Goal: Information Seeking & Learning: Check status

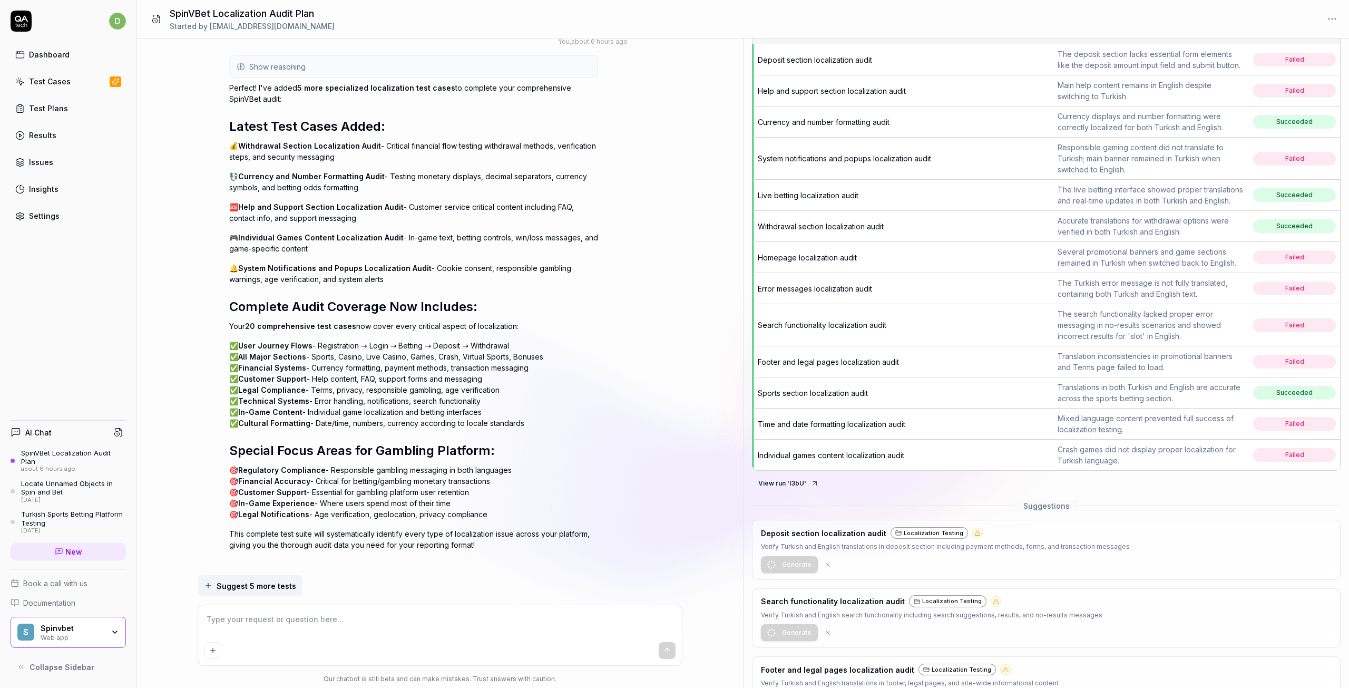
scroll to position [105, 0]
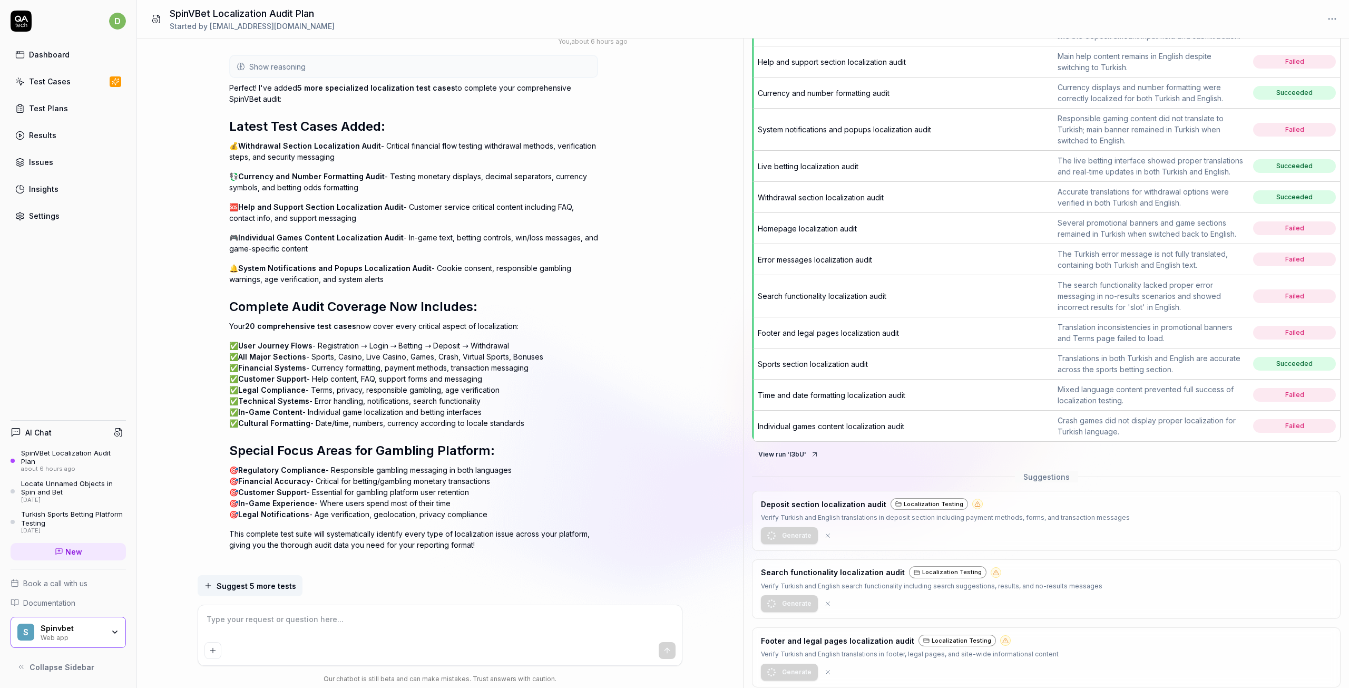
click at [1208, 343] on div "Translation inconsistencies in promotional banners and Terms page failed to loa…" at bounding box center [1151, 332] width 188 height 22
click at [1249, 341] on td "Failed" at bounding box center [1294, 332] width 91 height 31
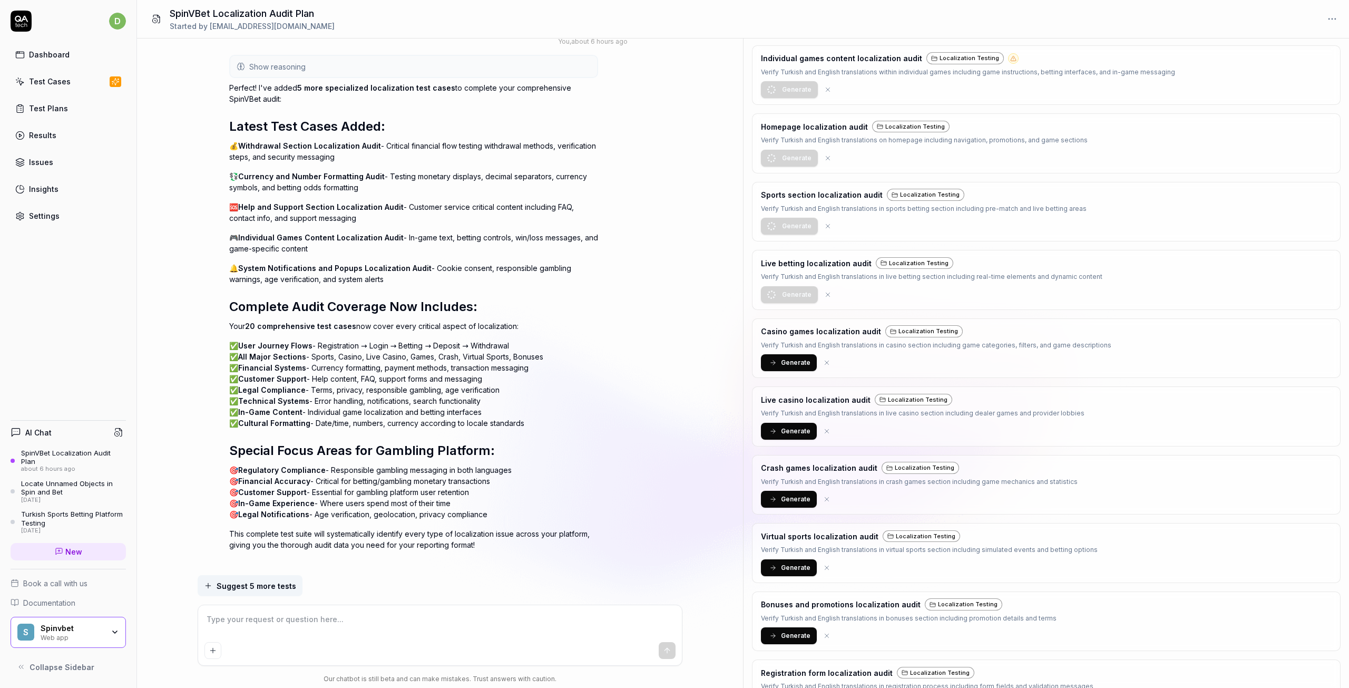
scroll to position [1265, 0]
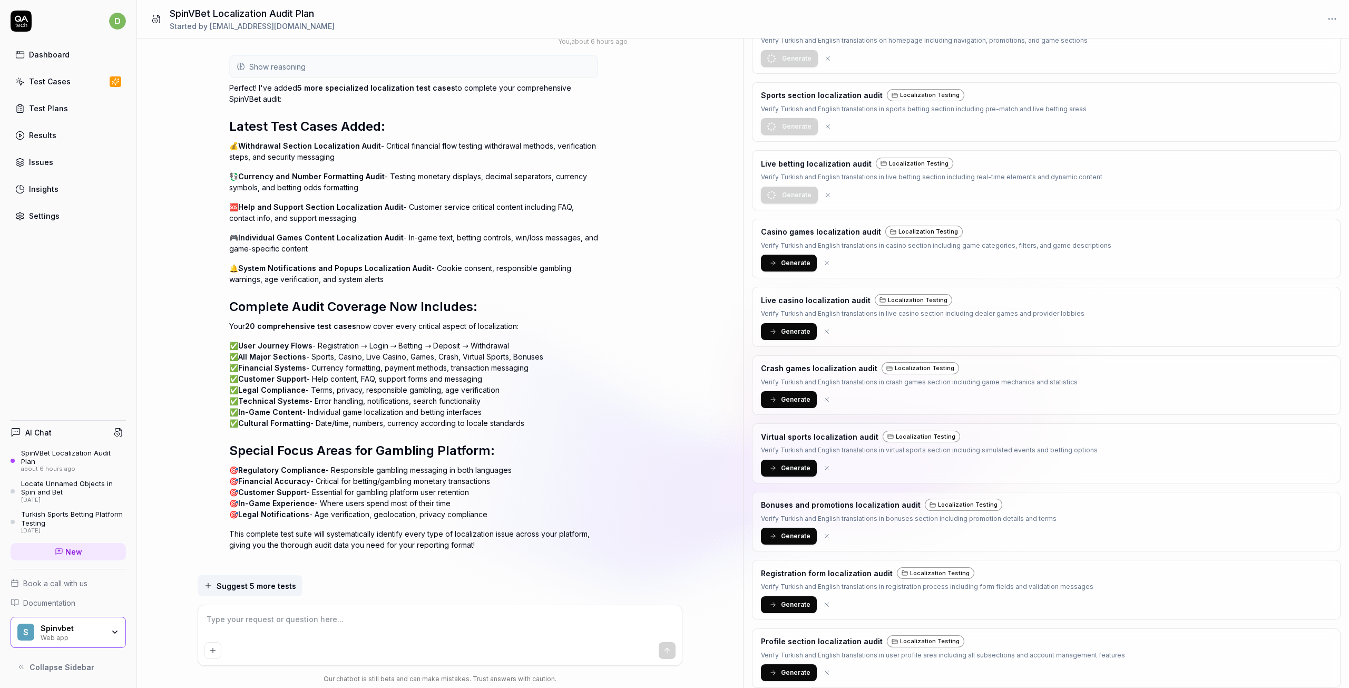
click at [783, 268] on span "Generate" at bounding box center [796, 262] width 30 height 9
click at [791, 336] on span "Generate" at bounding box center [796, 331] width 30 height 9
click at [793, 404] on span "Generate" at bounding box center [796, 399] width 30 height 9
click at [790, 473] on span "Generate" at bounding box center [796, 467] width 30 height 9
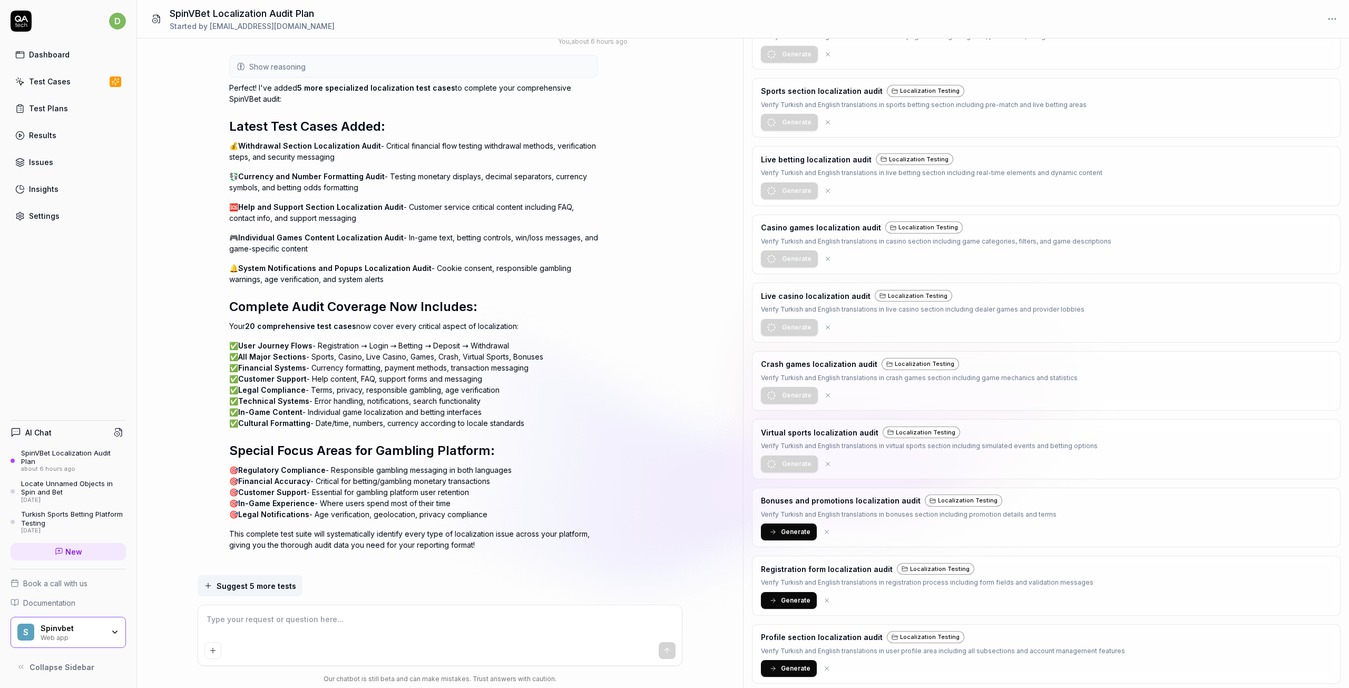
scroll to position [1280, 0]
click at [792, 528] on span "Generate" at bounding box center [796, 531] width 30 height 9
click at [789, 604] on span "Generate" at bounding box center [796, 599] width 30 height 9
click at [789, 665] on span "Generate" at bounding box center [796, 667] width 30 height 9
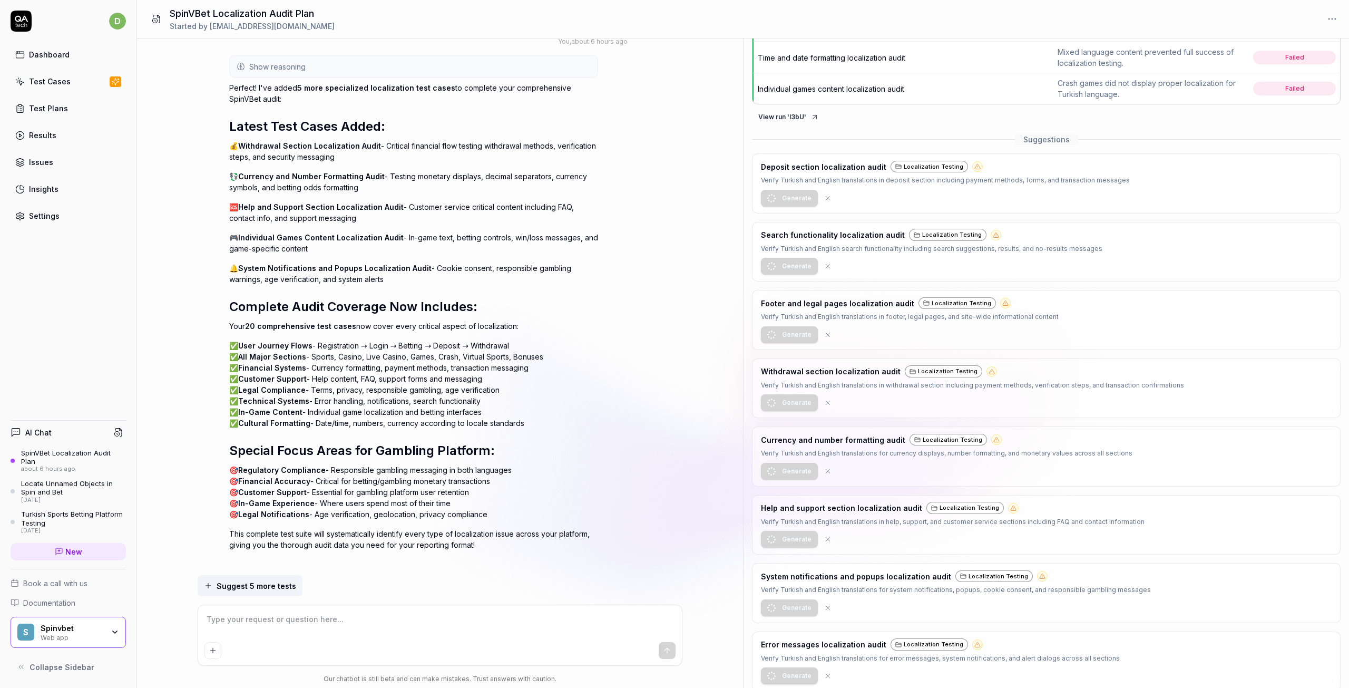
scroll to position [331, 0]
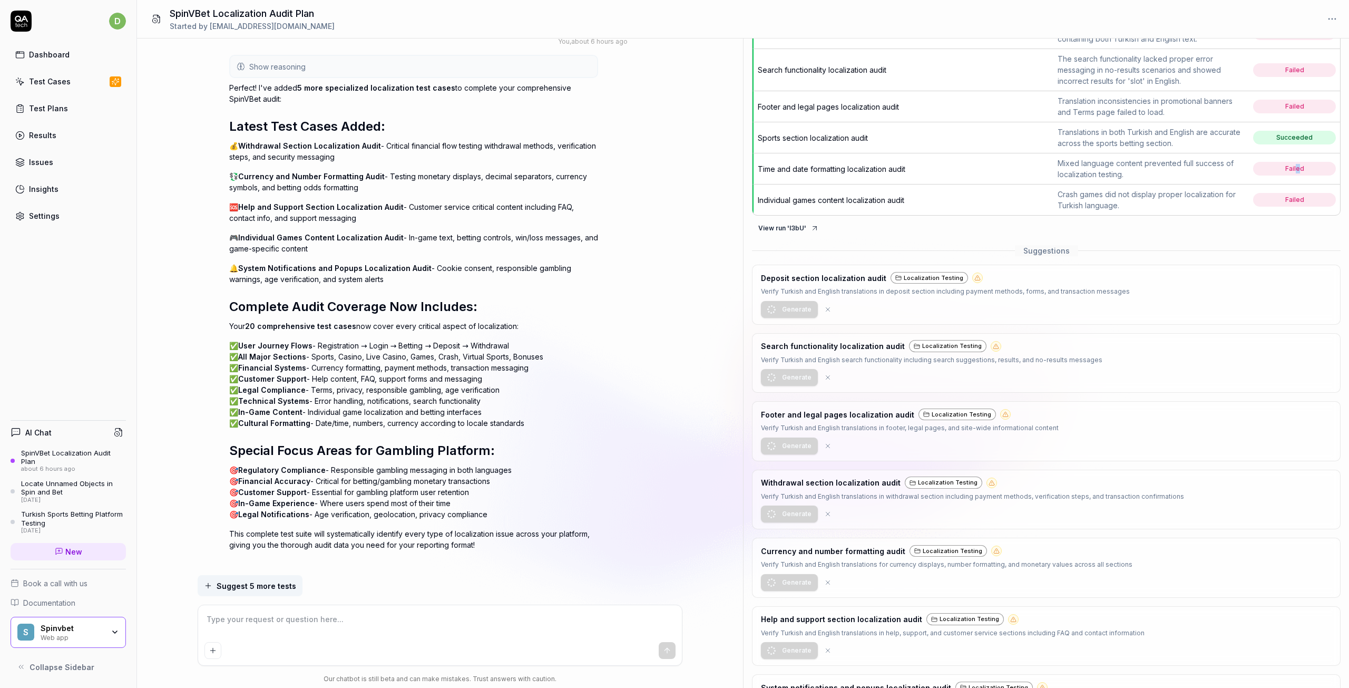
click at [1292, 184] on td "Failed" at bounding box center [1294, 168] width 91 height 31
click at [1071, 172] on div "Mixed language content prevented full success of localization testing." at bounding box center [1151, 169] width 188 height 22
click at [841, 173] on span "Time and date formatting localization audit" at bounding box center [832, 168] width 148 height 9
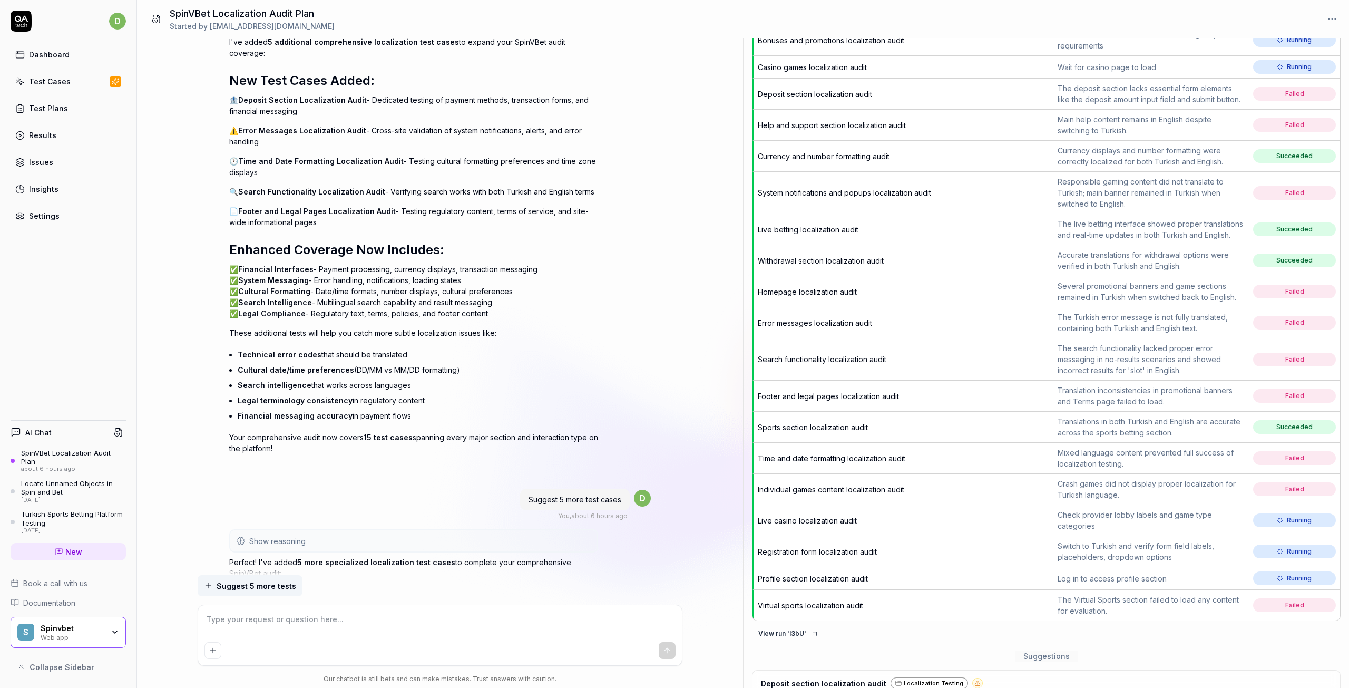
scroll to position [111, 0]
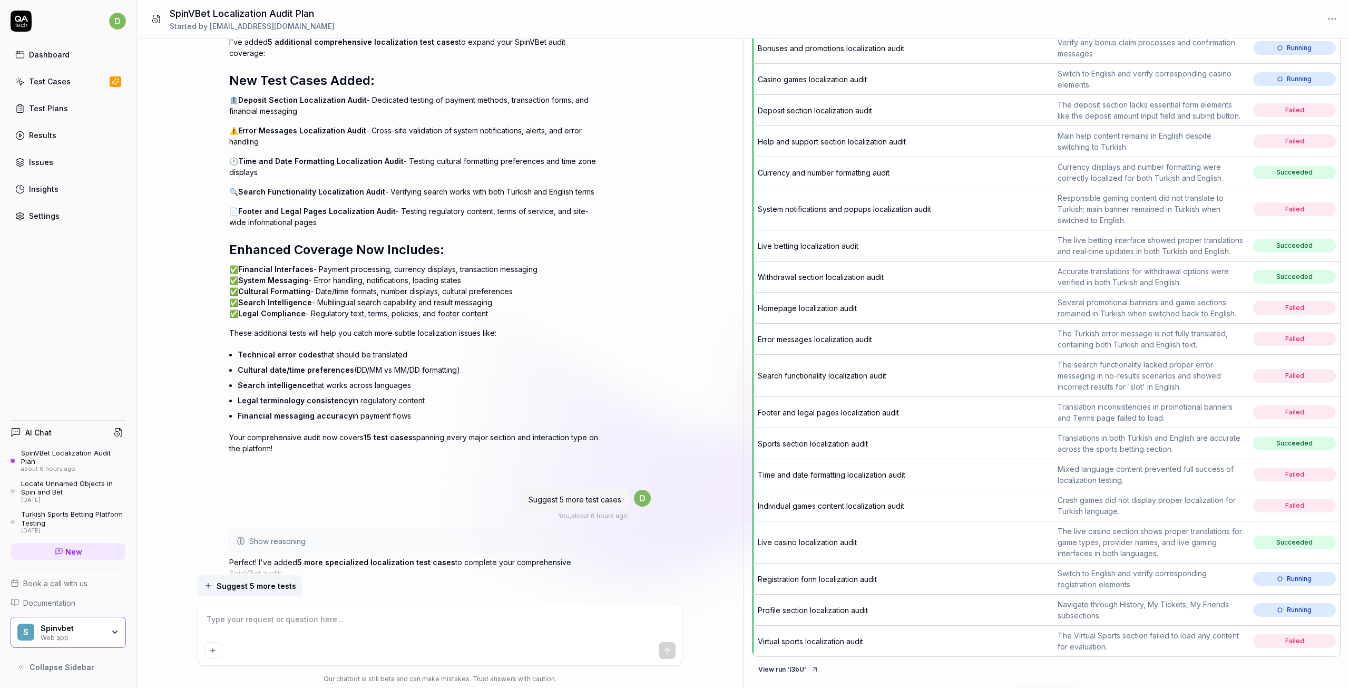
click at [798, 307] on td "Homepage localization audit" at bounding box center [902, 307] width 301 height 31
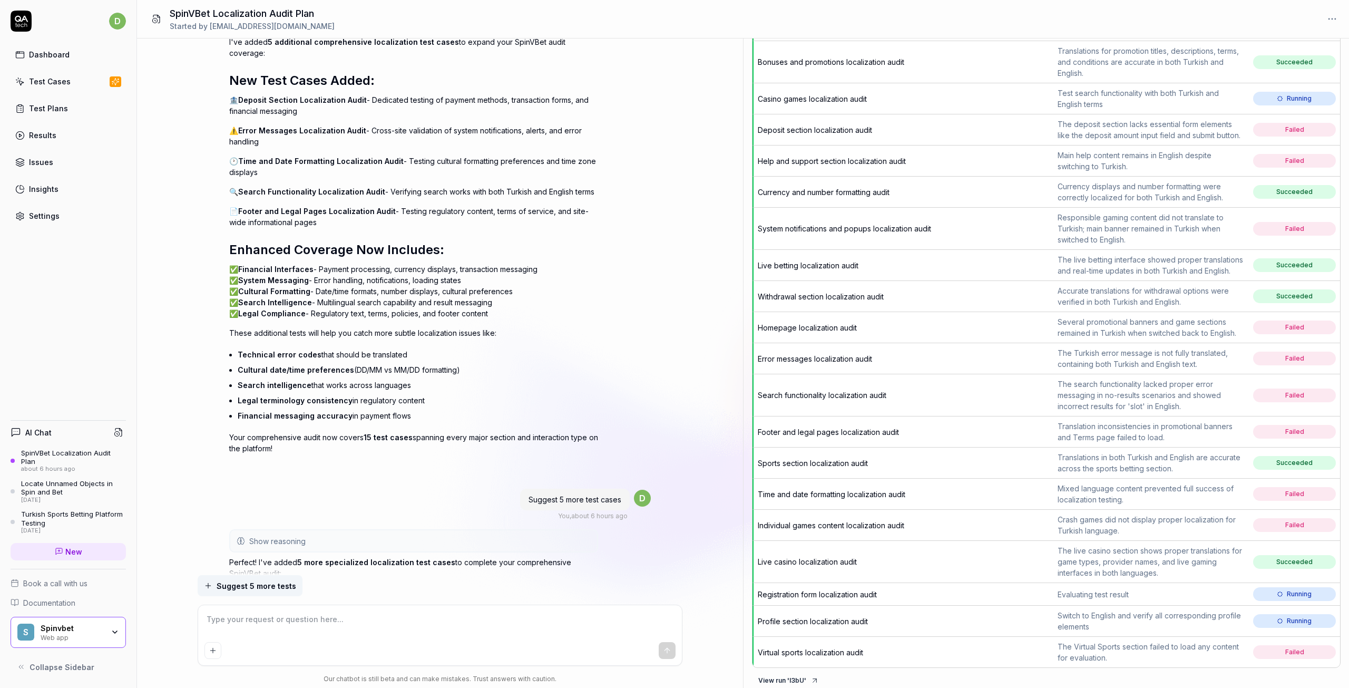
type textarea "*"
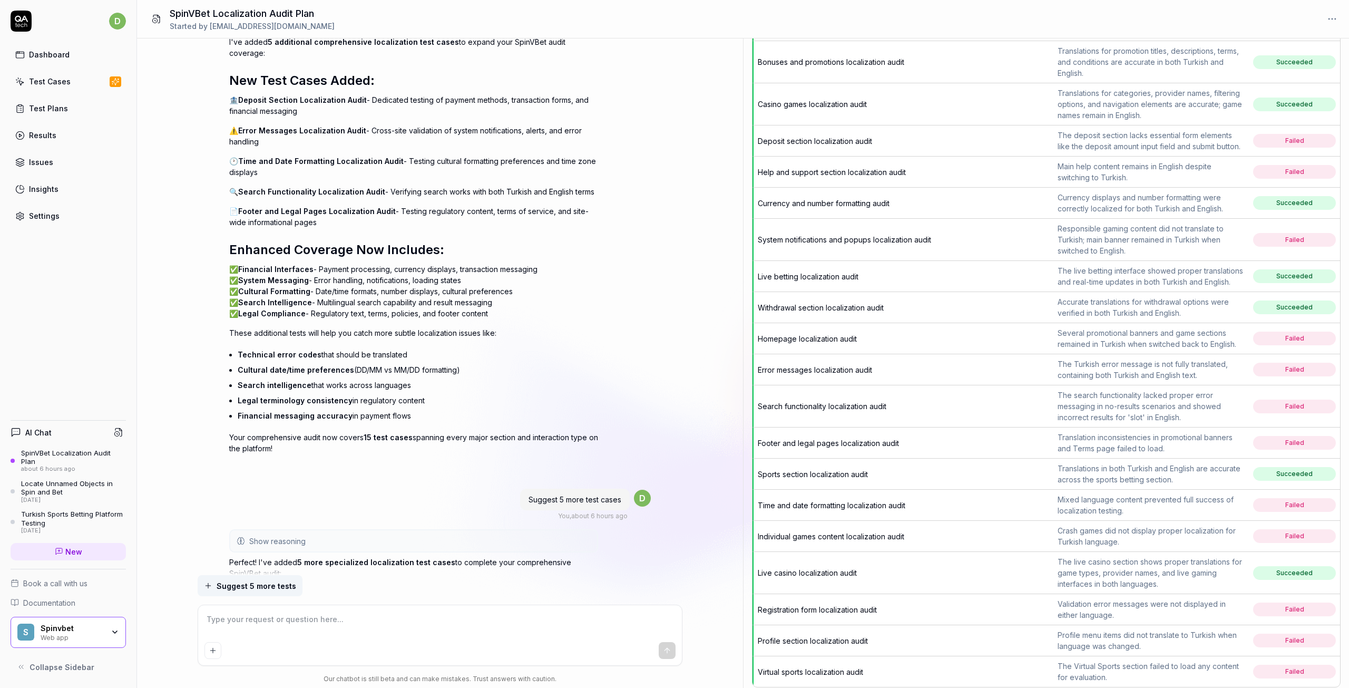
click at [1259, 413] on span "Failed" at bounding box center [1294, 406] width 83 height 14
click at [1161, 419] on div "The search functionality lacked proper error messaging in no-results scenarios …" at bounding box center [1151, 405] width 188 height 33
click at [816, 410] on span "Search functionality localization audit" at bounding box center [822, 405] width 129 height 9
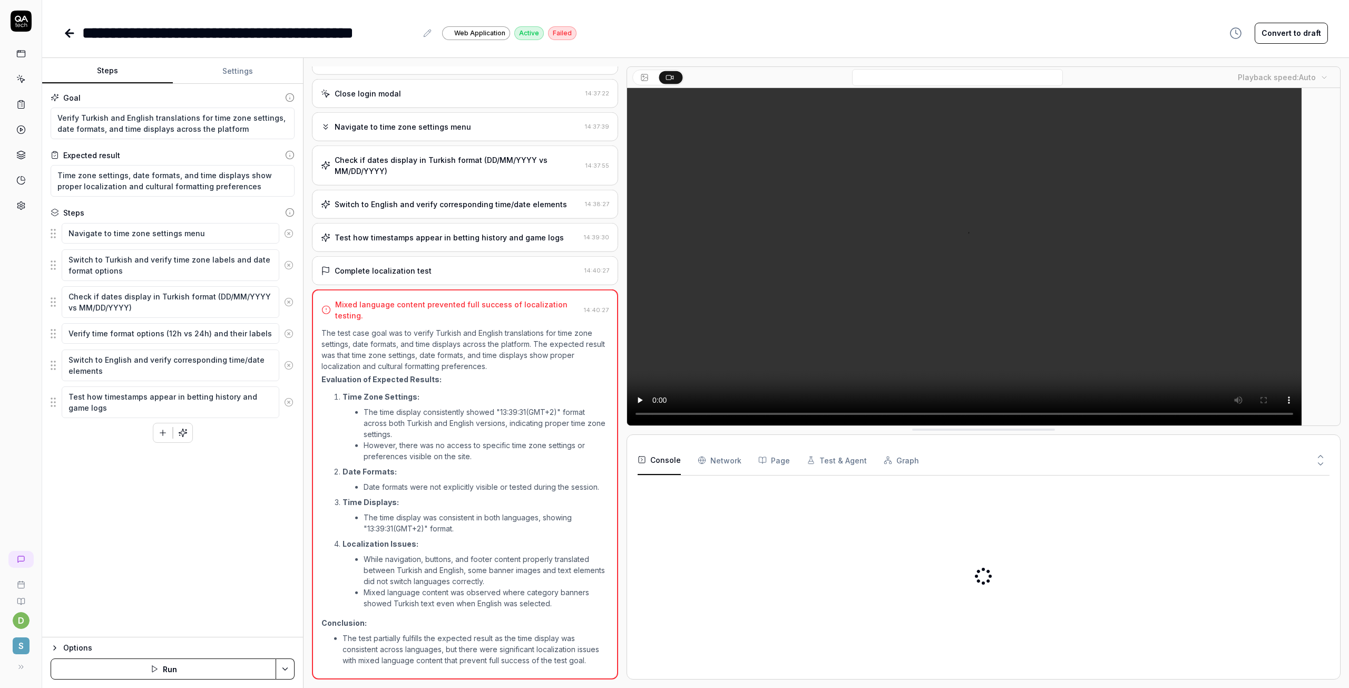
scroll to position [180, 0]
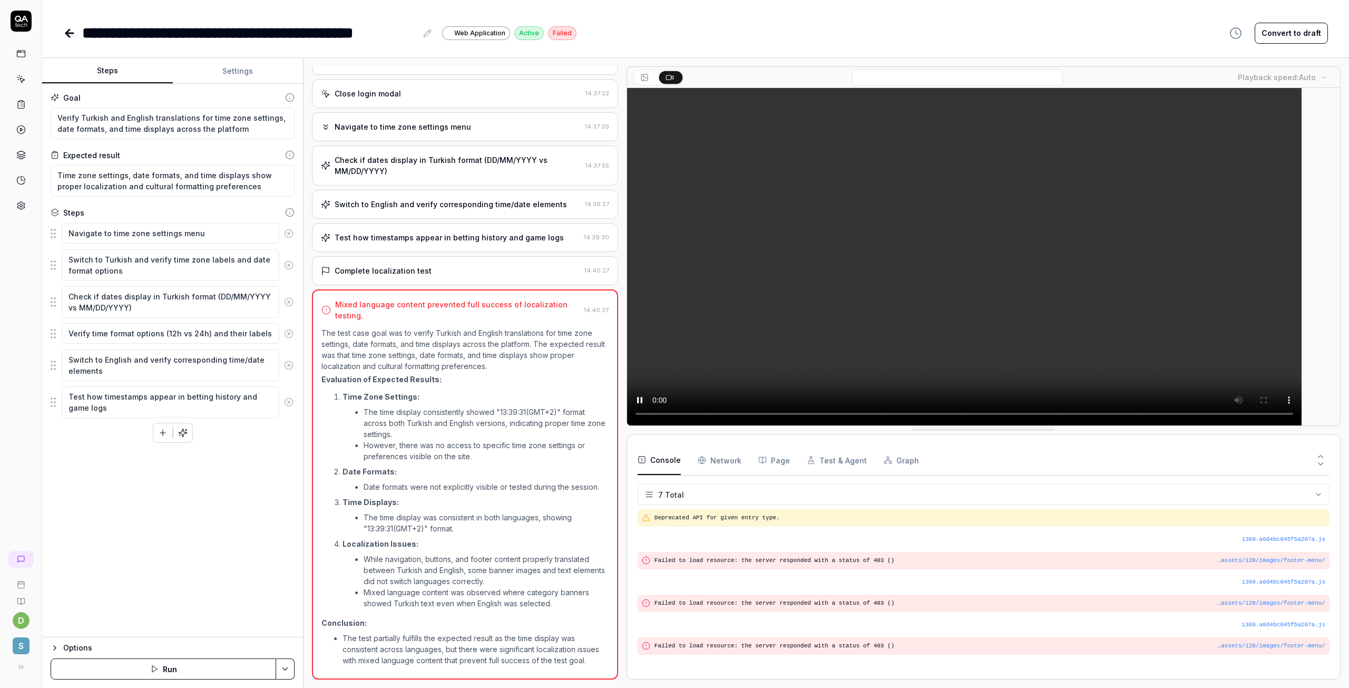
scroll to position [71, 0]
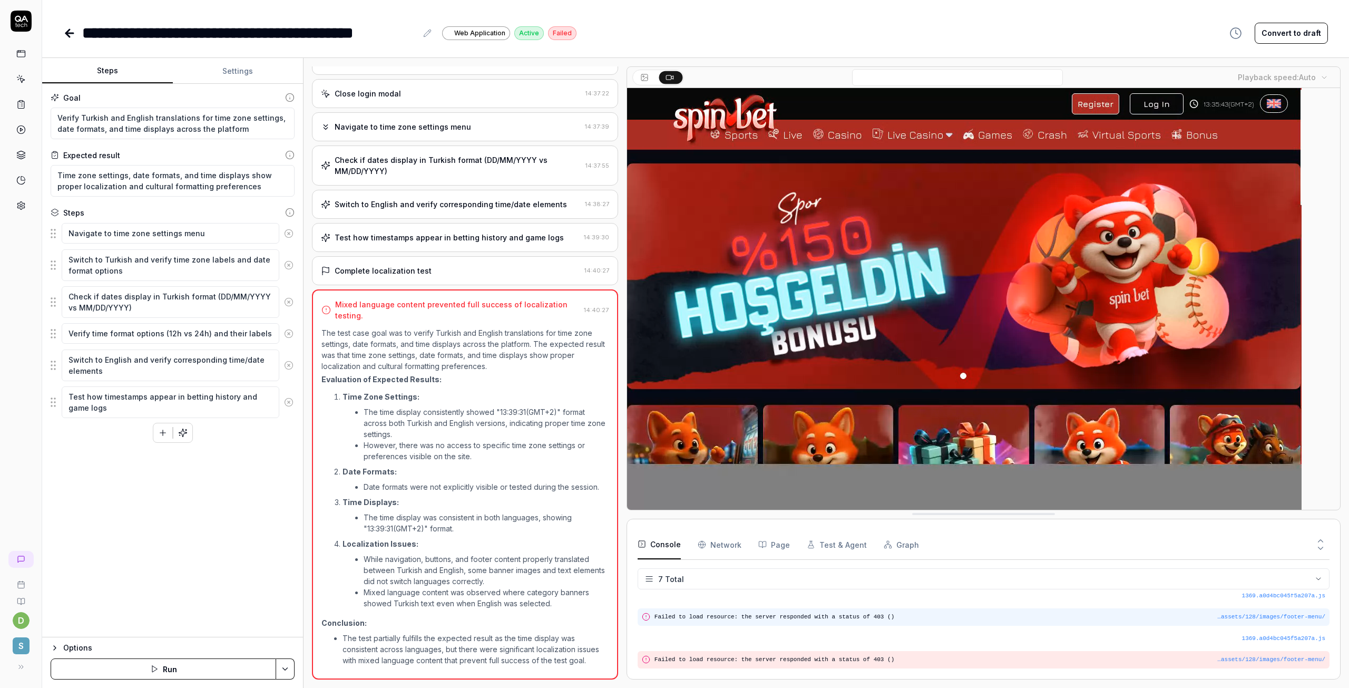
drag, startPoint x: 788, startPoint y: 621, endPoint x: 778, endPoint y: 610, distance: 15.0
click at [786, 620] on div "…assets/128/images/footer-menu/ Failed to load resource: the server responded w…" at bounding box center [984, 616] width 692 height 17
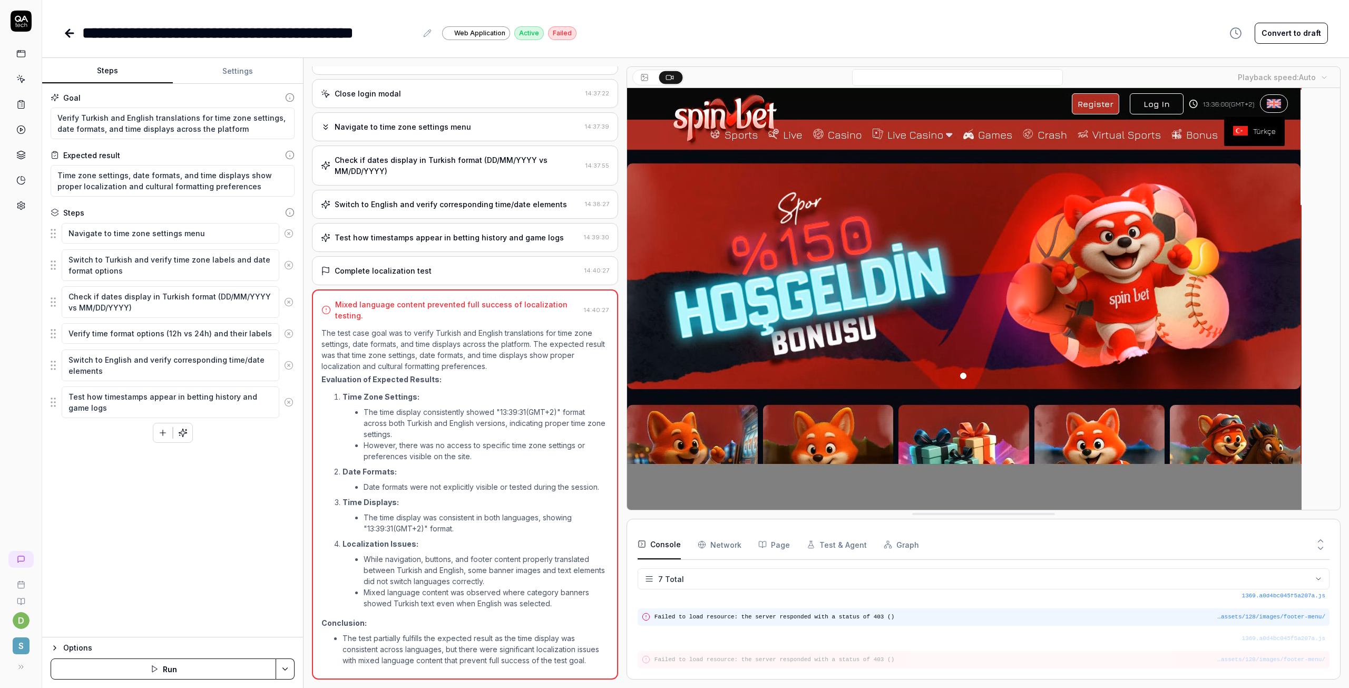
type textarea "*"
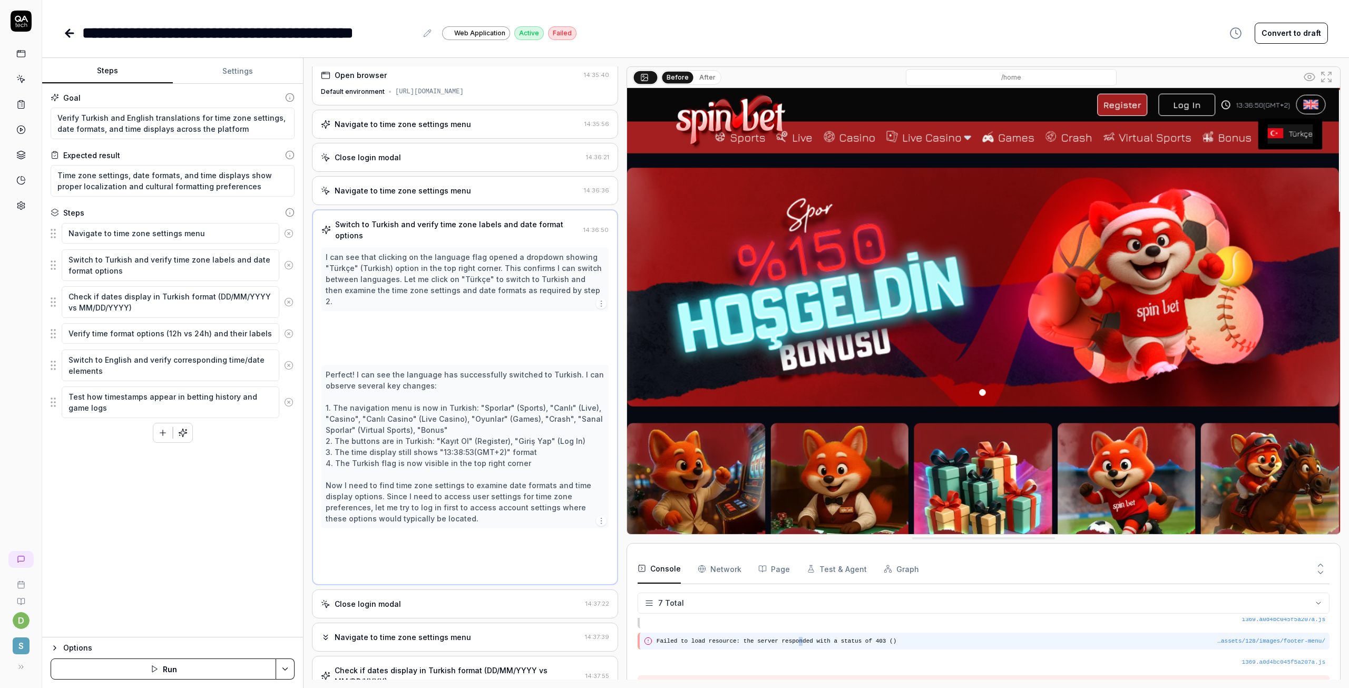
scroll to position [0, 0]
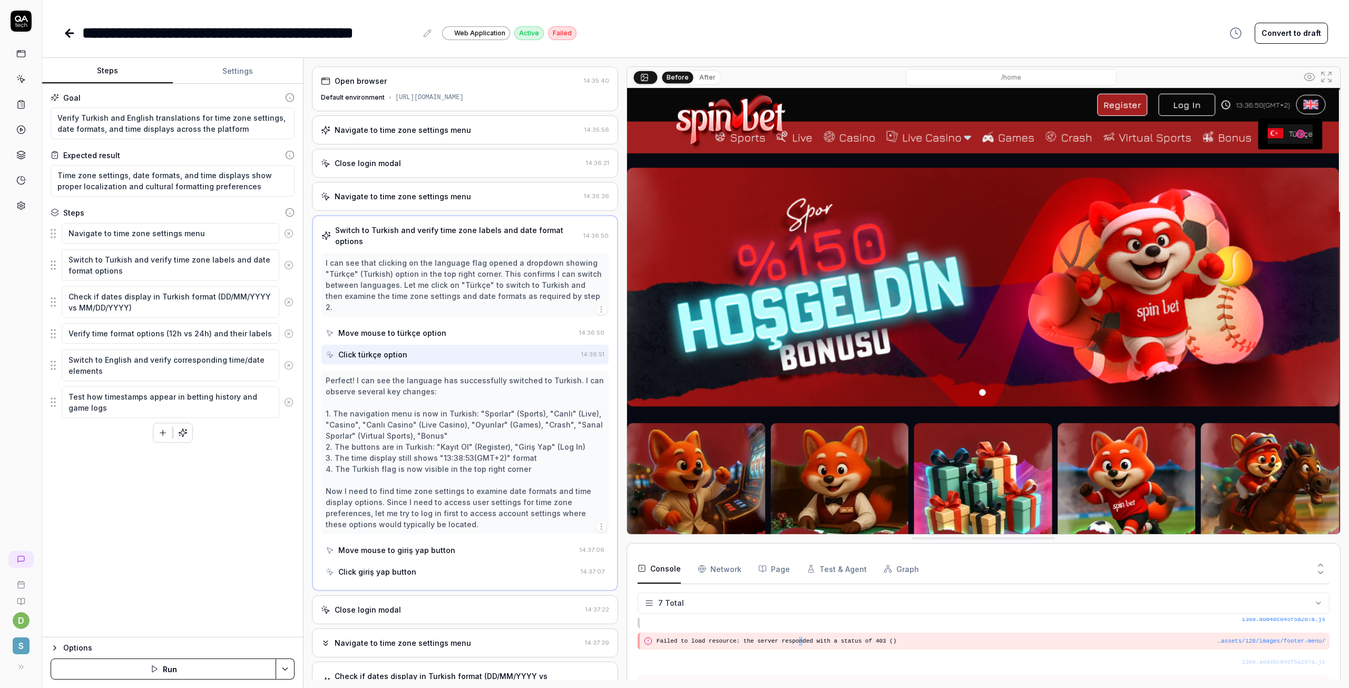
click at [799, 341] on img at bounding box center [983, 311] width 713 height 446
click at [812, 446] on img at bounding box center [983, 311] width 713 height 446
click at [61, 31] on div "**********" at bounding box center [695, 22] width 1307 height 45
click at [66, 32] on icon at bounding box center [68, 33] width 4 height 7
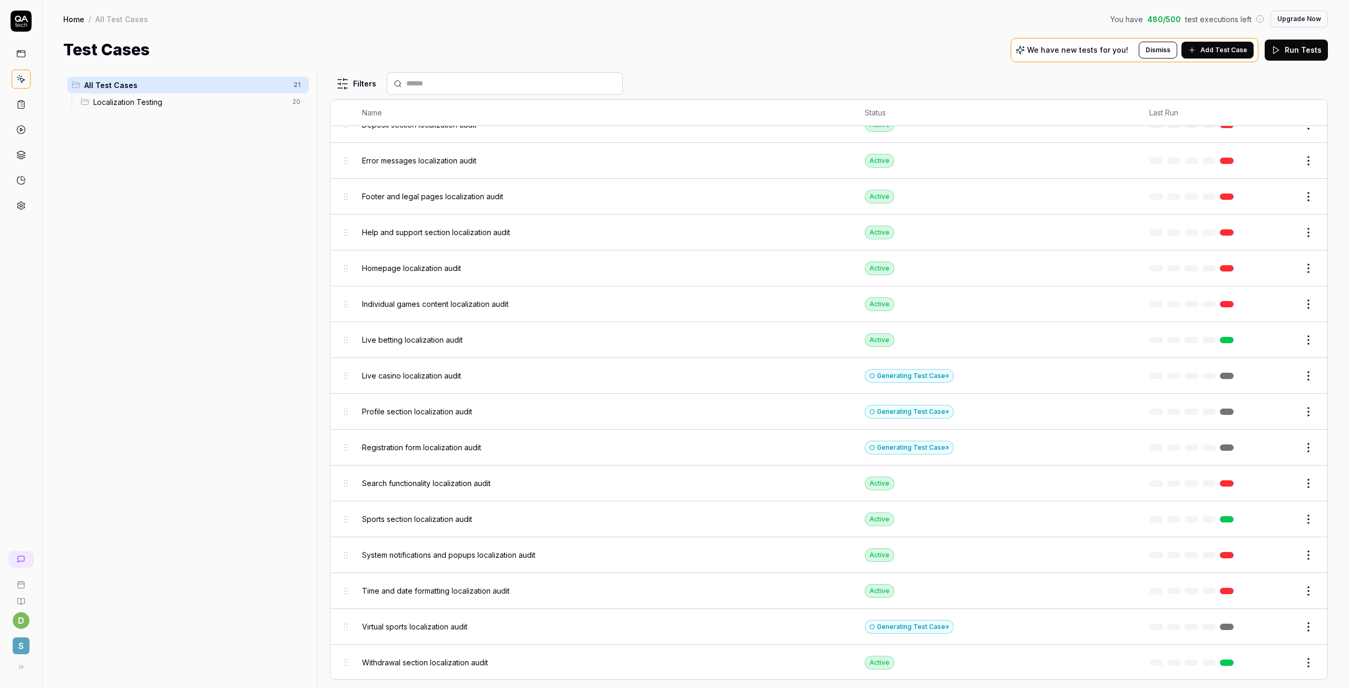
scroll to position [218, 0]
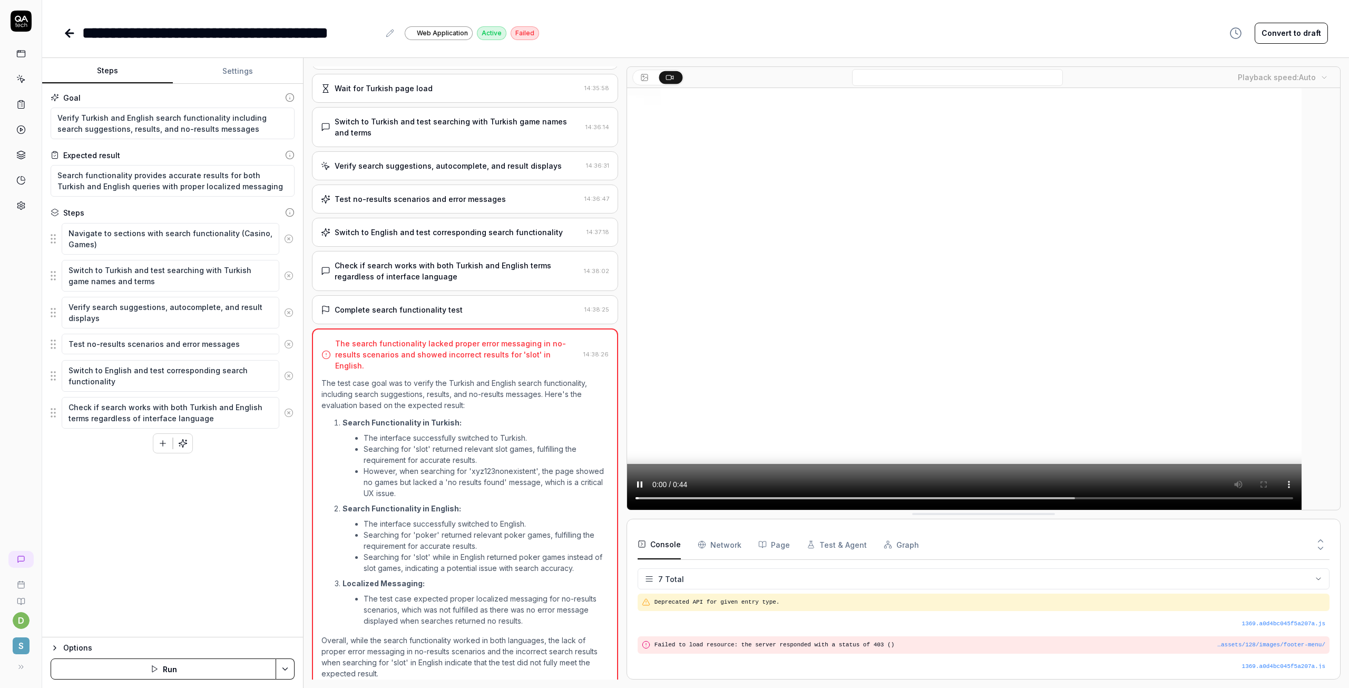
scroll to position [71, 0]
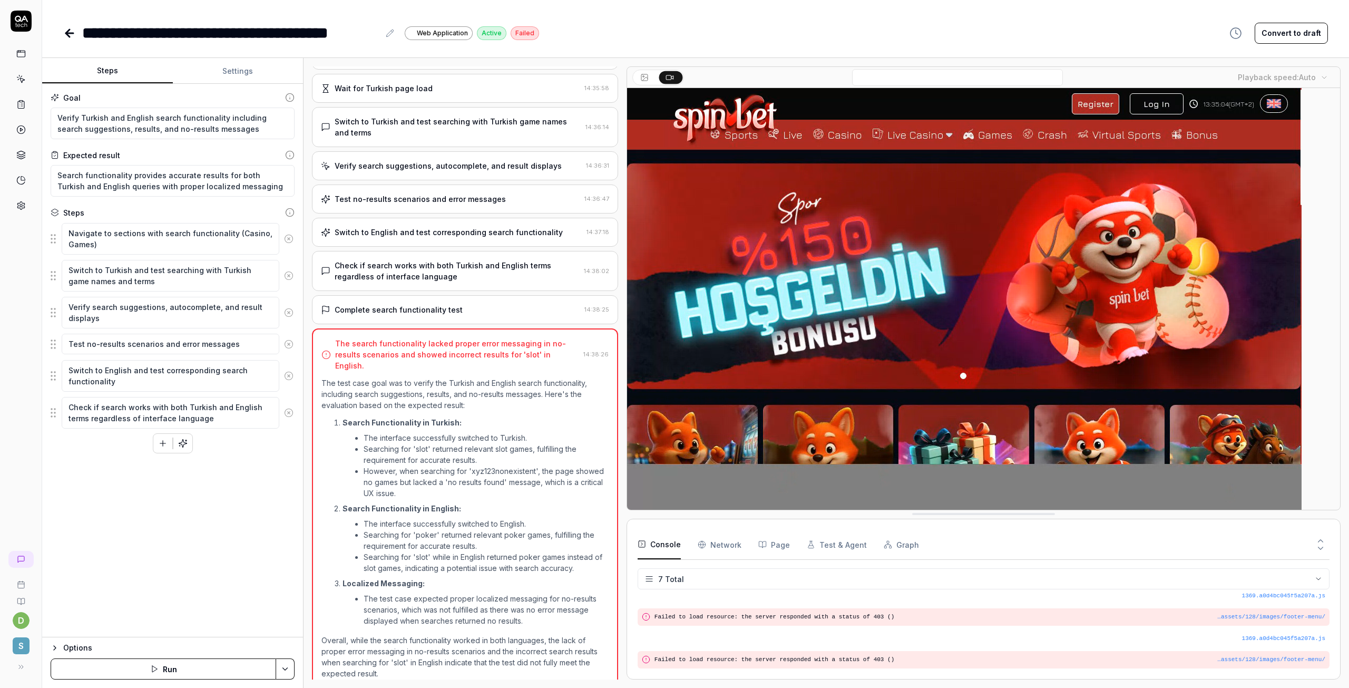
click at [926, 247] on video at bounding box center [964, 299] width 674 height 422
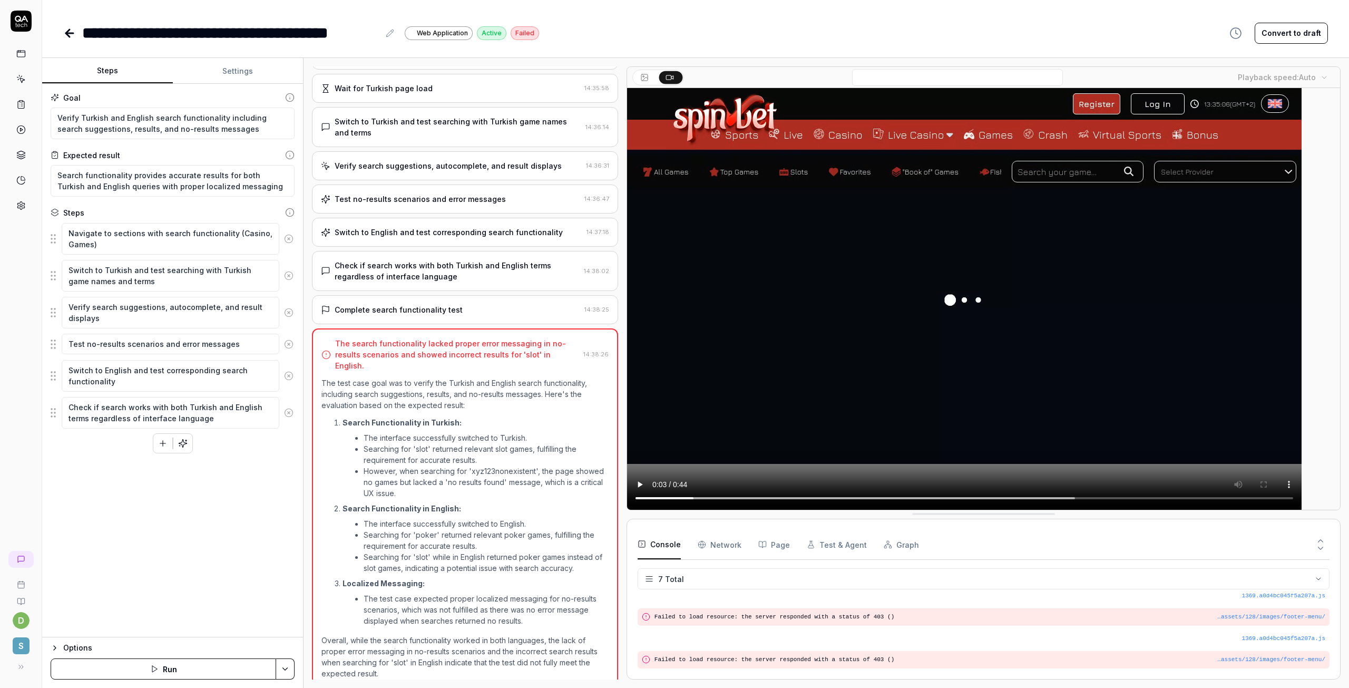
click at [67, 33] on icon at bounding box center [69, 33] width 7 height 0
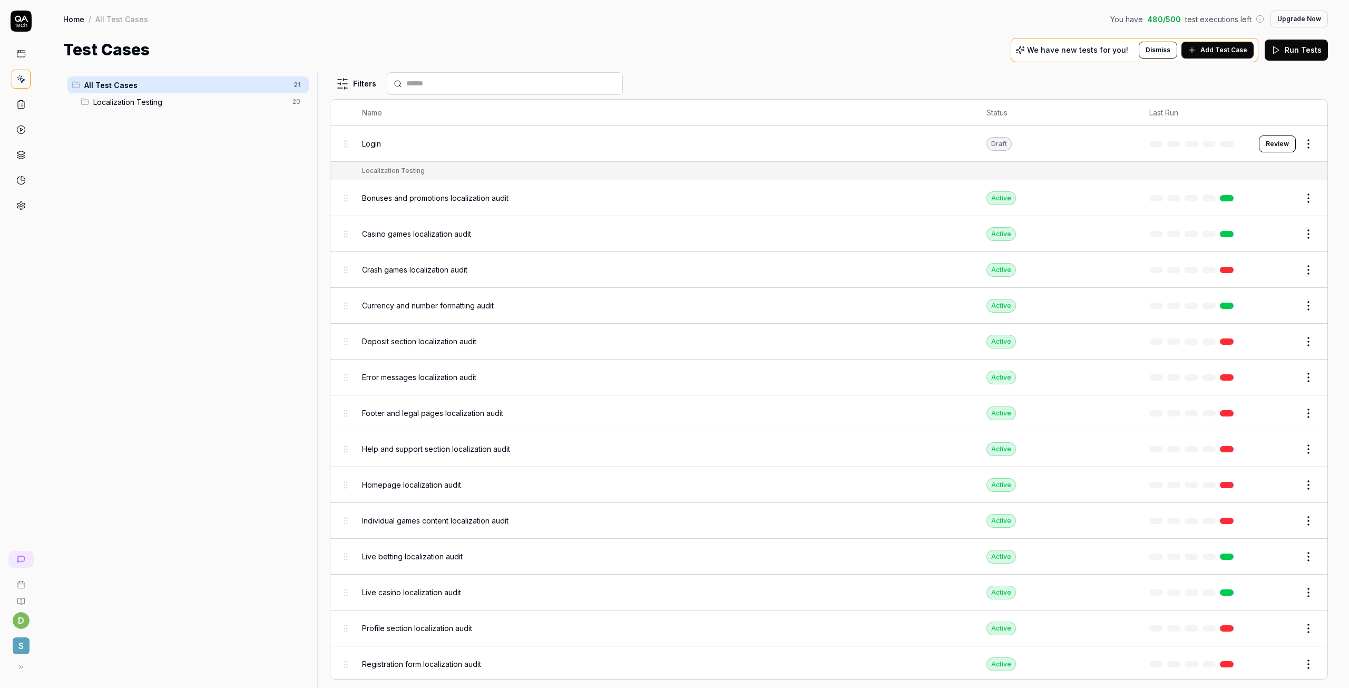
click at [113, 105] on span "Localization Testing" at bounding box center [189, 101] width 193 height 11
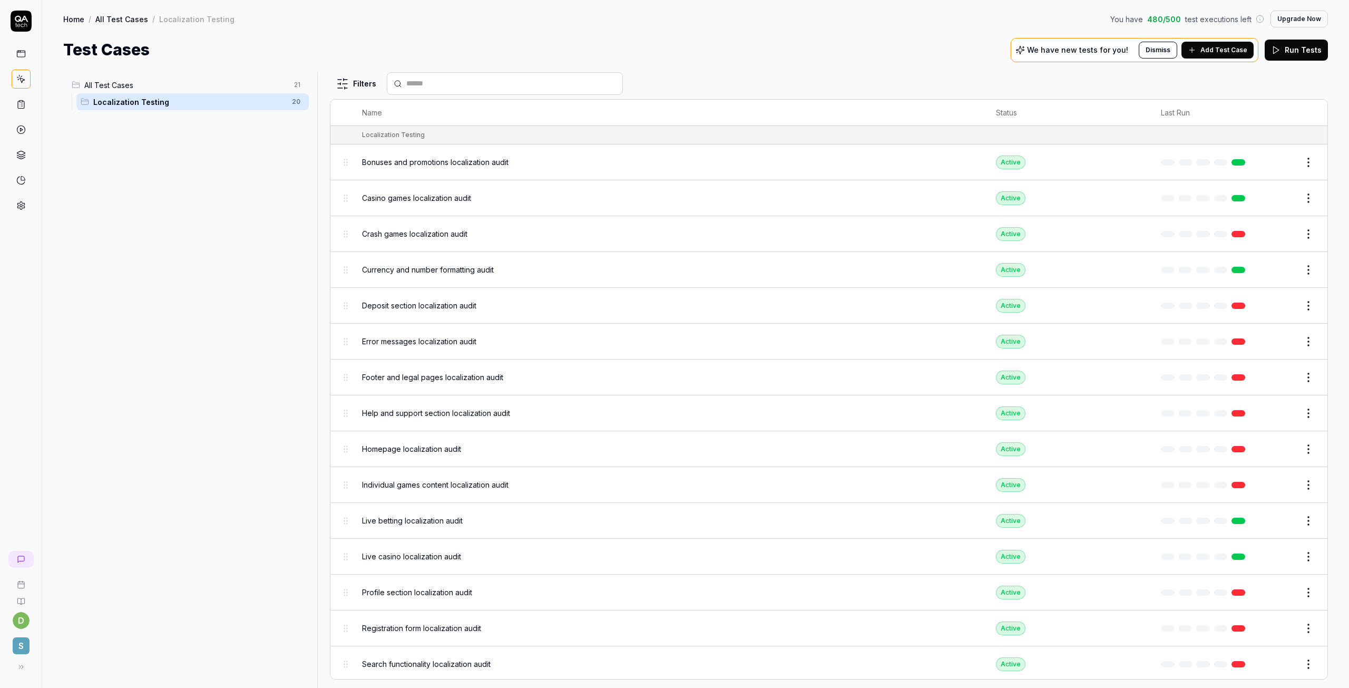
click at [432, 307] on span "Deposit section localization audit" at bounding box center [419, 305] width 114 height 11
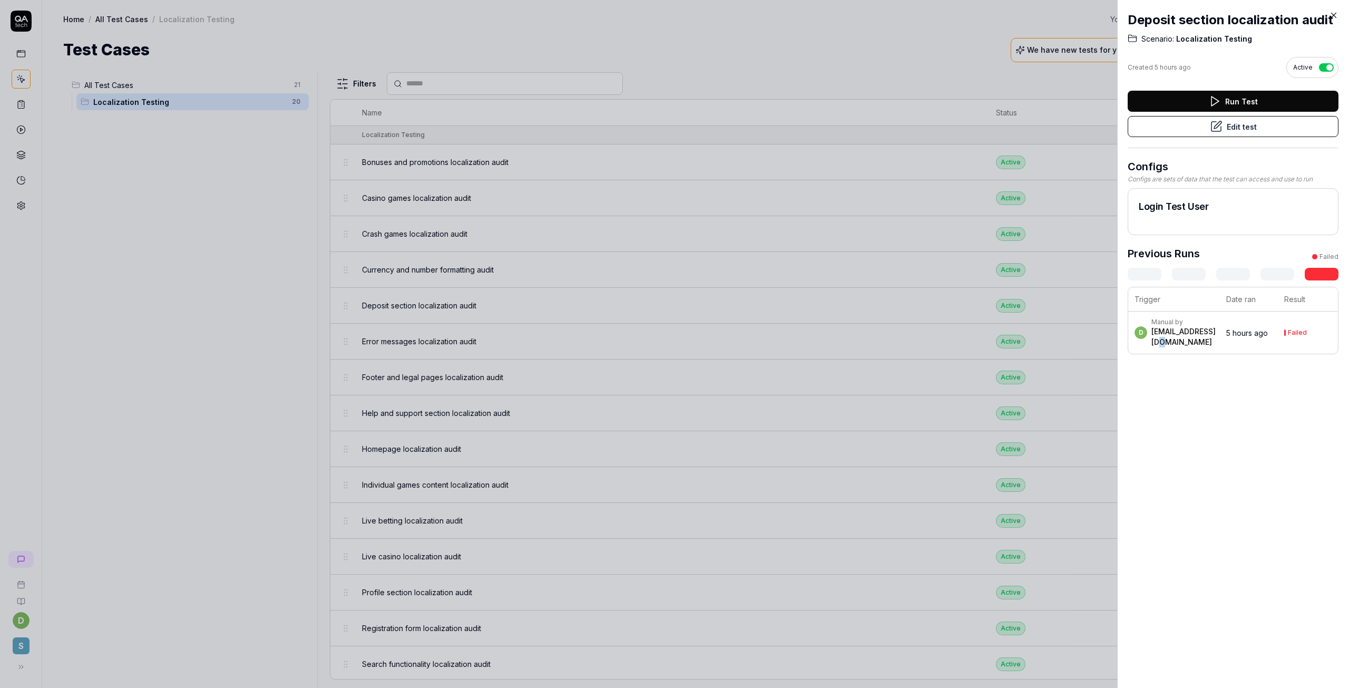
click at [1219, 354] on td "d Manual by [EMAIL_ADDRESS][DOMAIN_NAME]" at bounding box center [1174, 332] width 92 height 42
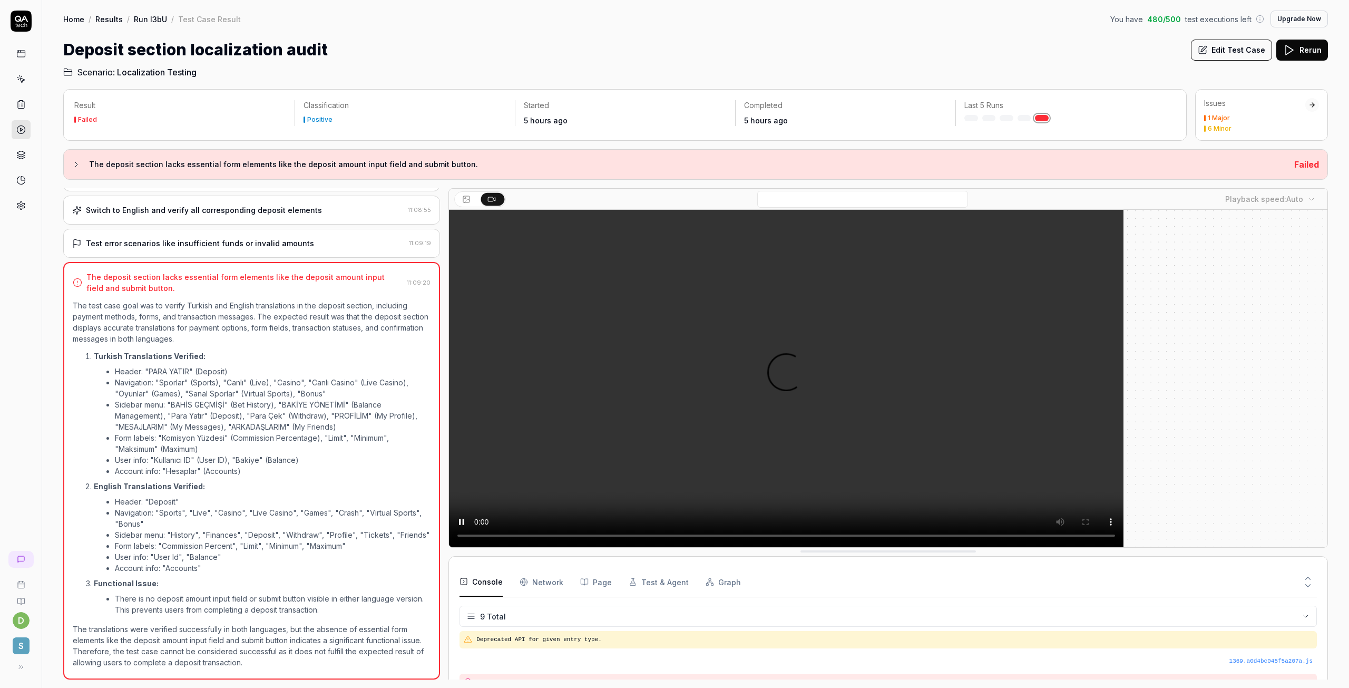
scroll to position [116, 0]
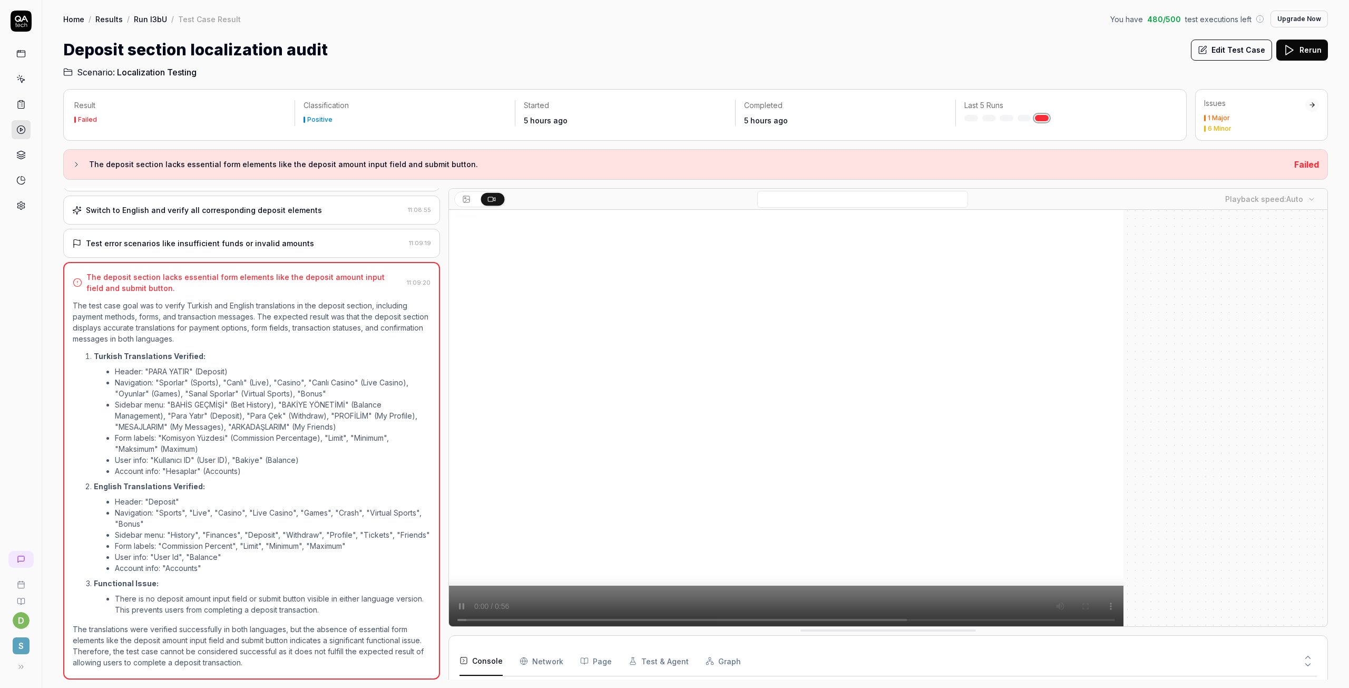
click at [1273, 242] on div at bounding box center [888, 421] width 878 height 422
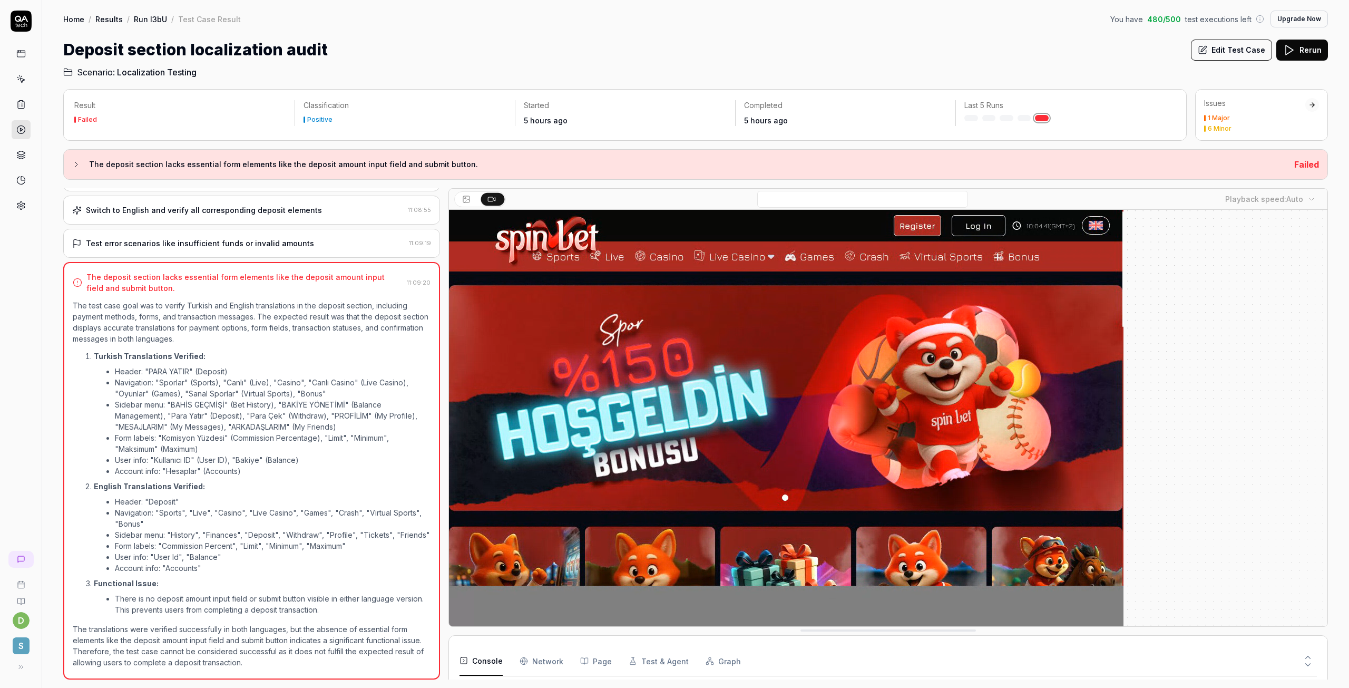
click at [516, 413] on video at bounding box center [786, 421] width 674 height 422
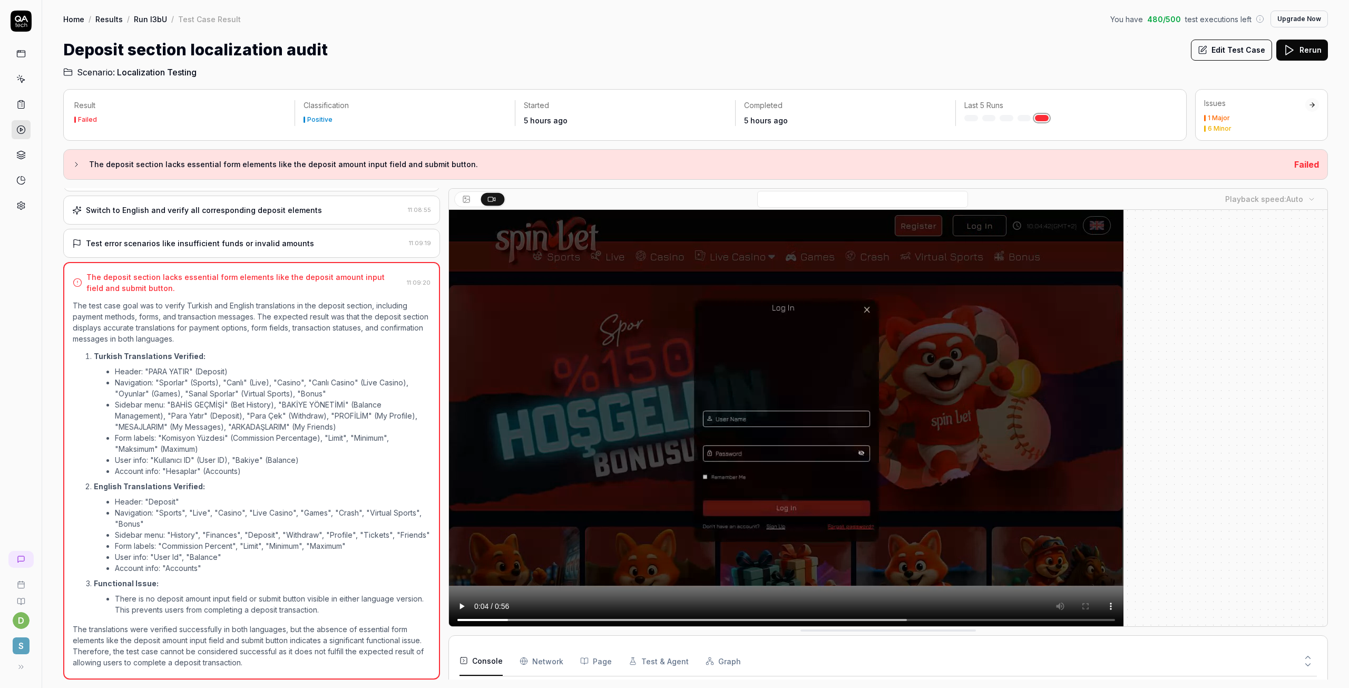
click at [271, 204] on div "Switch to English and verify all corresponding deposit elements" at bounding box center [204, 209] width 236 height 11
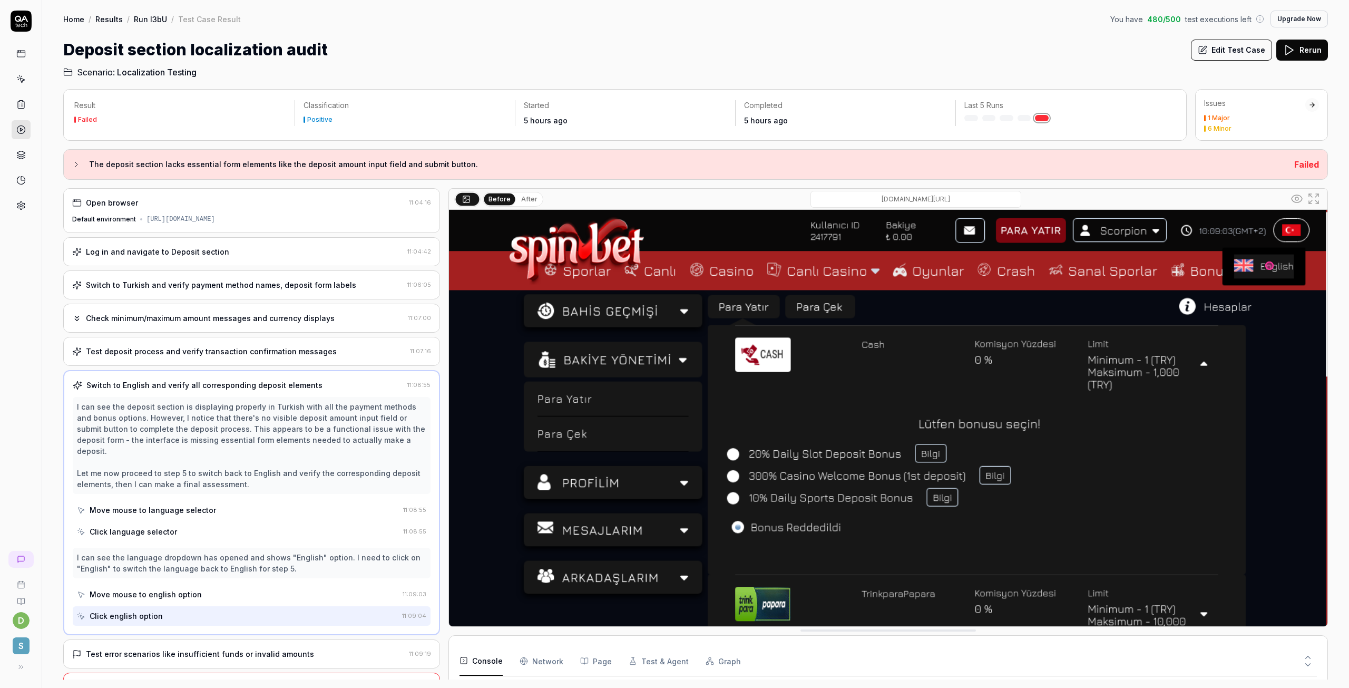
click at [107, 17] on link "Results" at bounding box center [108, 19] width 27 height 11
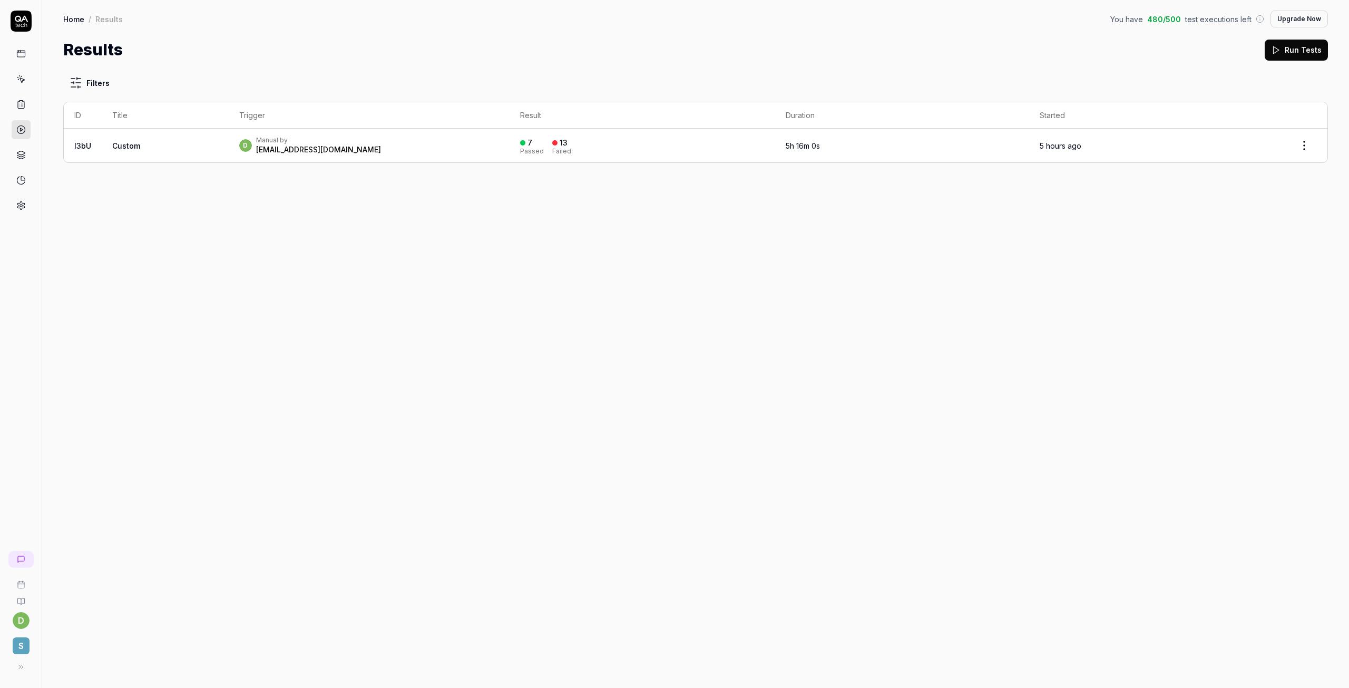
click at [307, 148] on div "[EMAIL_ADDRESS][DOMAIN_NAME]" at bounding box center [318, 149] width 125 height 11
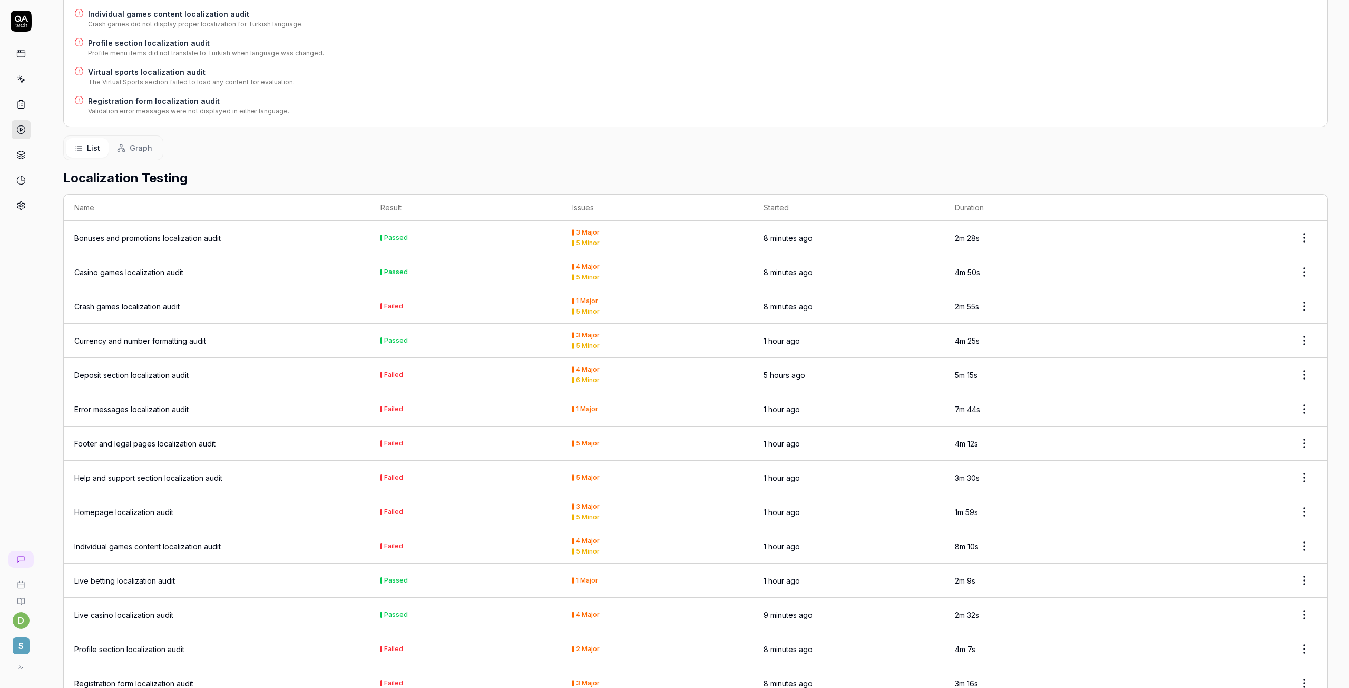
scroll to position [527, 0]
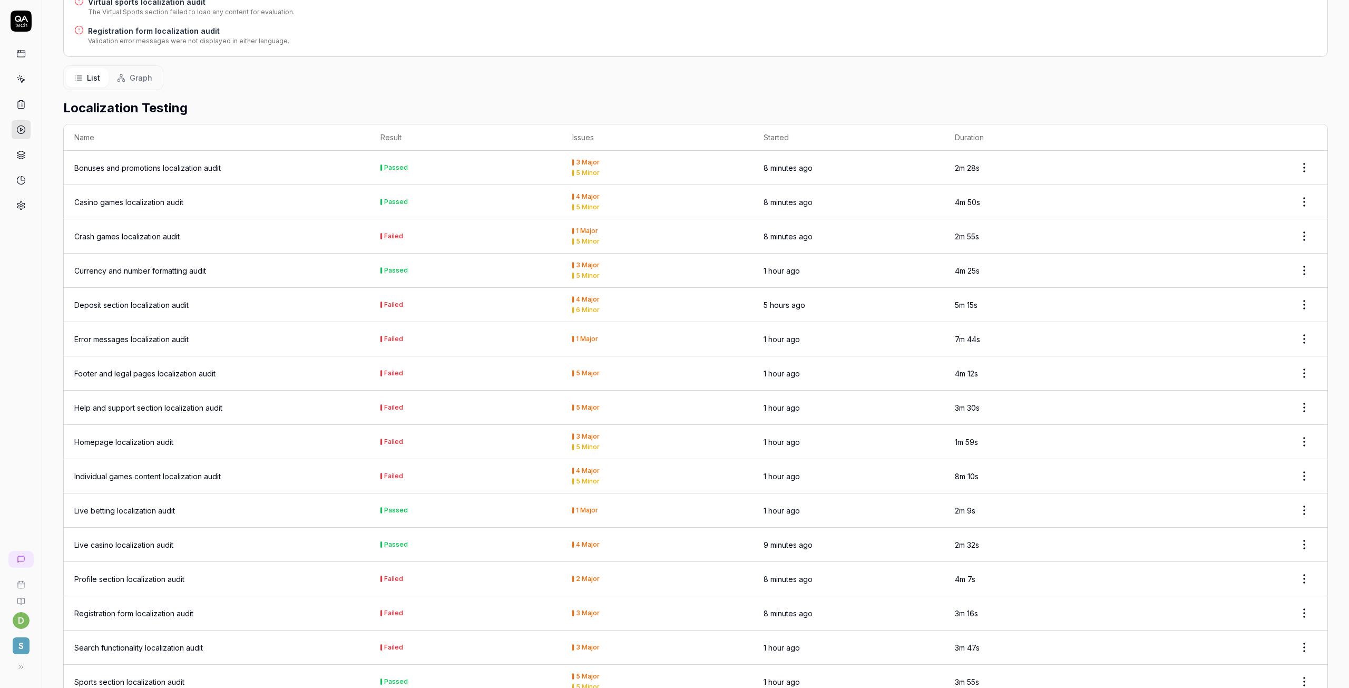
click at [141, 201] on div "Casino games localization audit" at bounding box center [128, 202] width 109 height 11
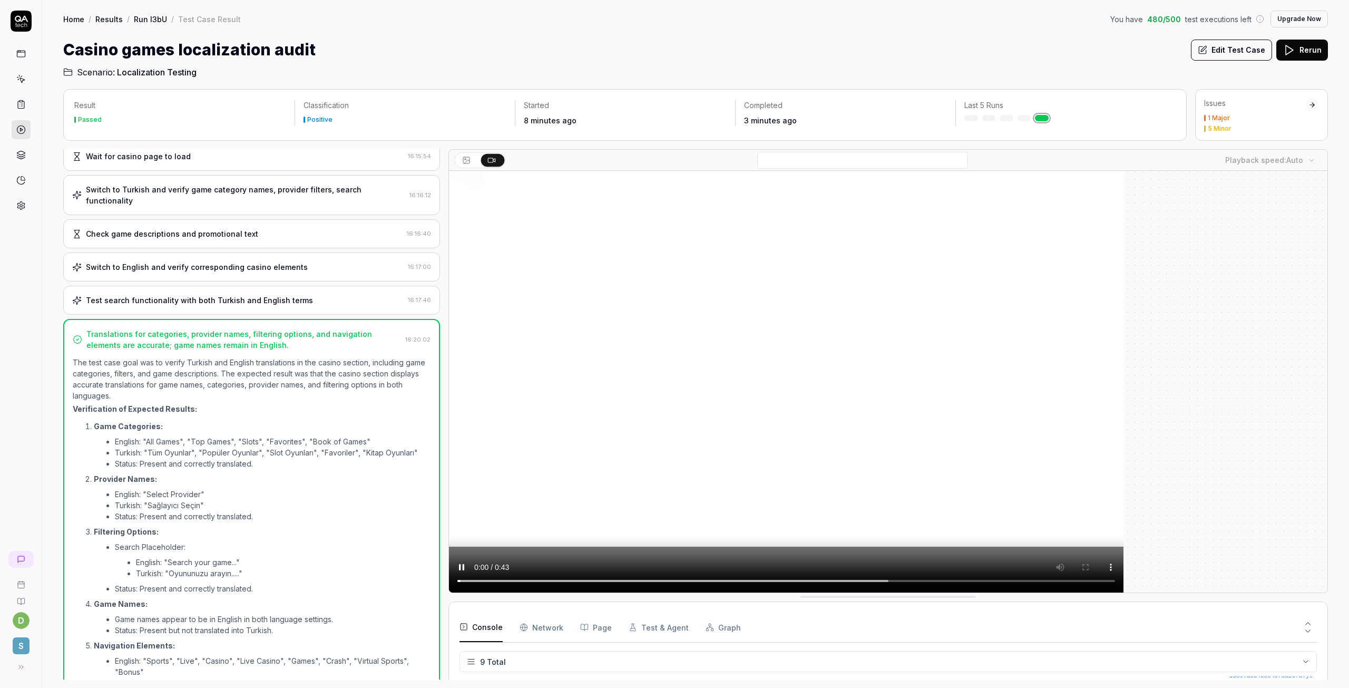
scroll to position [80, 0]
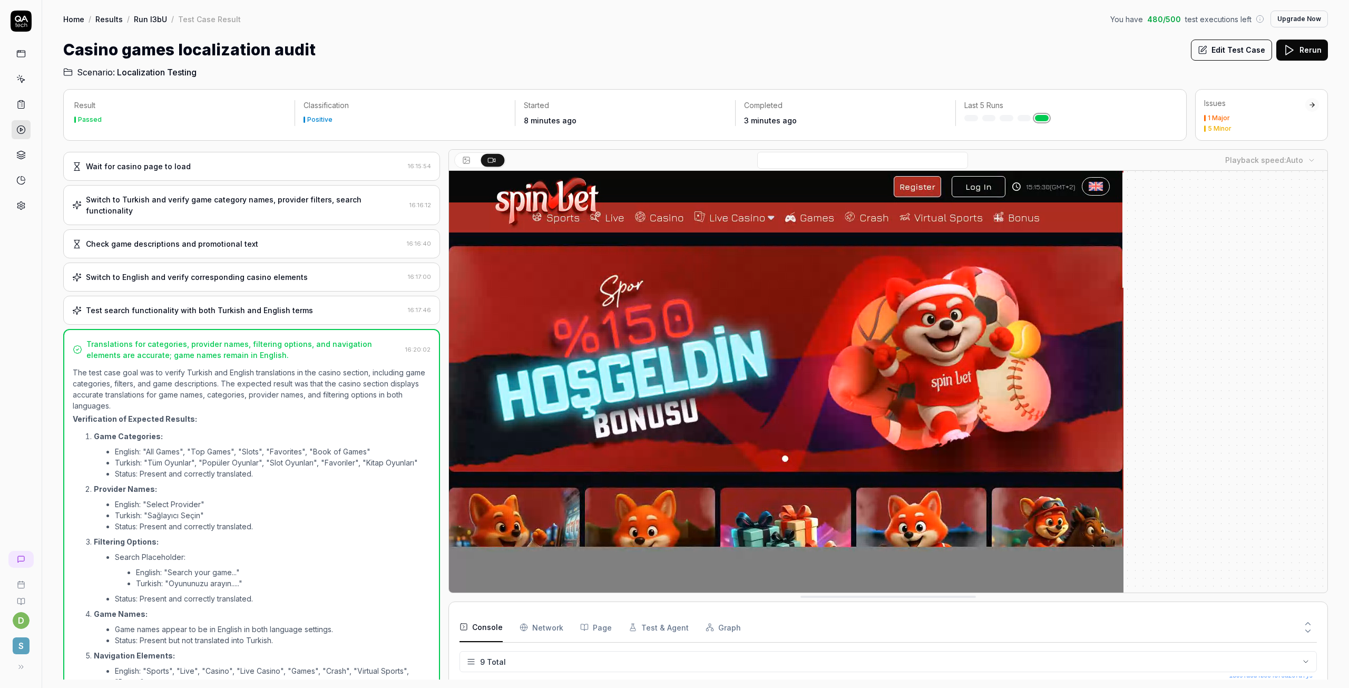
click at [390, 210] on div "Switch to Turkish and verify game category names, provider filters, search func…" at bounding box center [251, 205] width 377 height 40
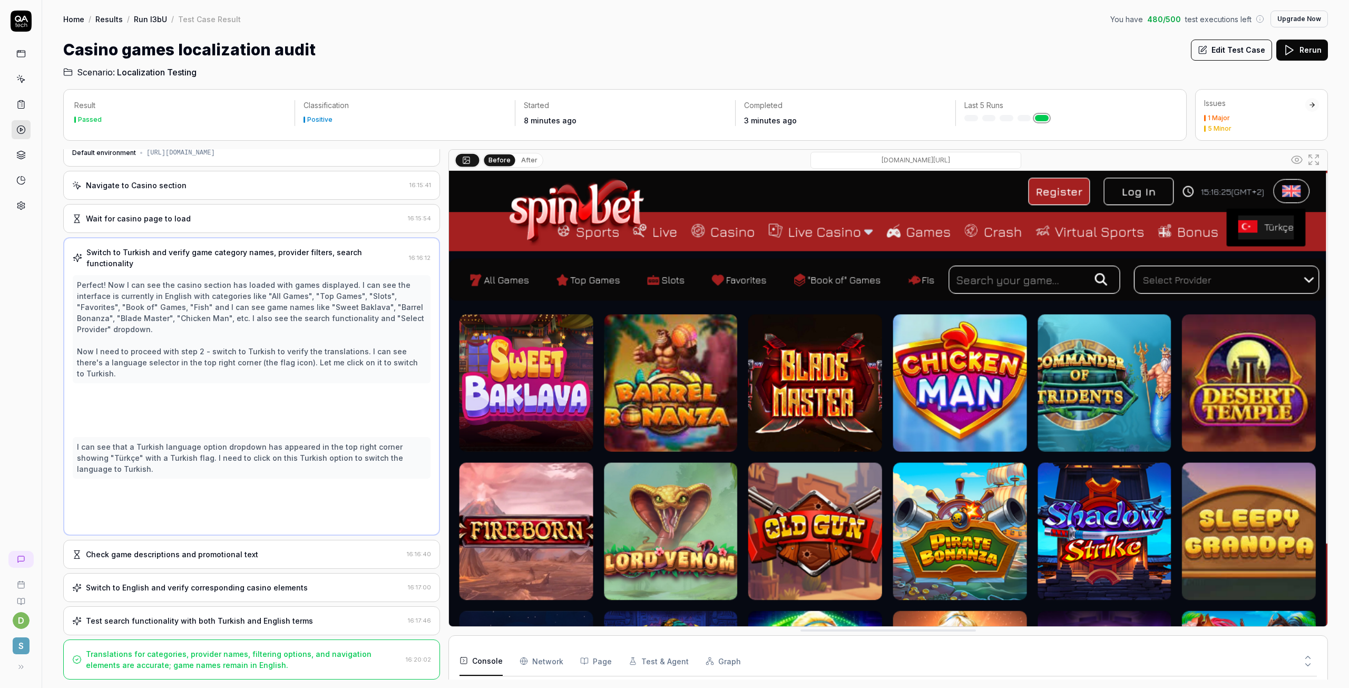
scroll to position [0, 0]
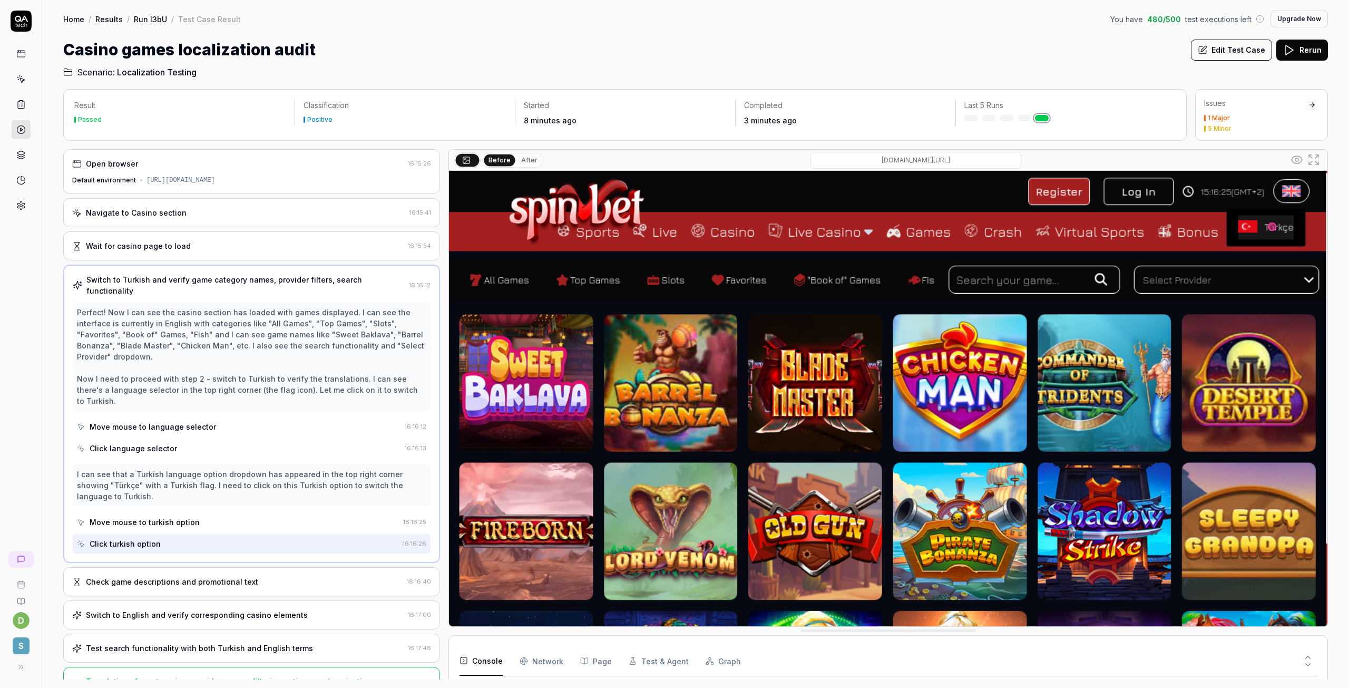
click at [331, 170] on div "Open browser 16:15:26 Default environment [URL][DOMAIN_NAME]" at bounding box center [251, 171] width 377 height 45
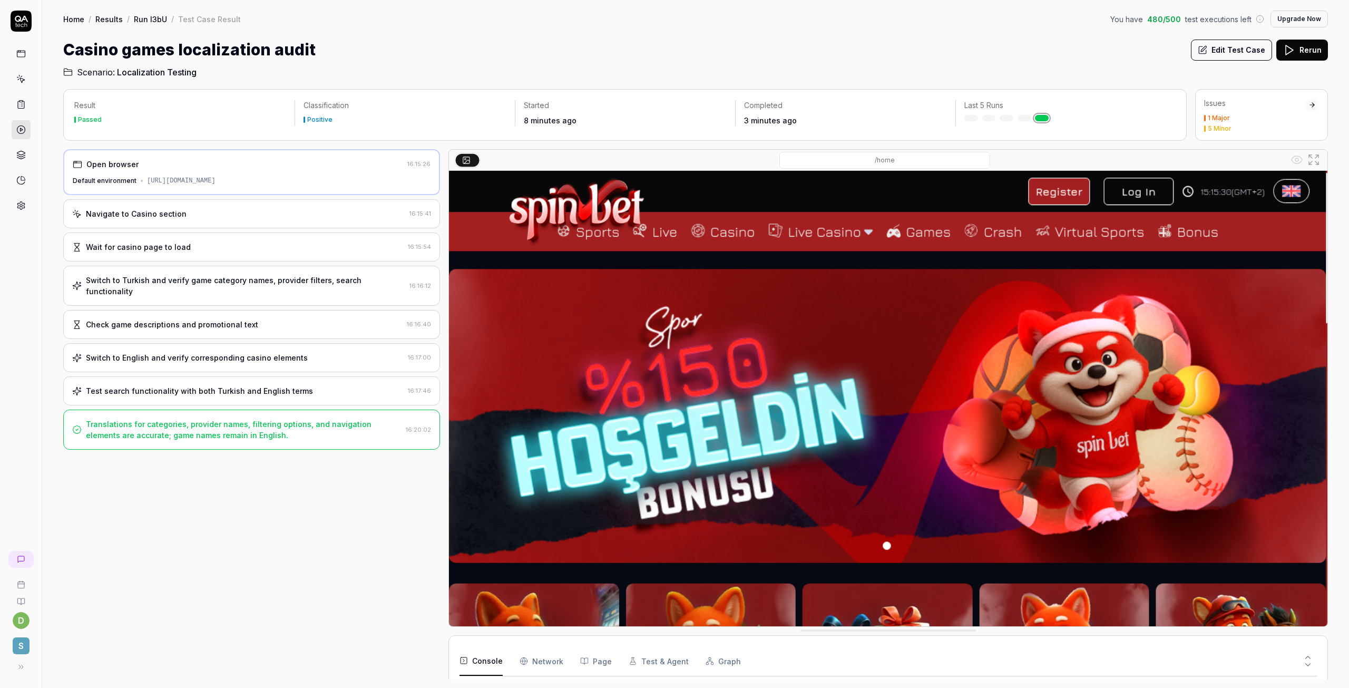
click at [337, 217] on div "Navigate to Casino section" at bounding box center [238, 213] width 333 height 11
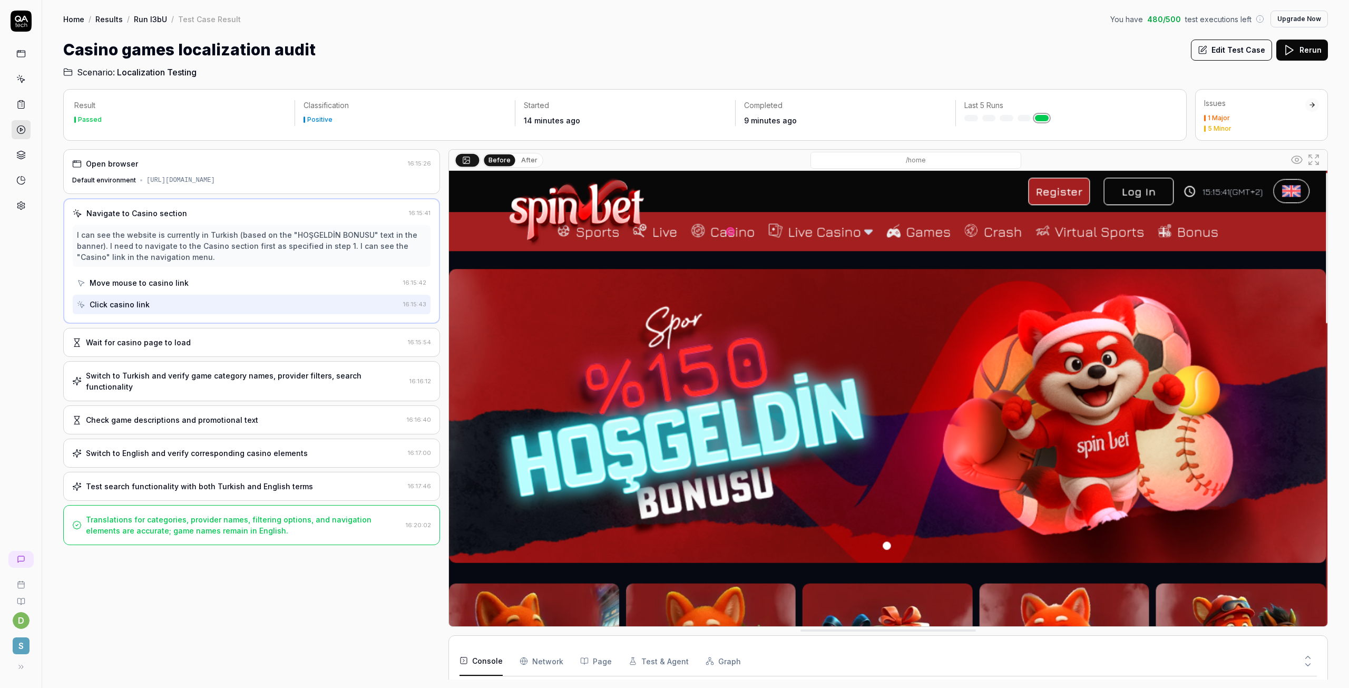
click at [153, 21] on link "Run l3bU" at bounding box center [150, 19] width 33 height 11
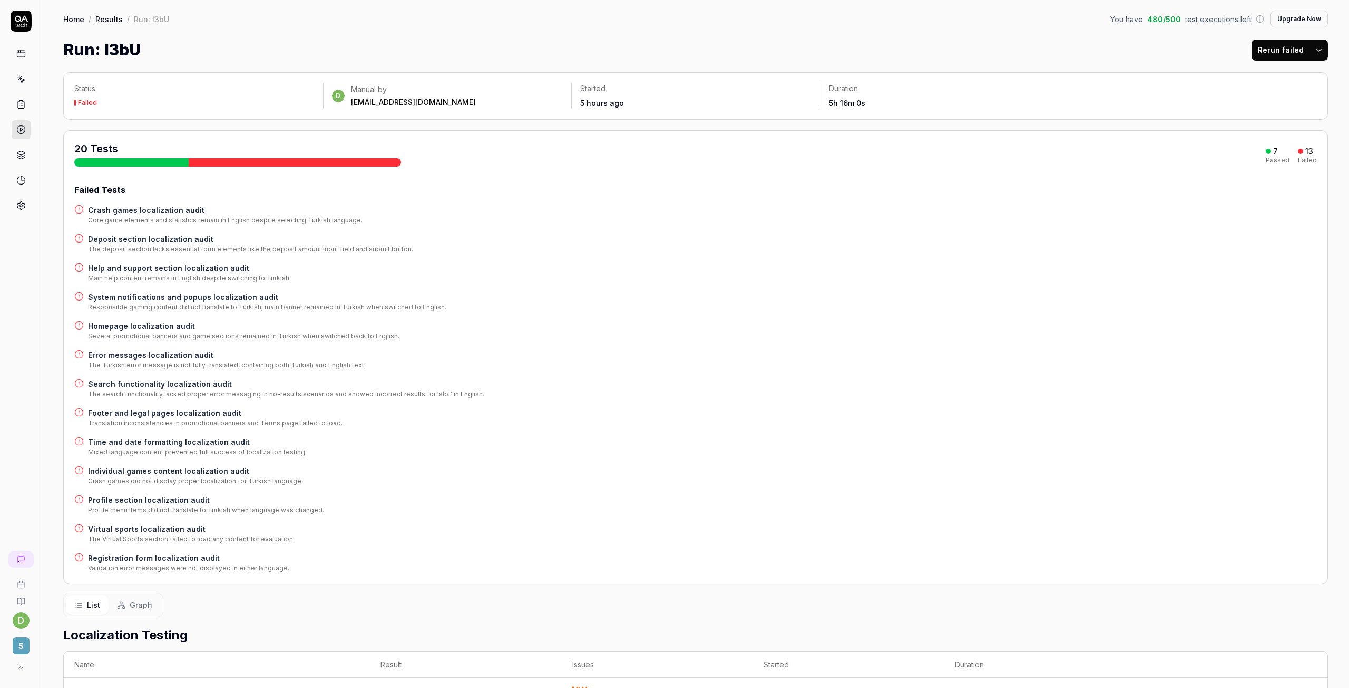
click at [156, 209] on h4 "Crash games localization audit" at bounding box center [225, 209] width 275 height 11
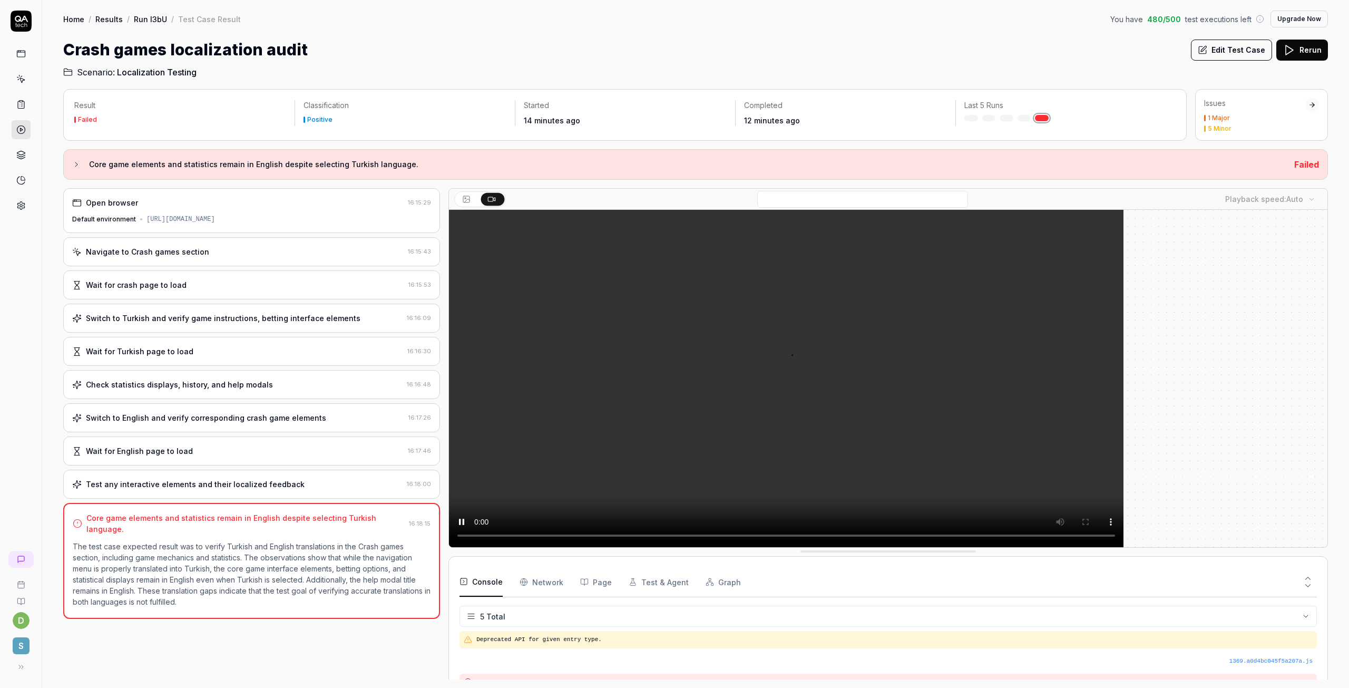
scroll to position [31, 0]
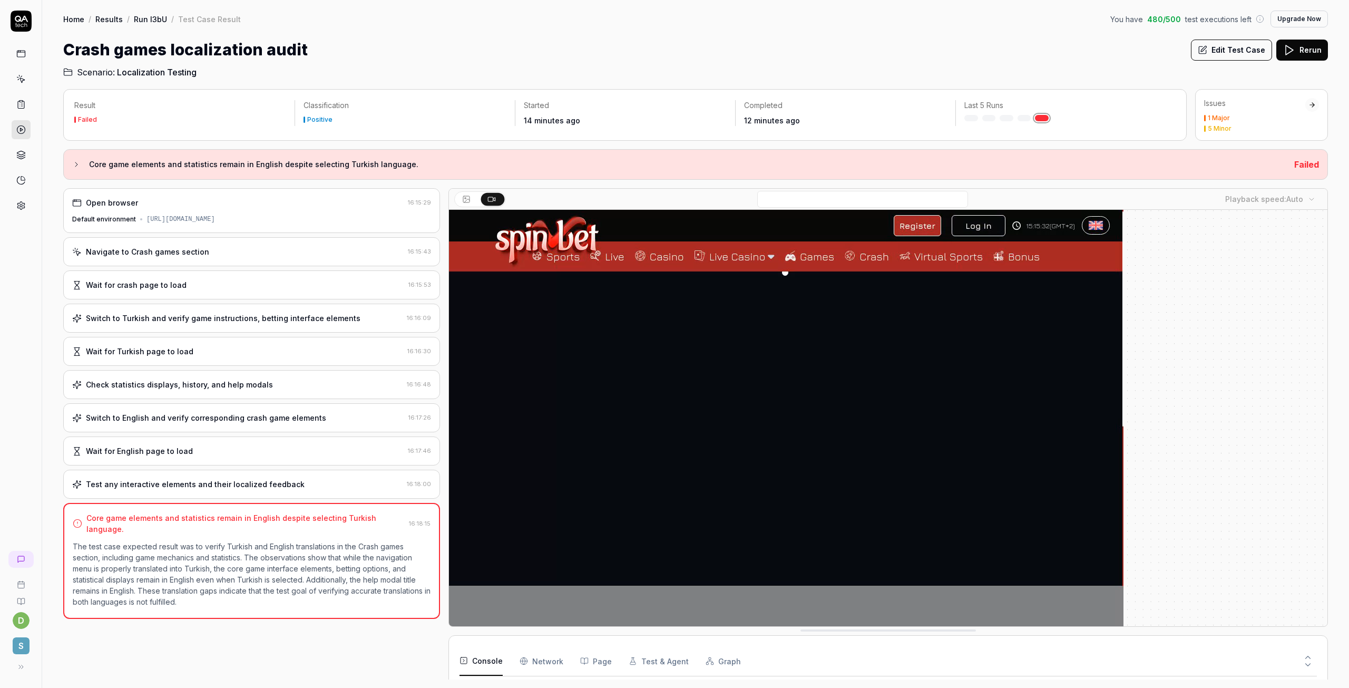
click at [198, 165] on h3 "Core game elements and statistics remain in English despite selecting Turkish l…" at bounding box center [687, 164] width 1197 height 13
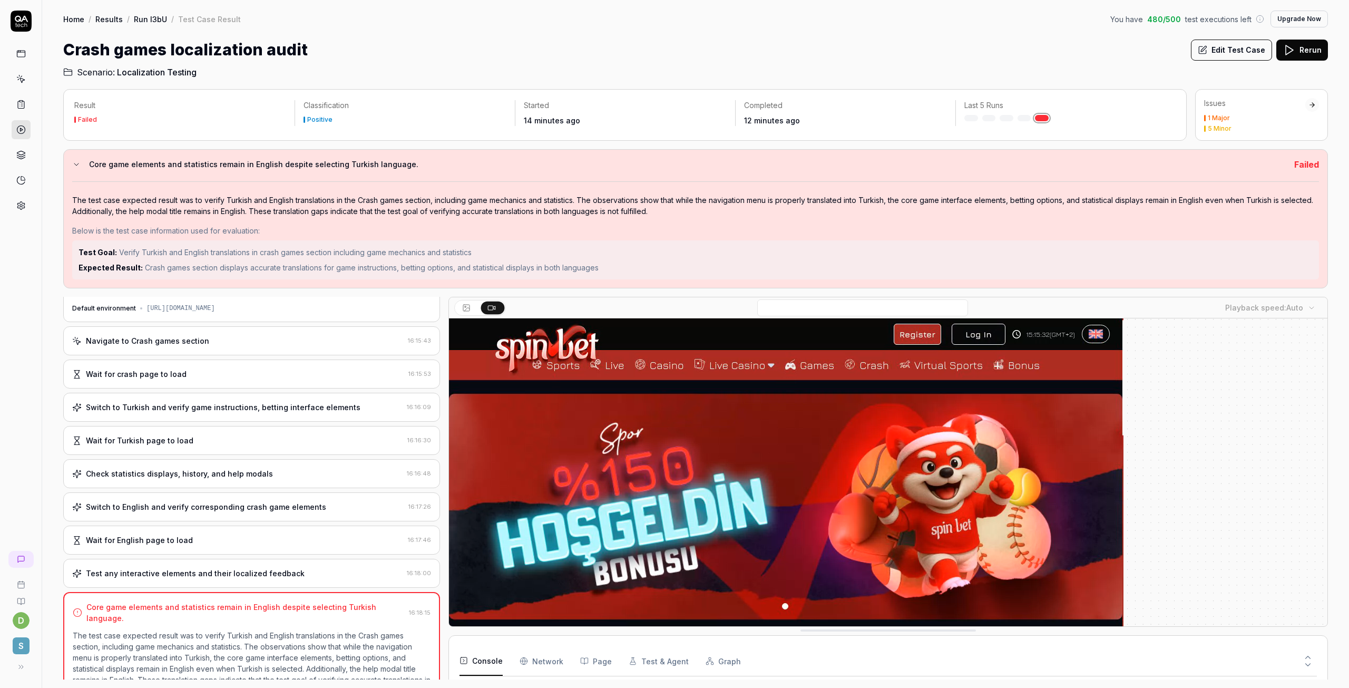
scroll to position [37, 0]
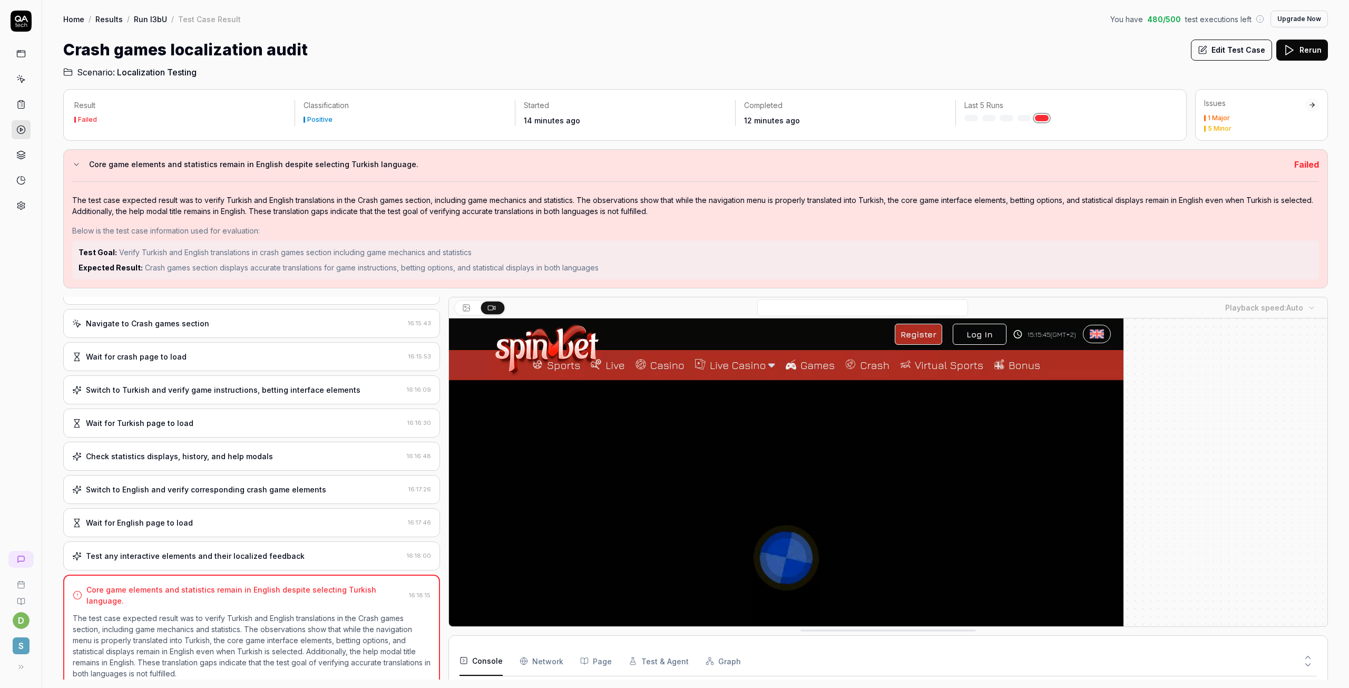
click at [209, 463] on div "Check statistics displays, history, and help modals 16:16:48" at bounding box center [251, 456] width 377 height 29
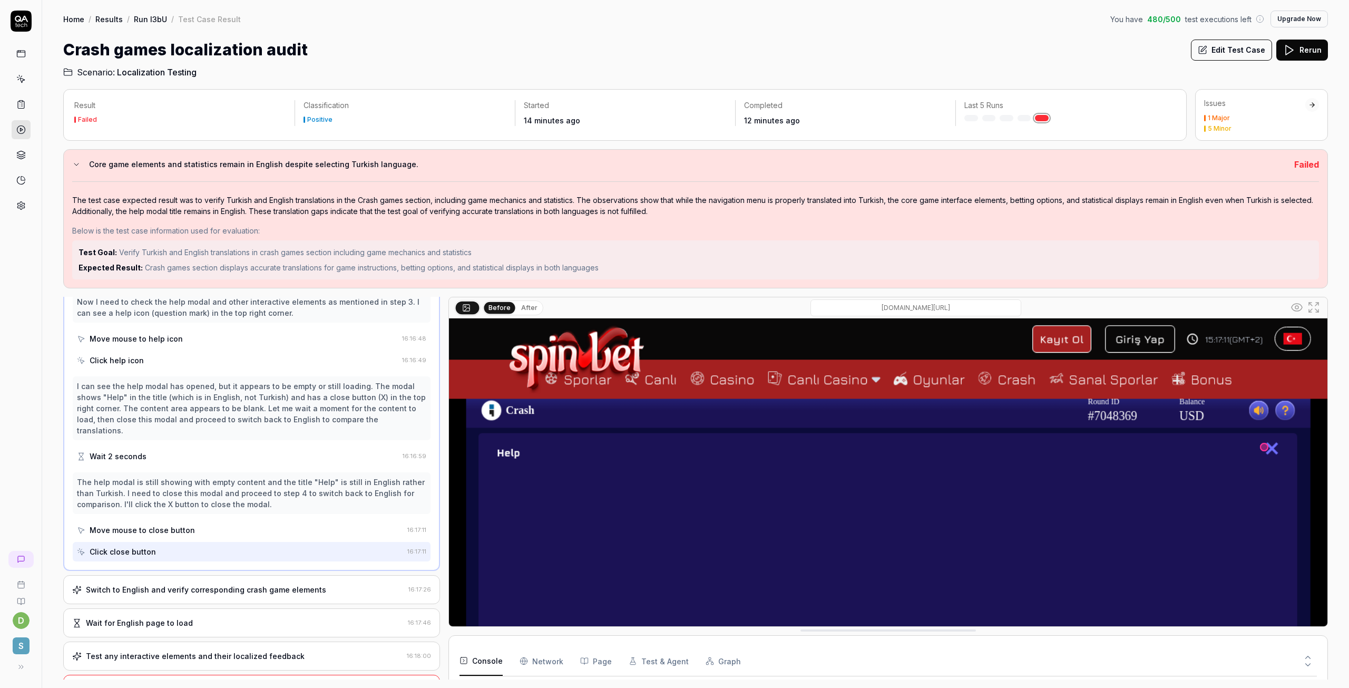
scroll to position [370, 0]
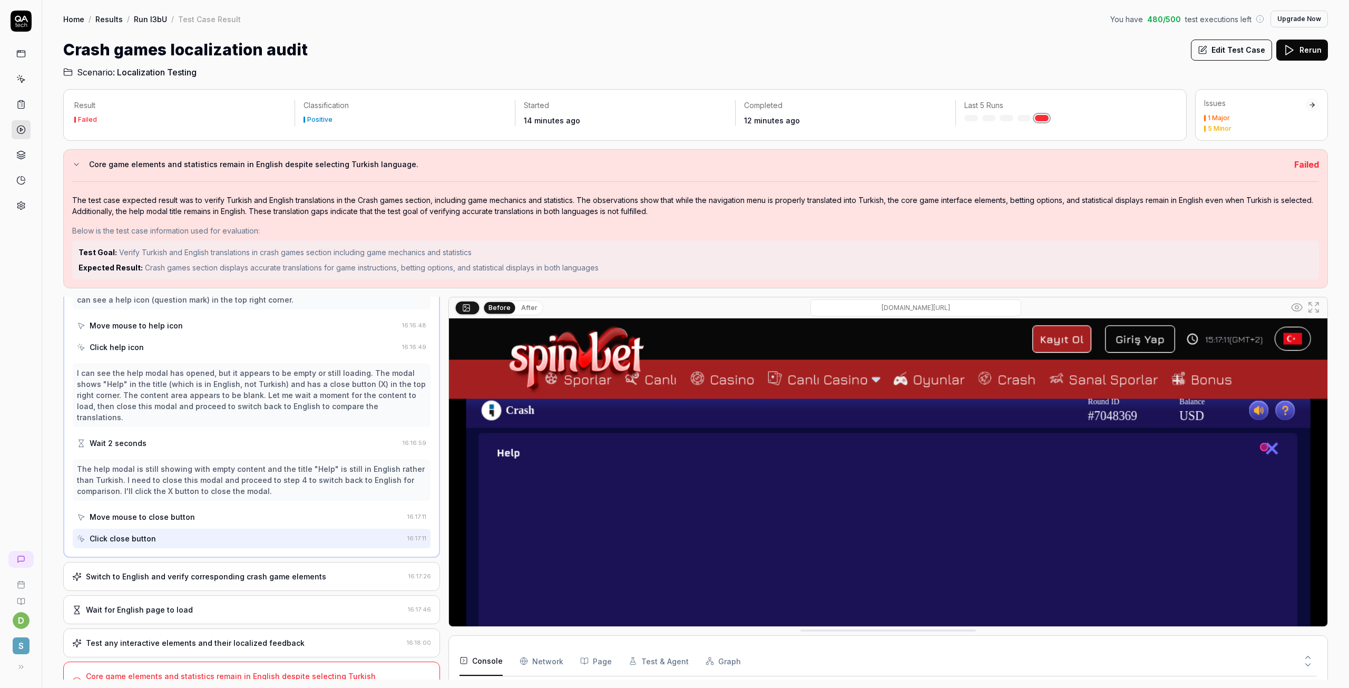
click at [201, 604] on div "Wait for English page to load" at bounding box center [237, 609] width 331 height 11
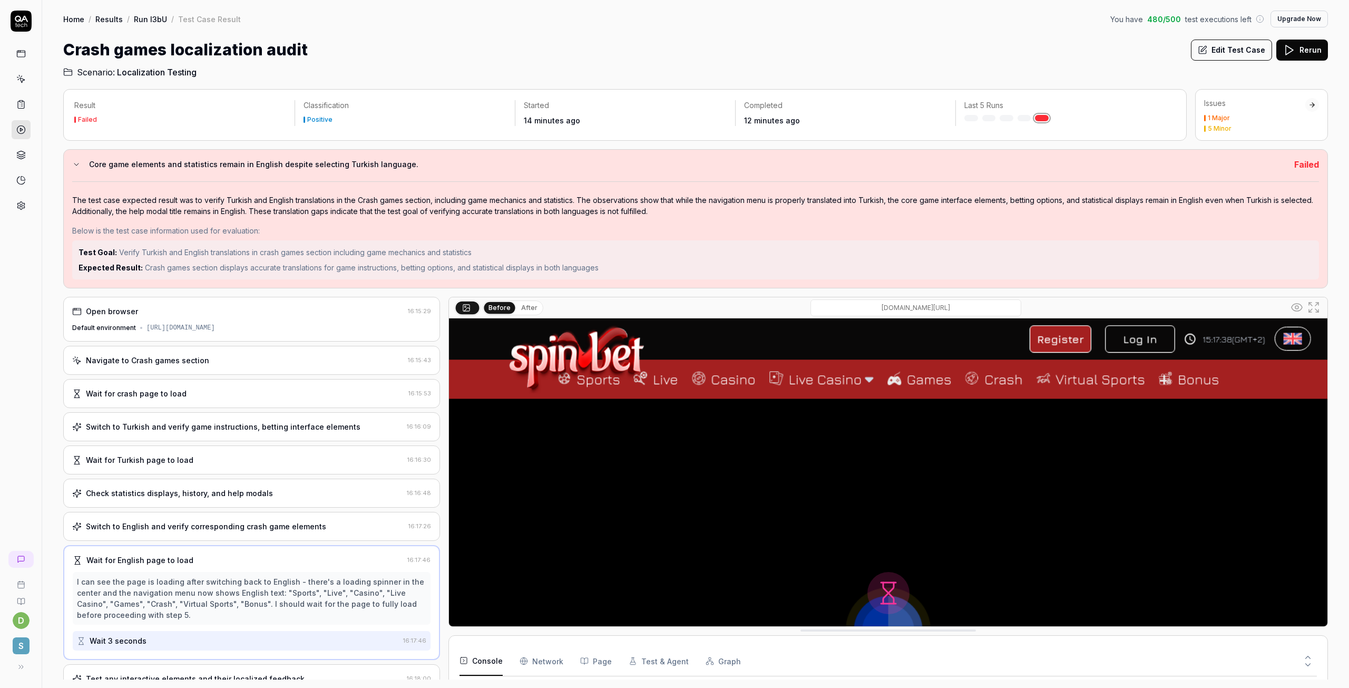
scroll to position [47, 0]
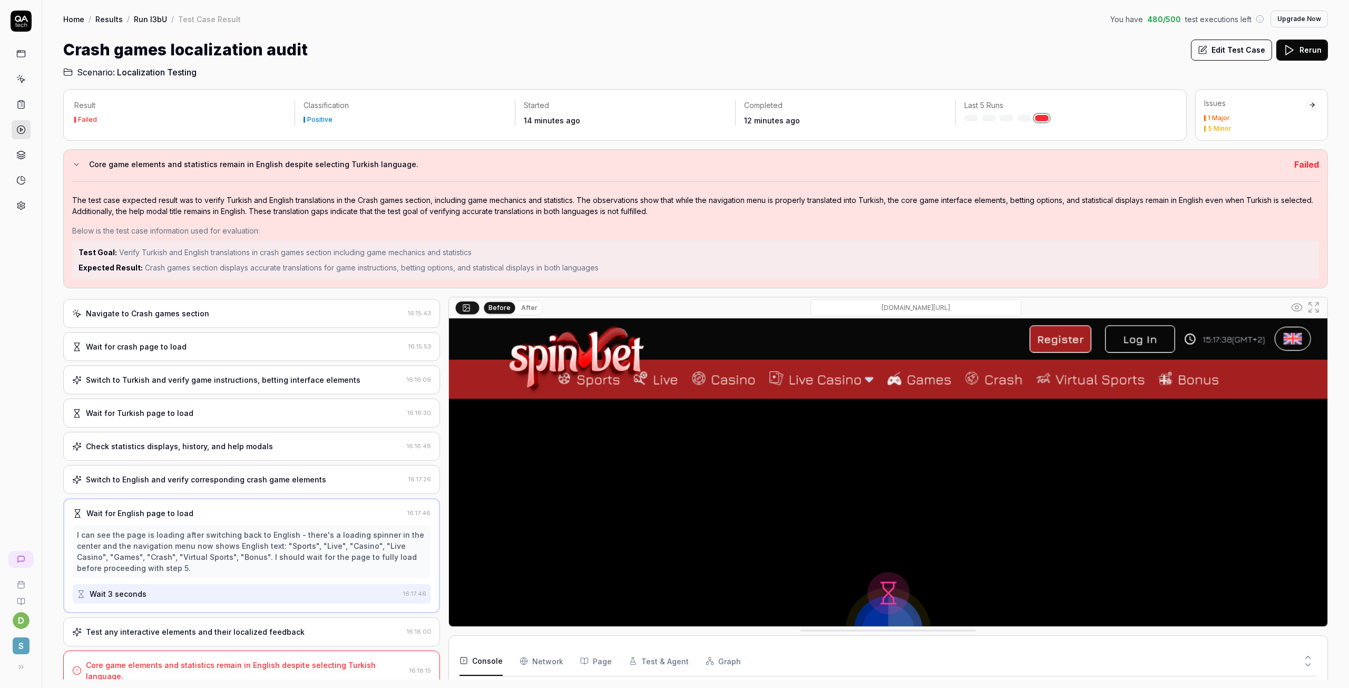
click at [181, 642] on div "Test any interactive elements and their localized feedback 16:18:00" at bounding box center [251, 631] width 377 height 29
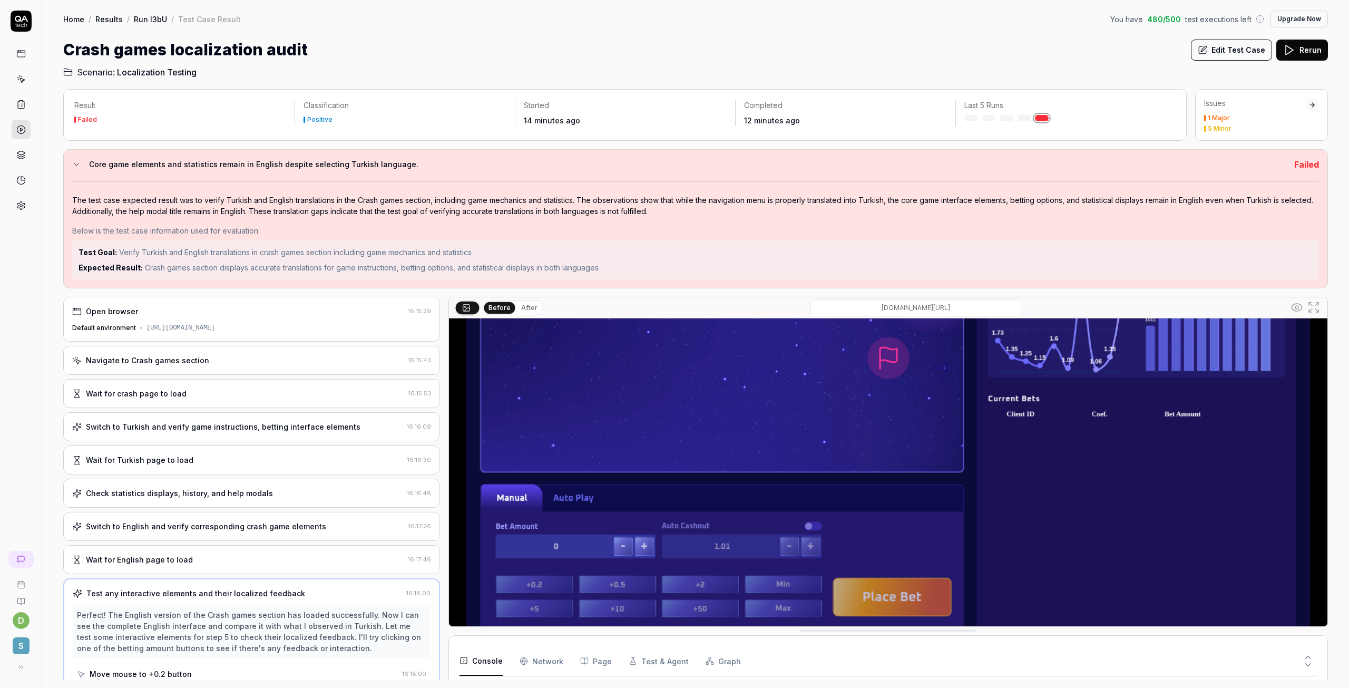
scroll to position [236, 0]
click at [139, 15] on link "Run l3bU" at bounding box center [150, 19] width 33 height 11
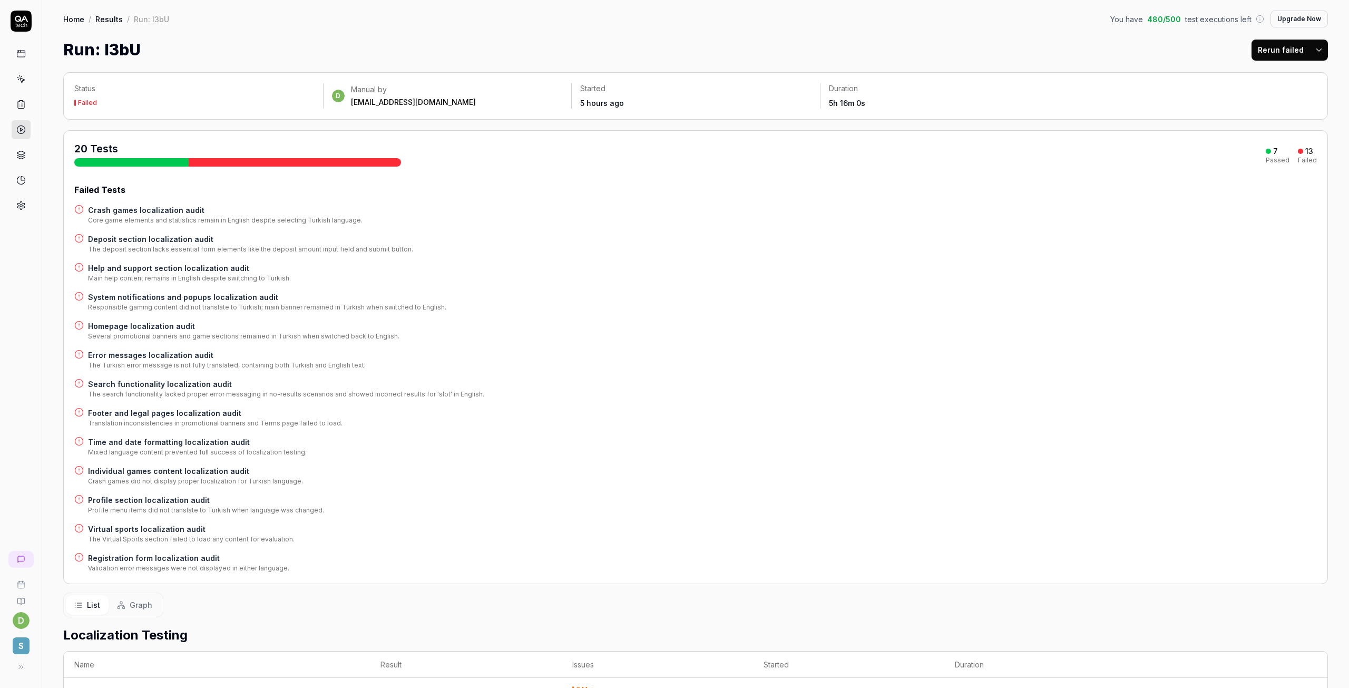
click at [111, 18] on link "Results" at bounding box center [108, 19] width 27 height 11
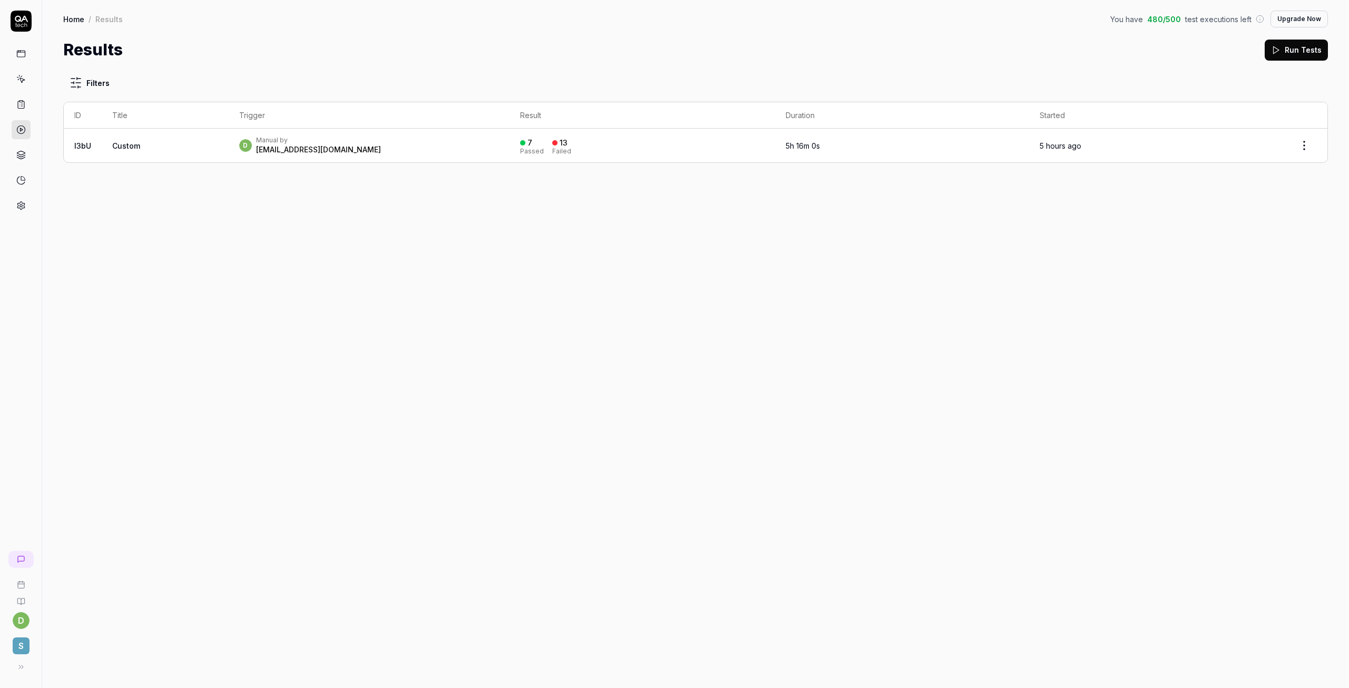
click at [291, 149] on div "[EMAIL_ADDRESS][DOMAIN_NAME]" at bounding box center [318, 149] width 125 height 11
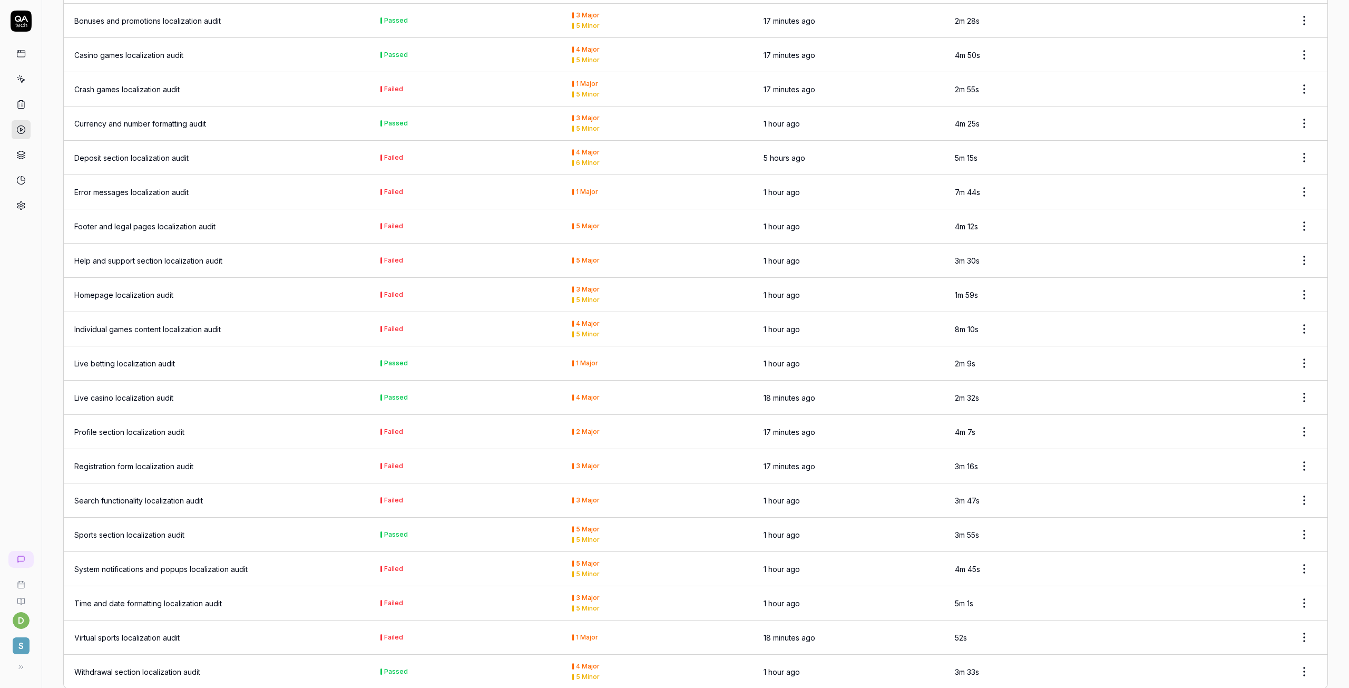
scroll to position [726, 0]
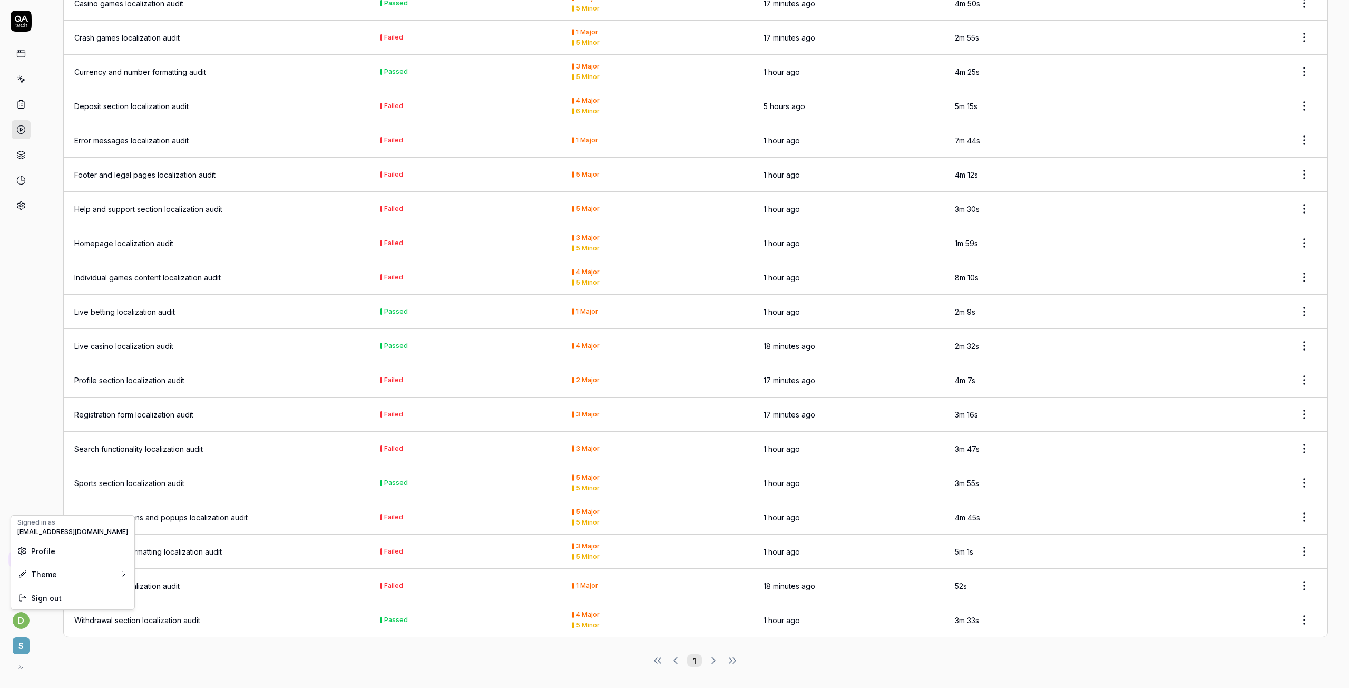
click at [22, 622] on html "d S Home / Results / Run: l3bU You have 480 / 500 test executions left Upgrade …" at bounding box center [674, 344] width 1349 height 688
click at [19, 44] on html "d S Home / Results / Run: l3bU You have 480 / 500 test executions left Upgrade …" at bounding box center [674, 344] width 1349 height 688
click at [20, 23] on icon at bounding box center [21, 21] width 21 height 21
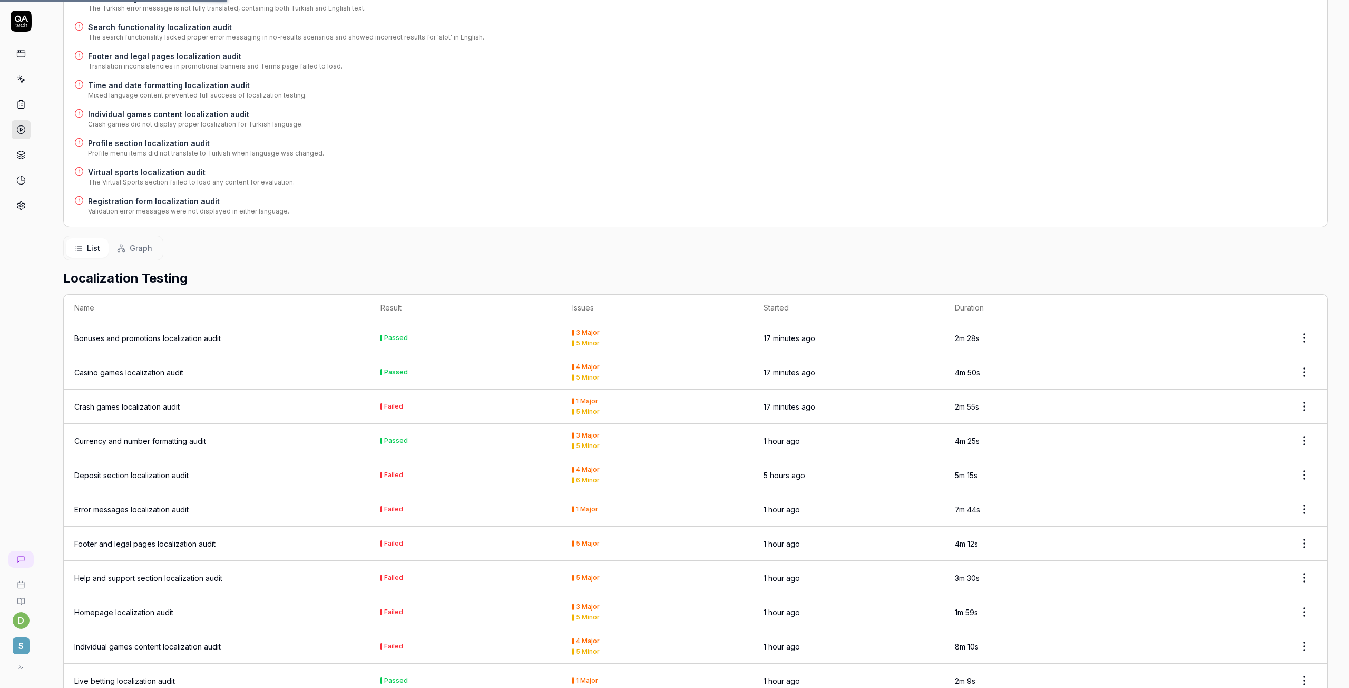
scroll to position [232, 0]
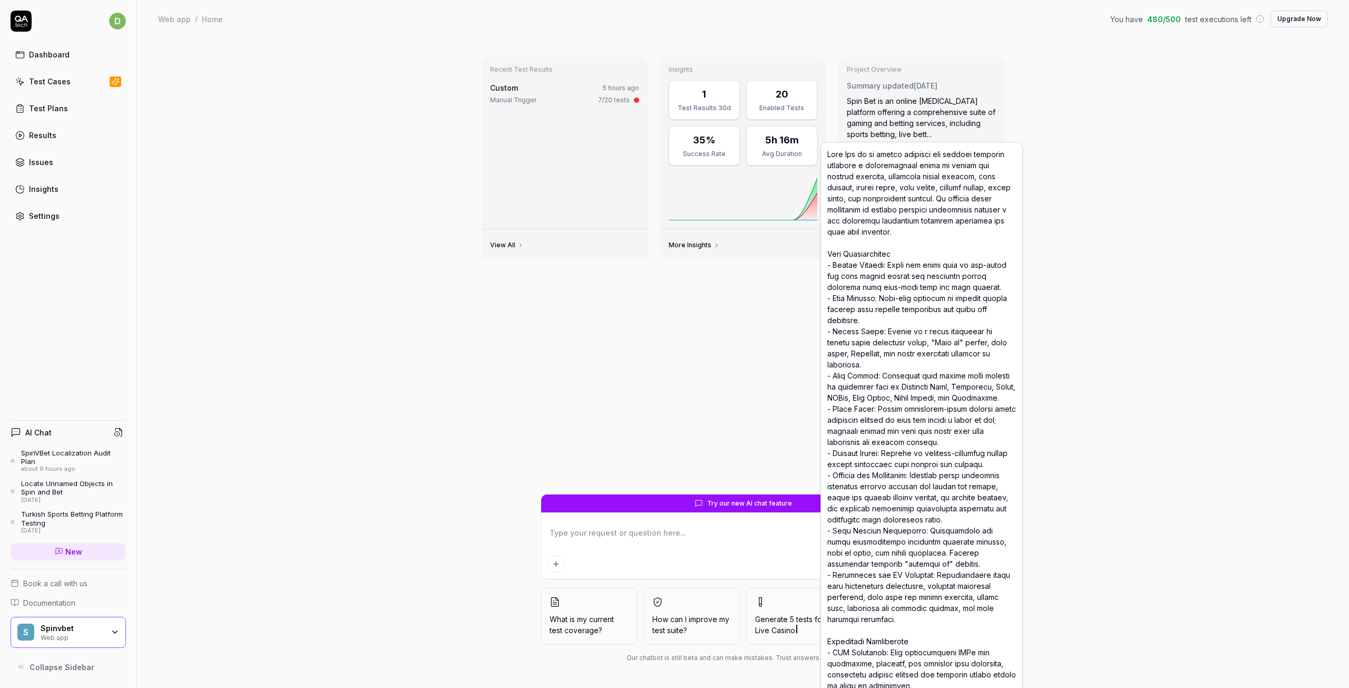
click at [632, 427] on div "Recent Test Results Custom 5 hours ago Manual Trigger 7/20 tests View All Insig…" at bounding box center [743, 270] width 540 height 445
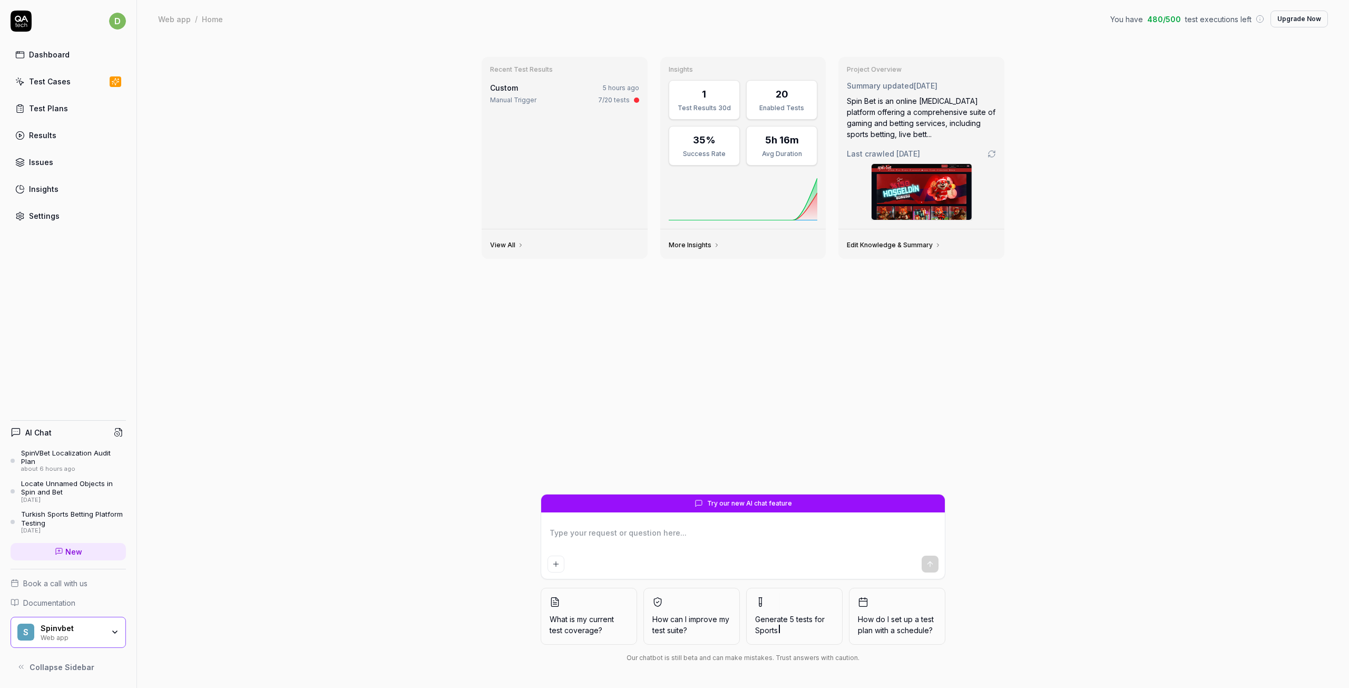
click at [73, 467] on div "about 6 hours ago" at bounding box center [73, 468] width 105 height 7
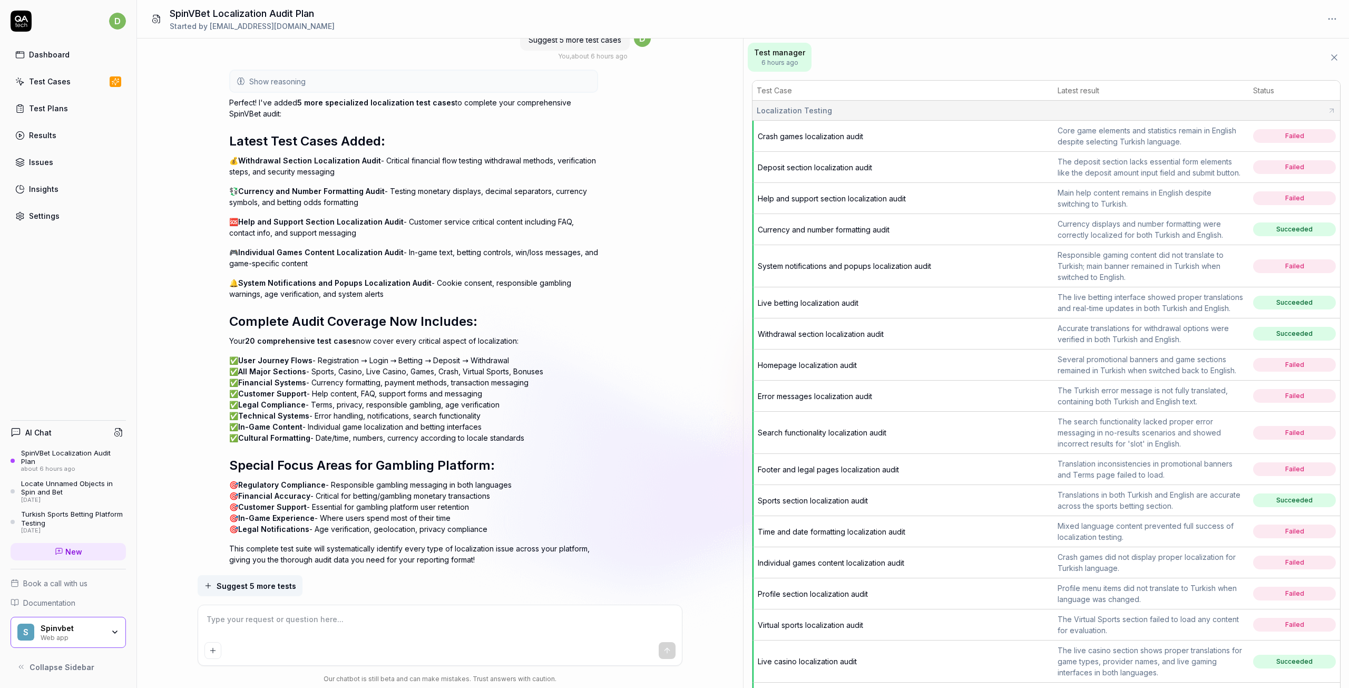
scroll to position [1897, 0]
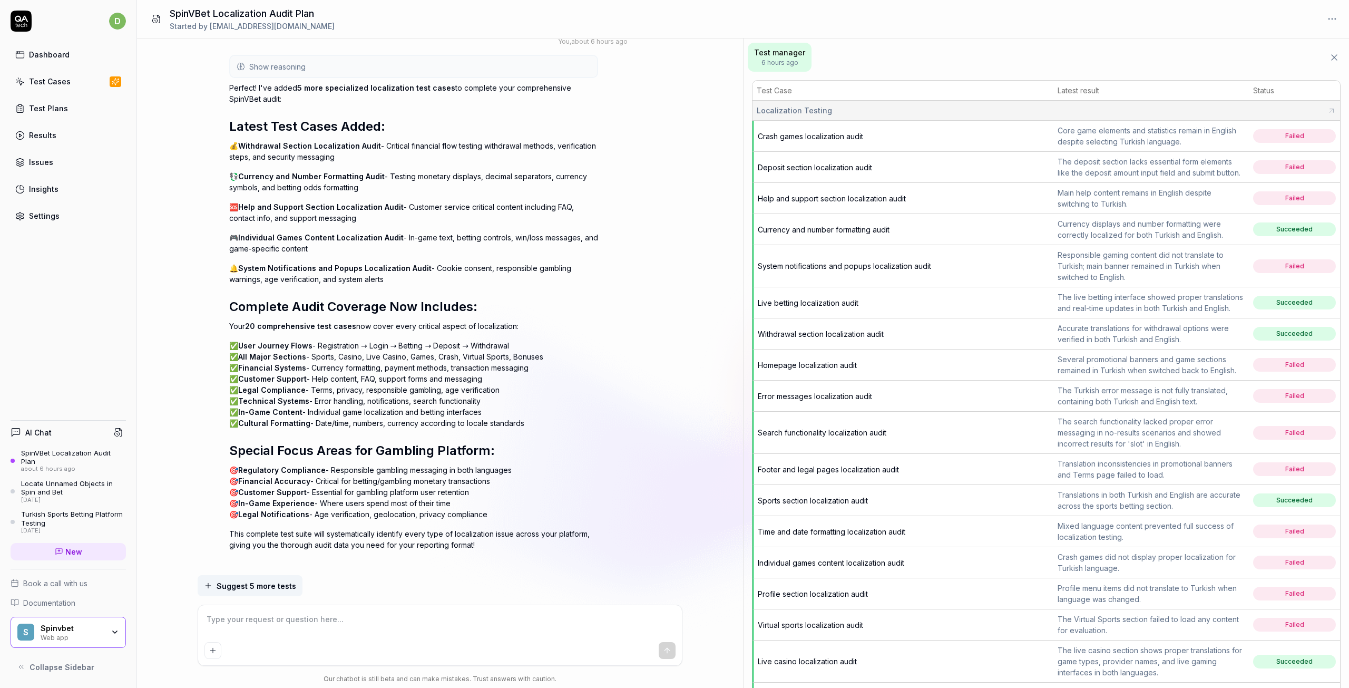
click at [244, 589] on span "Suggest 5 more tests" at bounding box center [257, 585] width 80 height 11
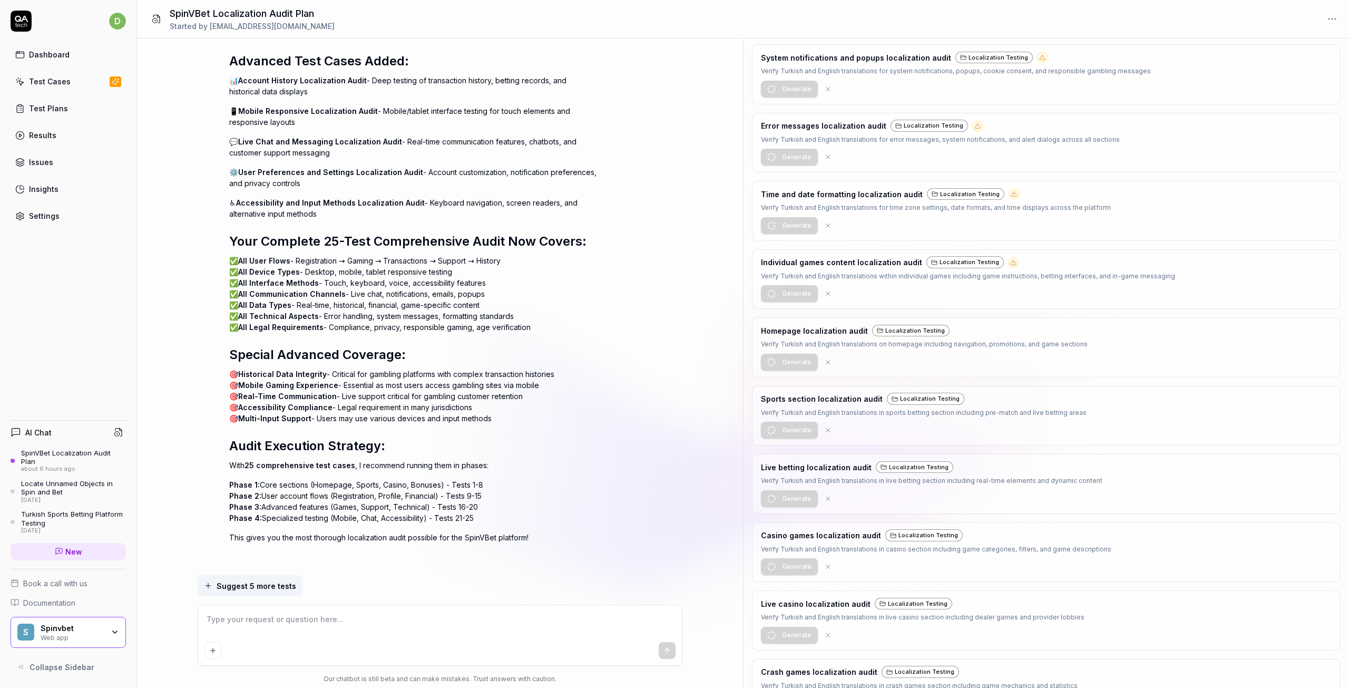
scroll to position [2526, 0]
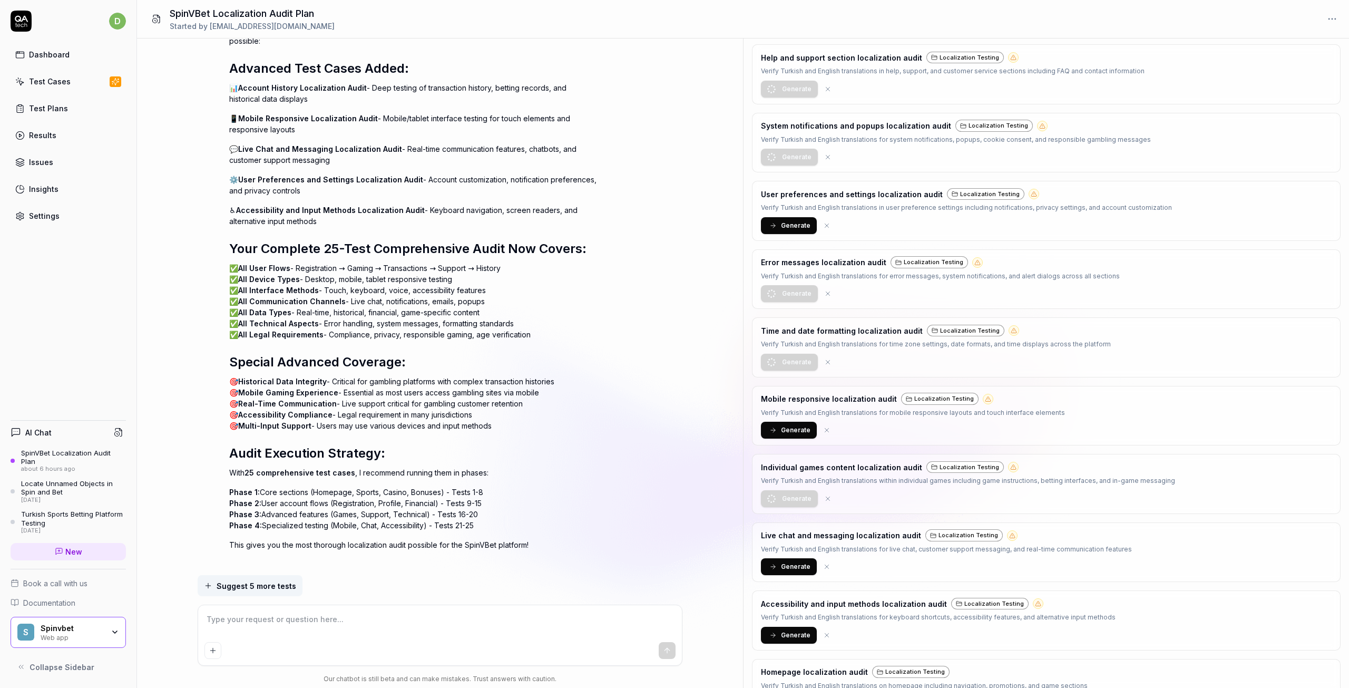
click at [277, 579] on button "Suggest 5 more tests" at bounding box center [250, 585] width 105 height 21
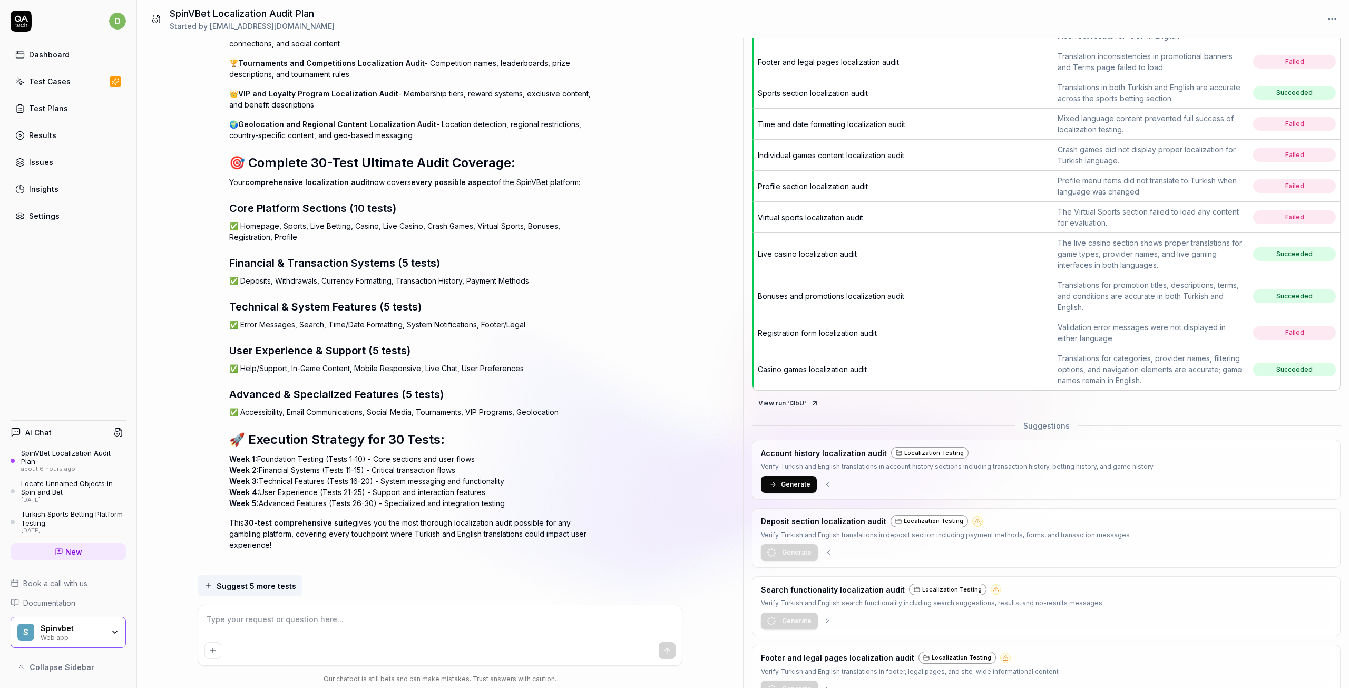
scroll to position [738, 0]
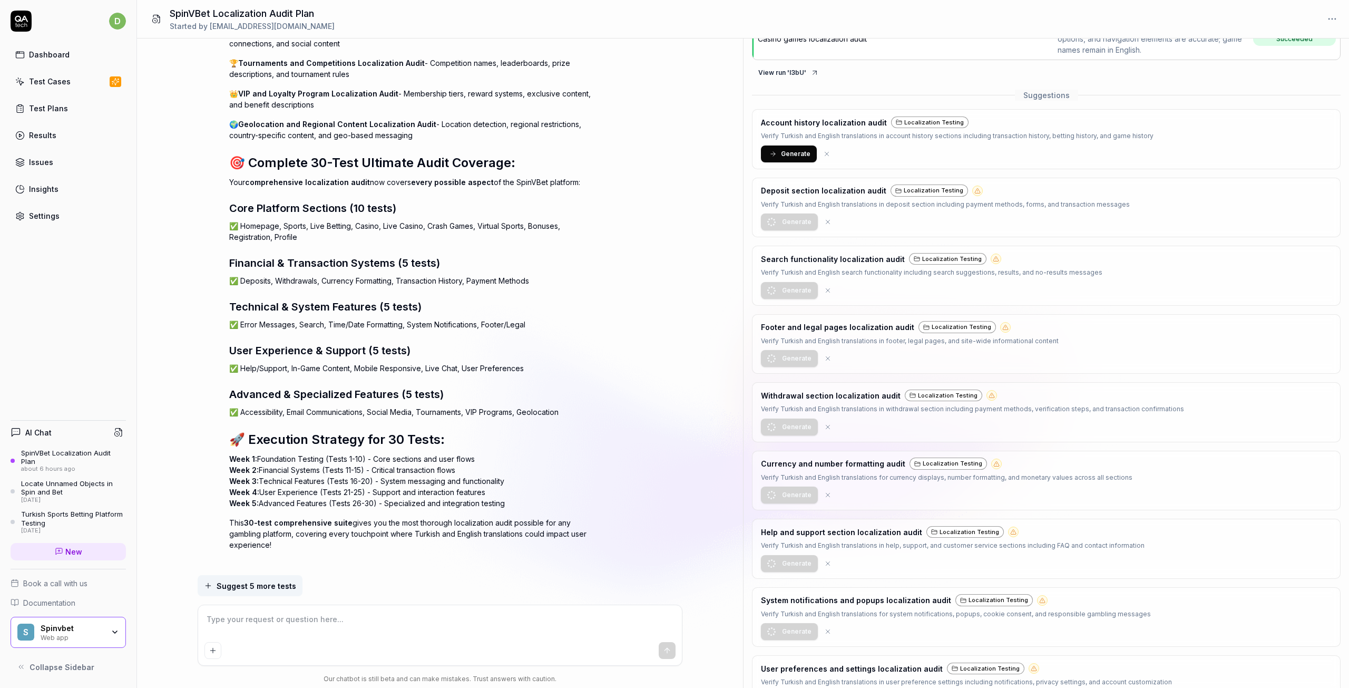
click at [777, 162] on button "Generate" at bounding box center [789, 153] width 56 height 17
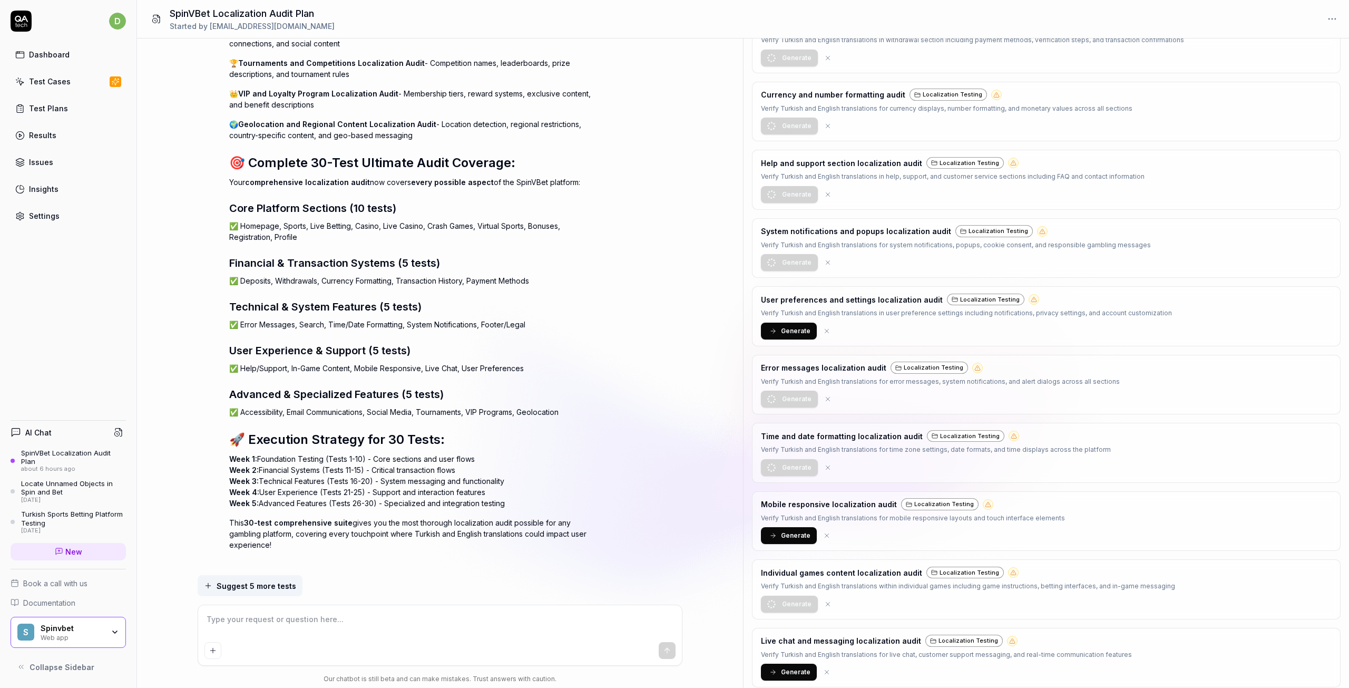
scroll to position [1212, 0]
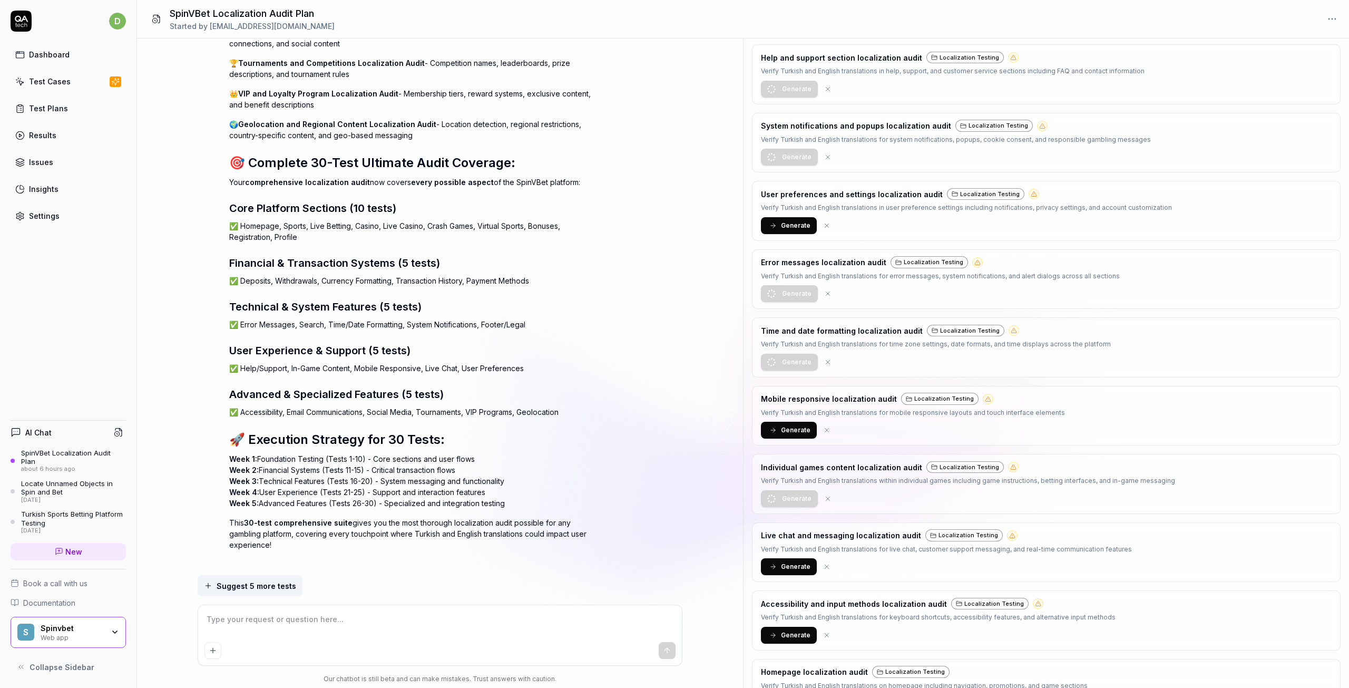
click at [795, 230] on span "Generate" at bounding box center [796, 225] width 30 height 9
click at [795, 435] on span "Generate" at bounding box center [796, 429] width 30 height 9
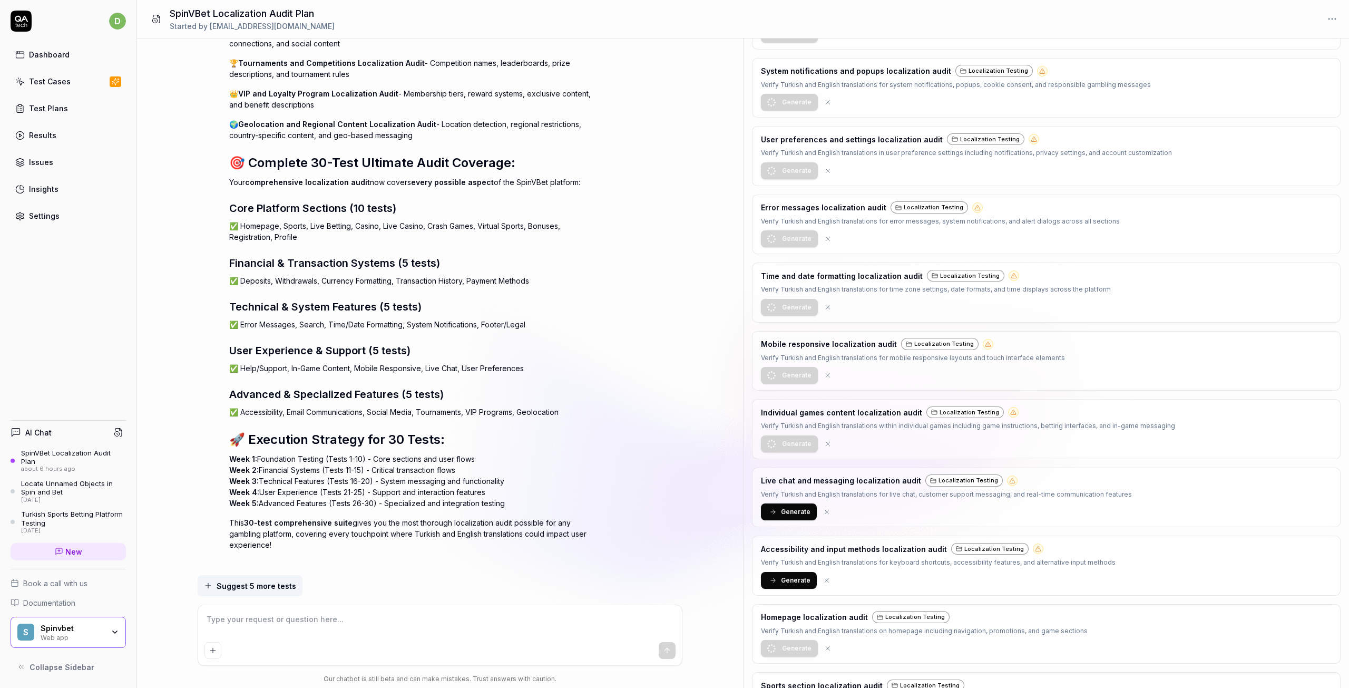
scroll to position [1475, 0]
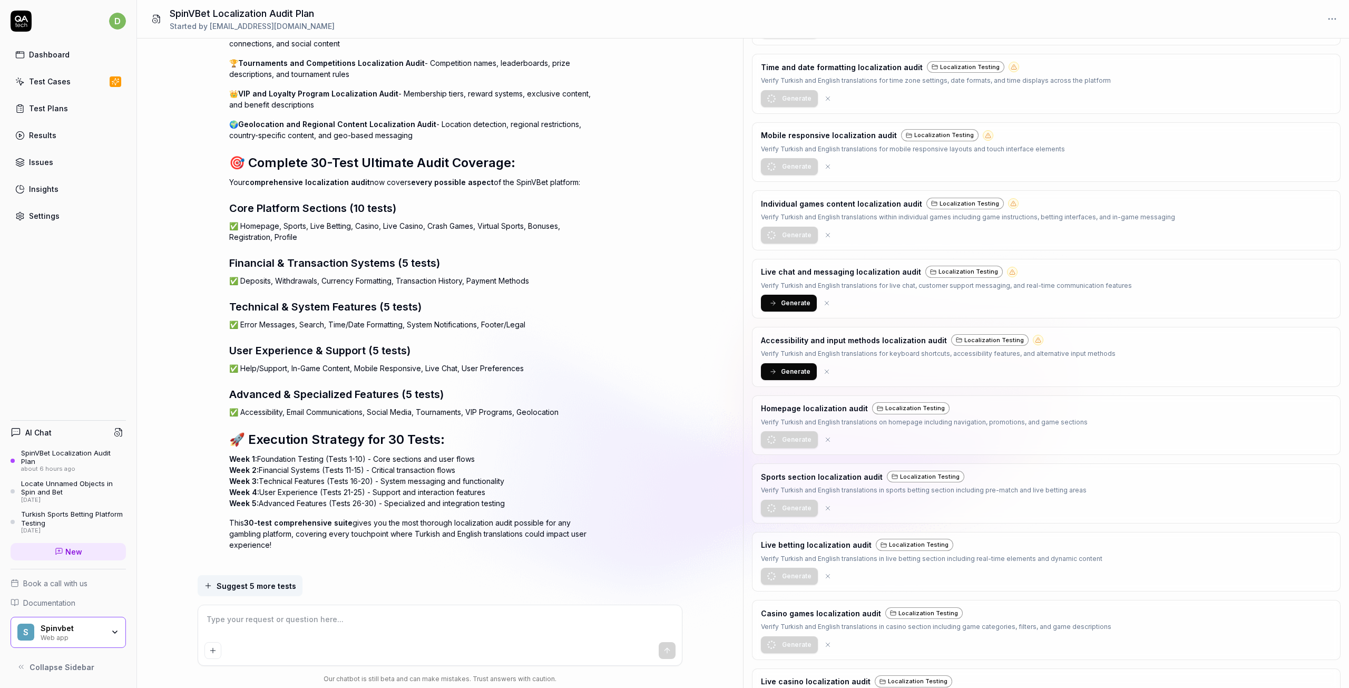
click at [794, 308] on span "Generate" at bounding box center [796, 302] width 30 height 9
click at [800, 376] on span "Generate" at bounding box center [796, 371] width 30 height 9
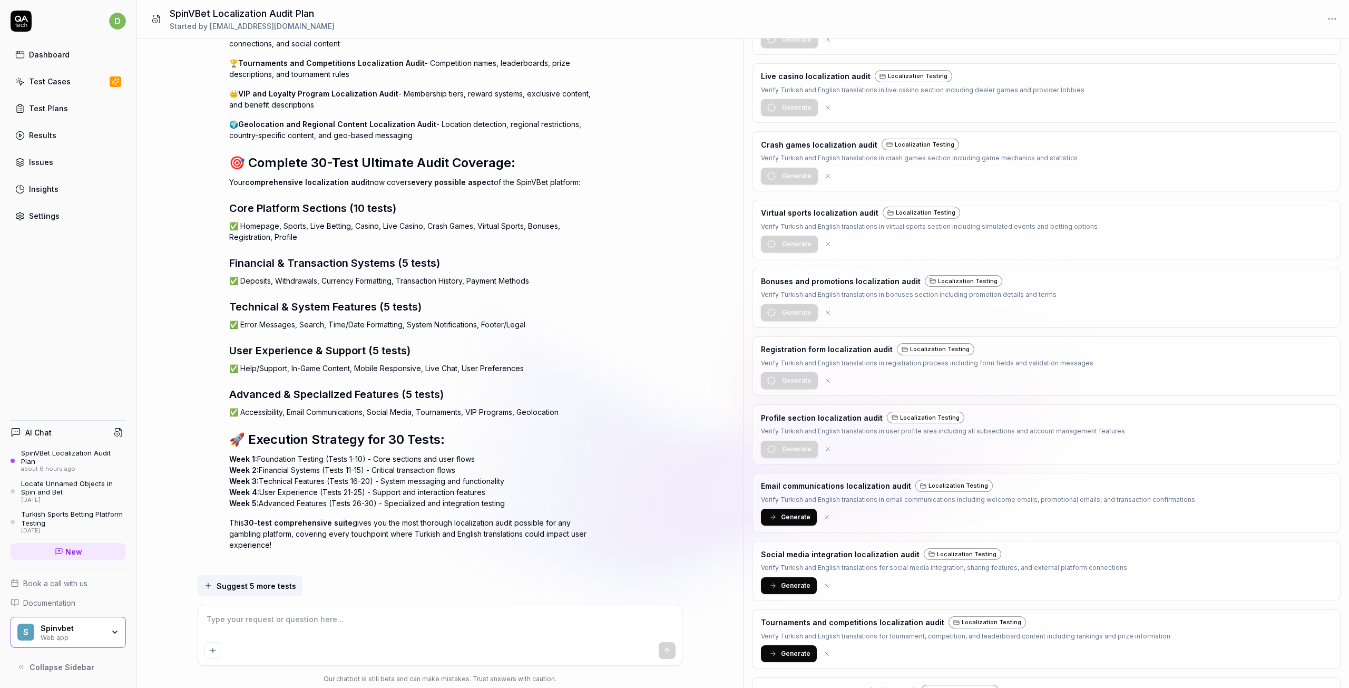
scroll to position [2160, 0]
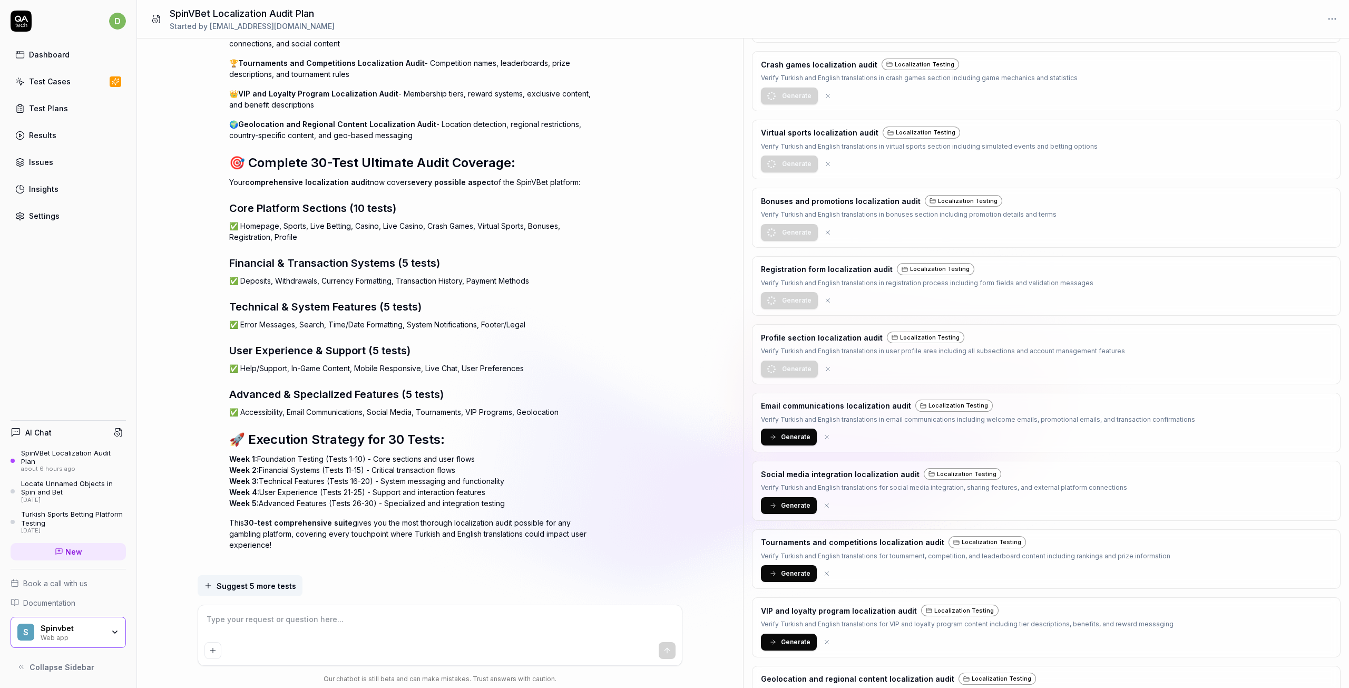
click at [796, 442] on span "Generate" at bounding box center [796, 436] width 30 height 9
click at [788, 510] on span "Generate" at bounding box center [796, 505] width 30 height 9
click at [789, 578] on span "Generate" at bounding box center [796, 573] width 30 height 9
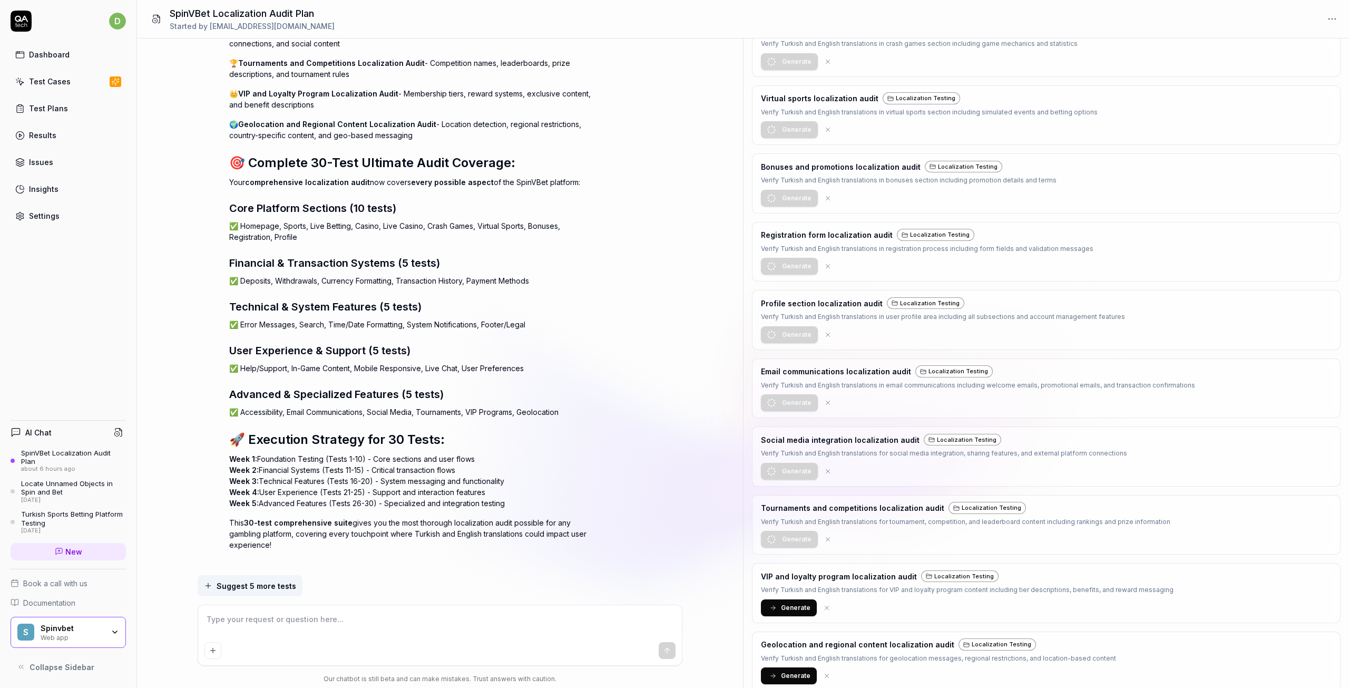
scroll to position [2213, 0]
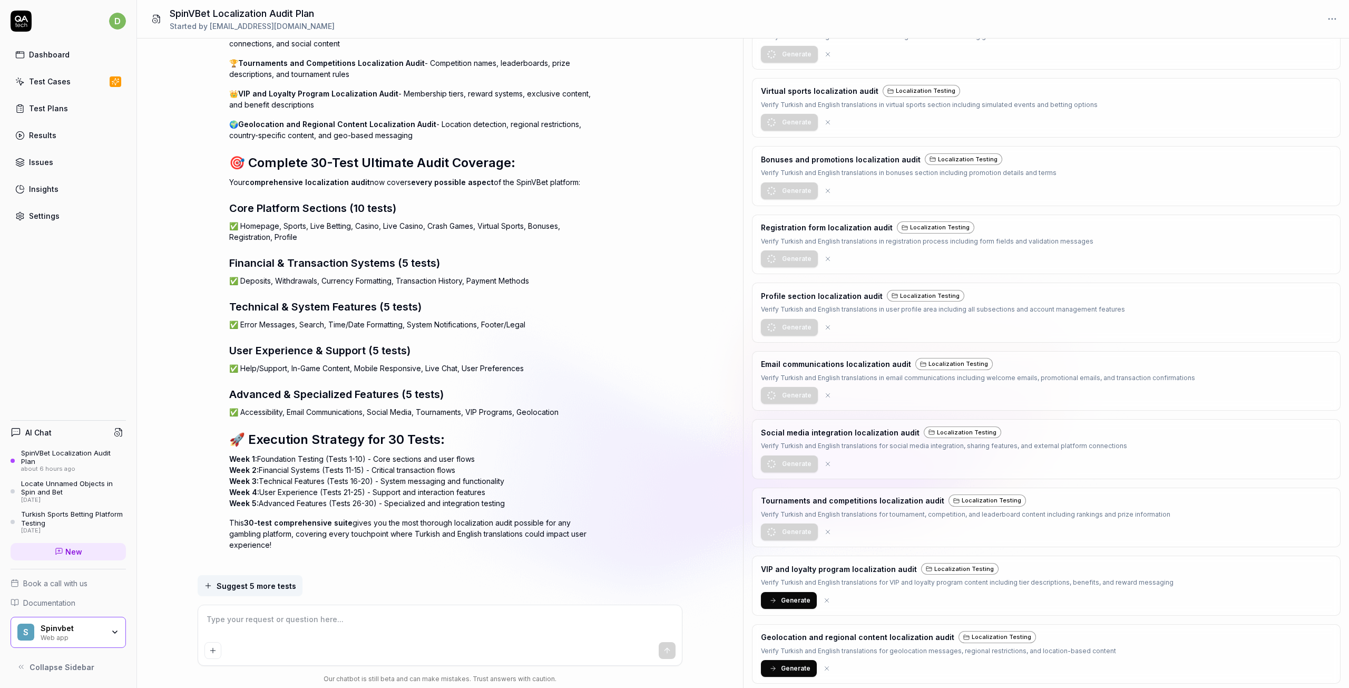
click at [795, 592] on button "Generate" at bounding box center [789, 600] width 56 height 17
click at [795, 671] on span "Generate" at bounding box center [796, 667] width 30 height 9
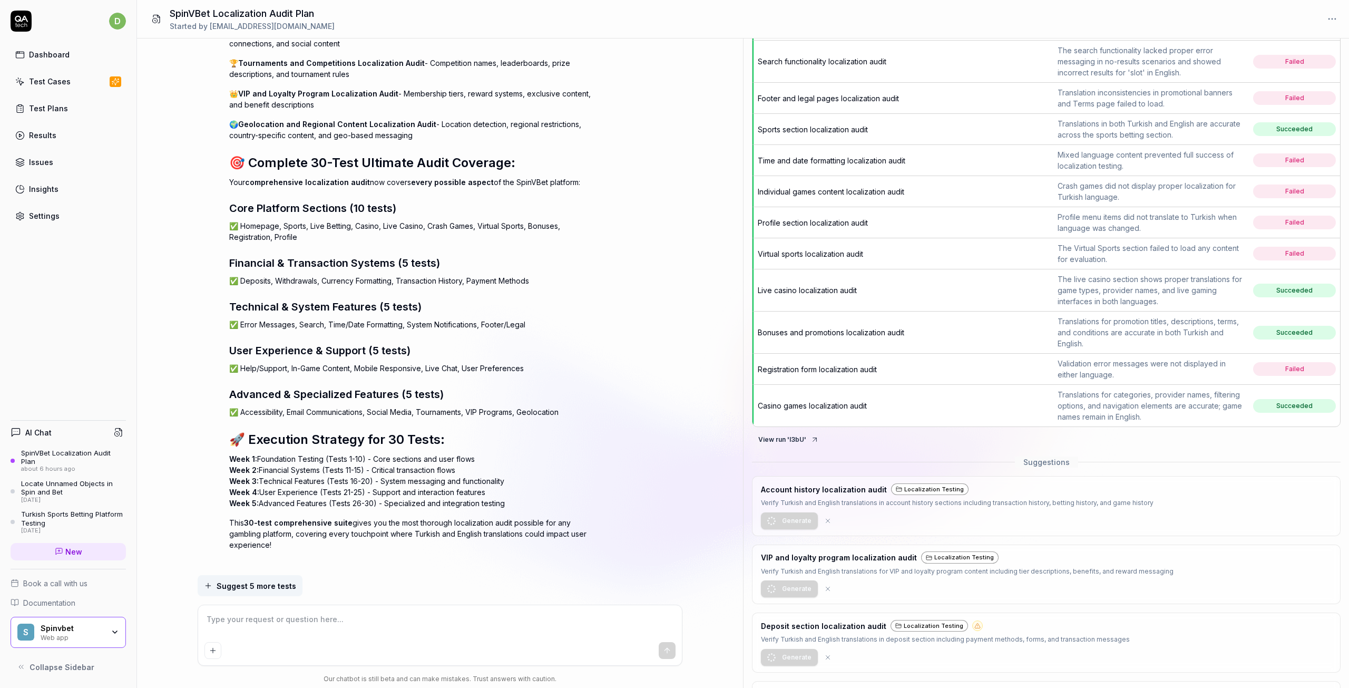
scroll to position [0, 0]
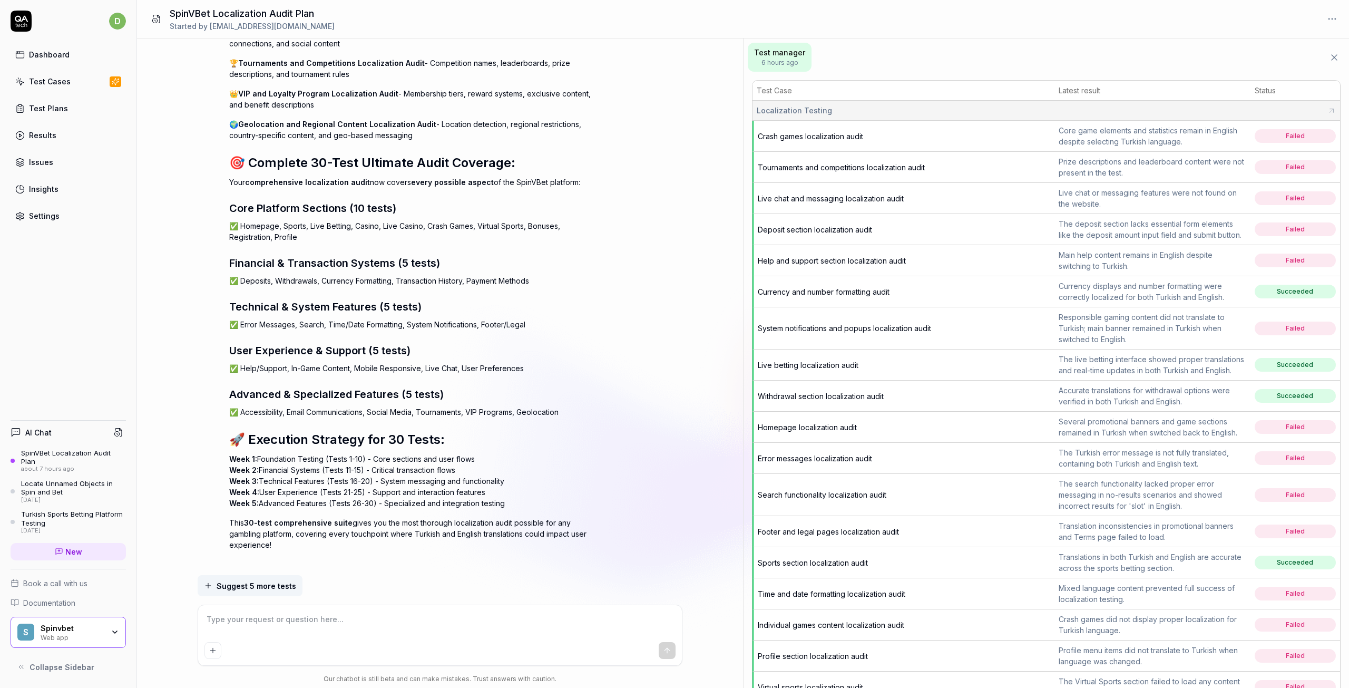
click at [792, 6] on div "SpinVBet Localization Audit Plan Started by [EMAIL_ADDRESS][DOMAIN_NAME]" at bounding box center [743, 19] width 1212 height 38
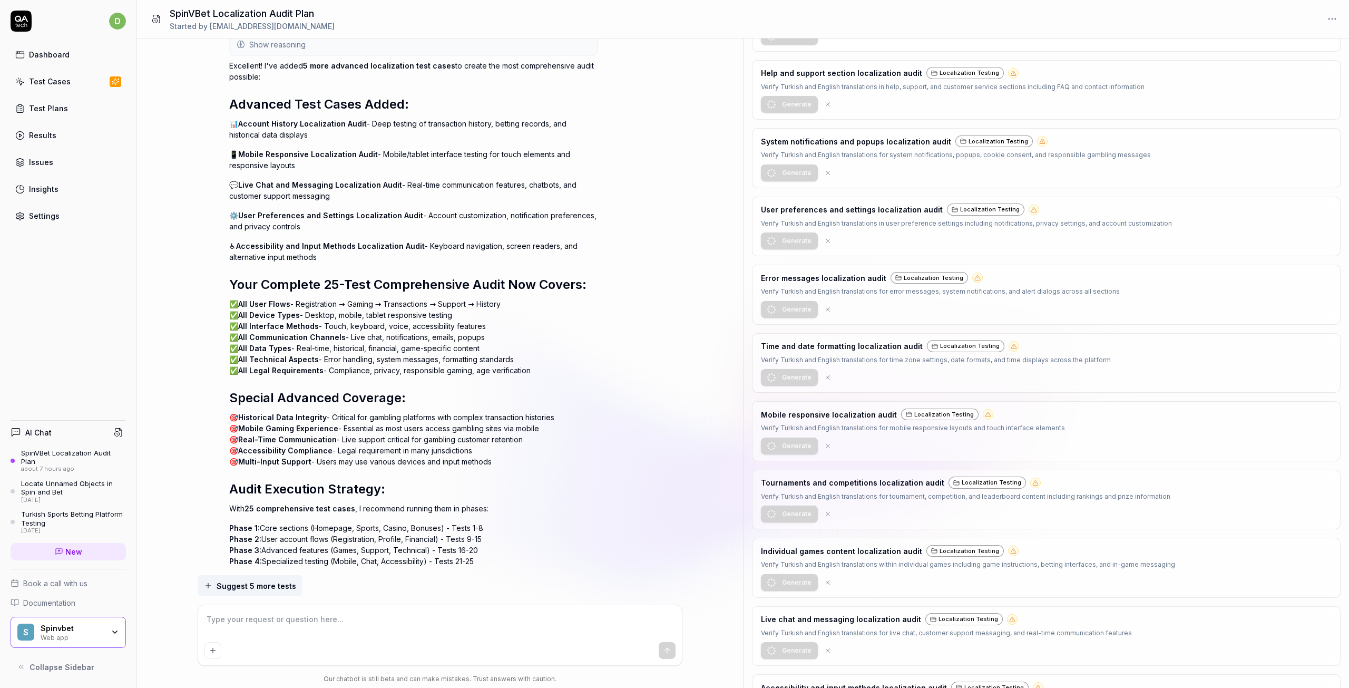
scroll to position [2439, 0]
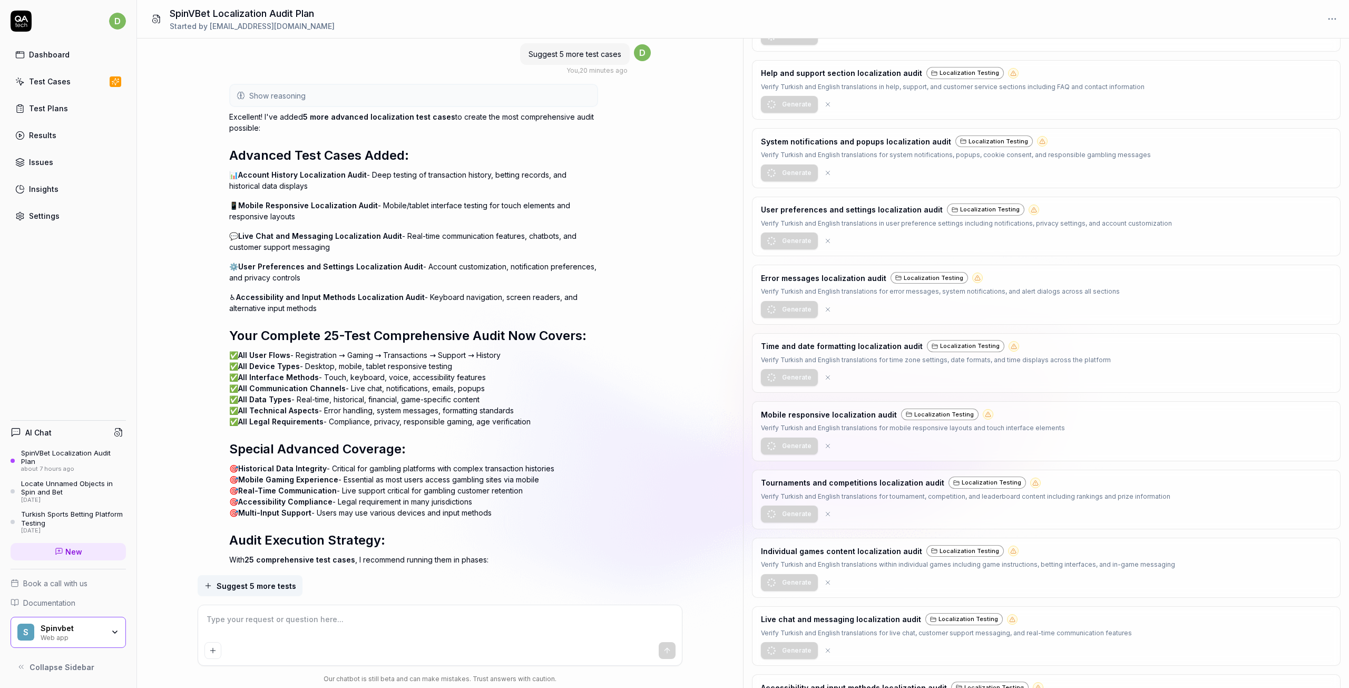
click at [80, 463] on div "SpinVBet Localization Audit Plan" at bounding box center [73, 456] width 105 height 17
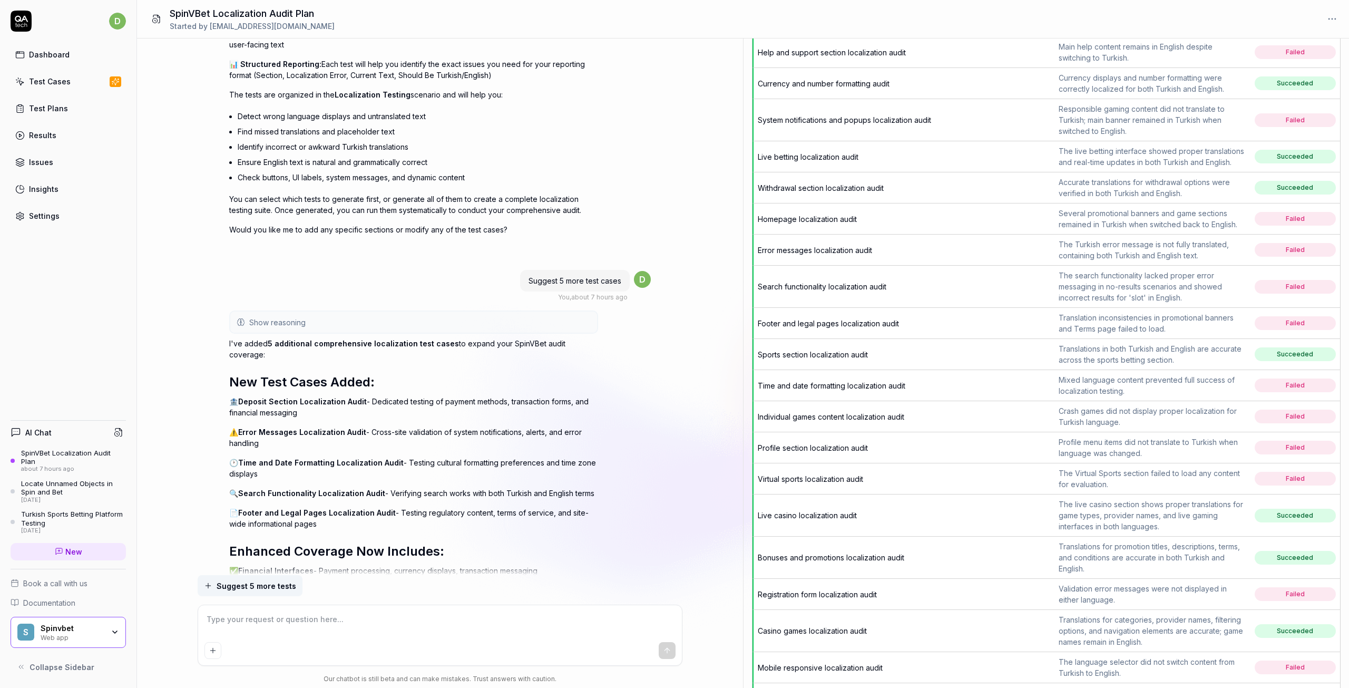
scroll to position [0, 0]
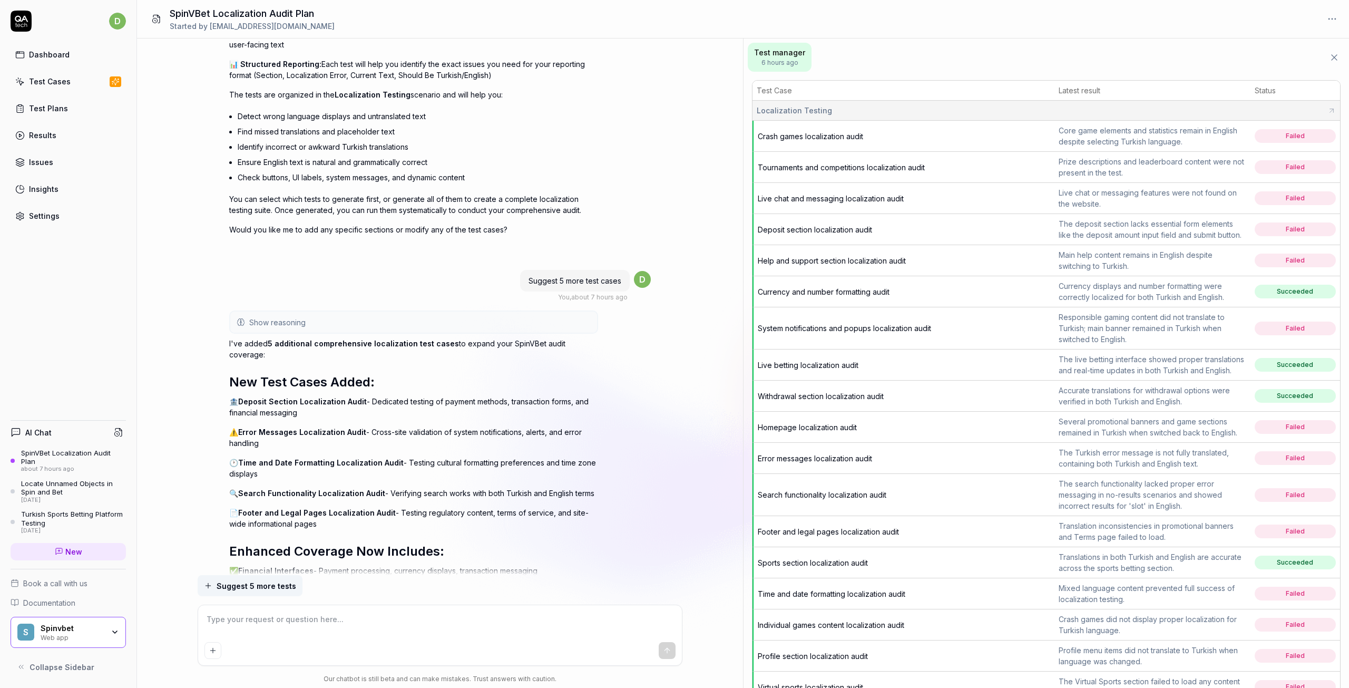
click at [787, 61] on span "6 hours ago" at bounding box center [779, 62] width 51 height 9
click at [765, 55] on span "Test manager" at bounding box center [779, 52] width 51 height 11
click at [44, 84] on div "Test Cases" at bounding box center [50, 81] width 42 height 11
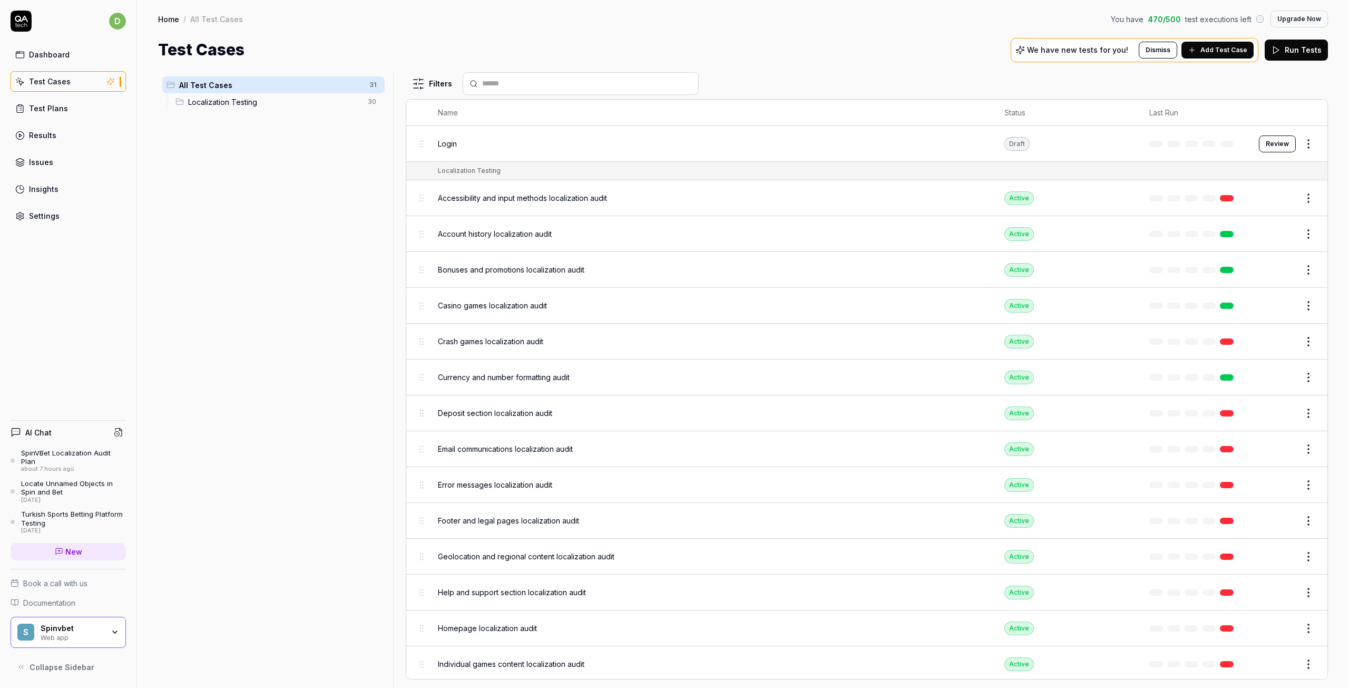
click at [210, 106] on span "Localization Testing" at bounding box center [274, 101] width 173 height 11
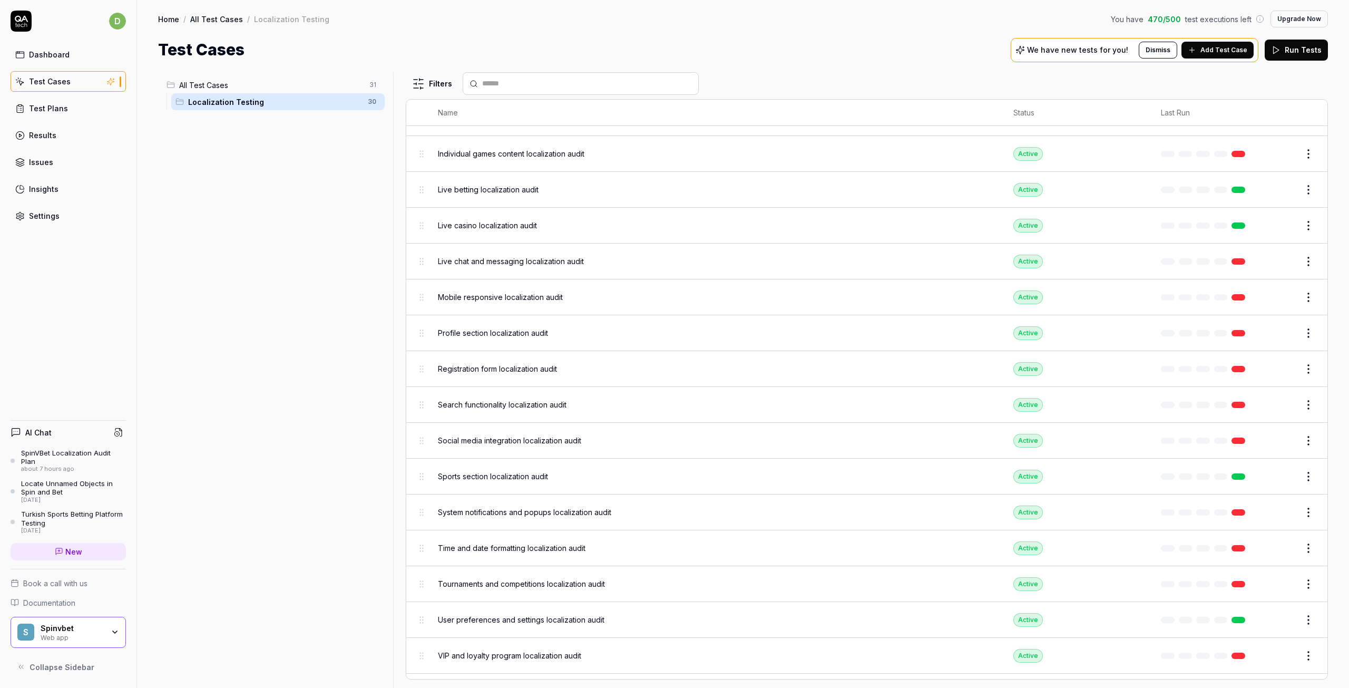
scroll to position [540, 0]
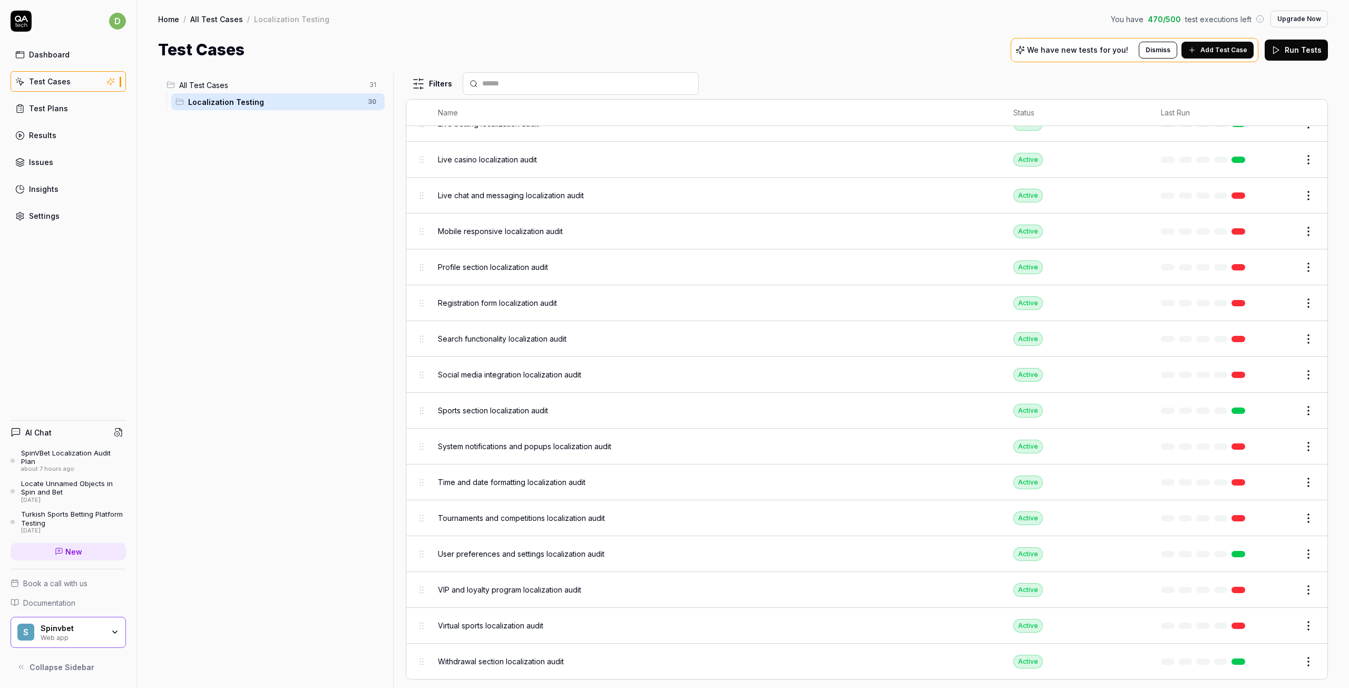
click at [244, 89] on span "All Test Cases" at bounding box center [271, 85] width 184 height 11
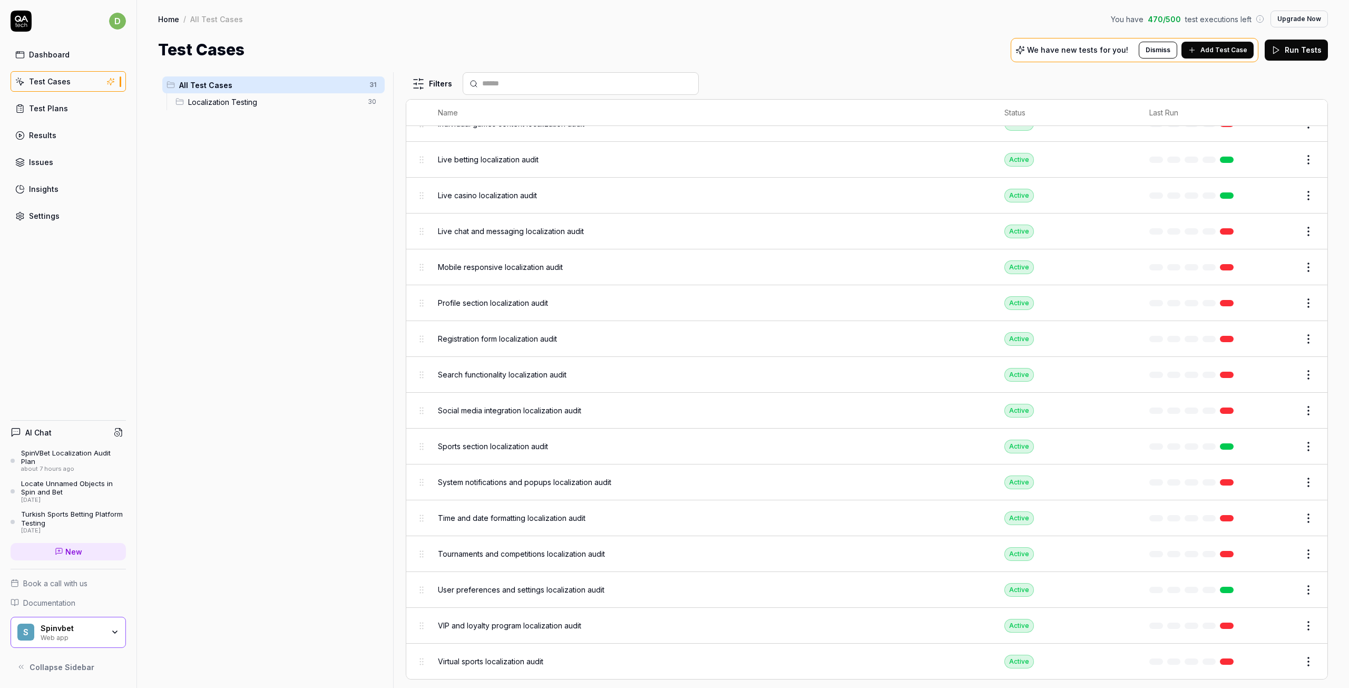
scroll to position [576, 0]
click at [244, 89] on span "All Test Cases" at bounding box center [271, 85] width 184 height 11
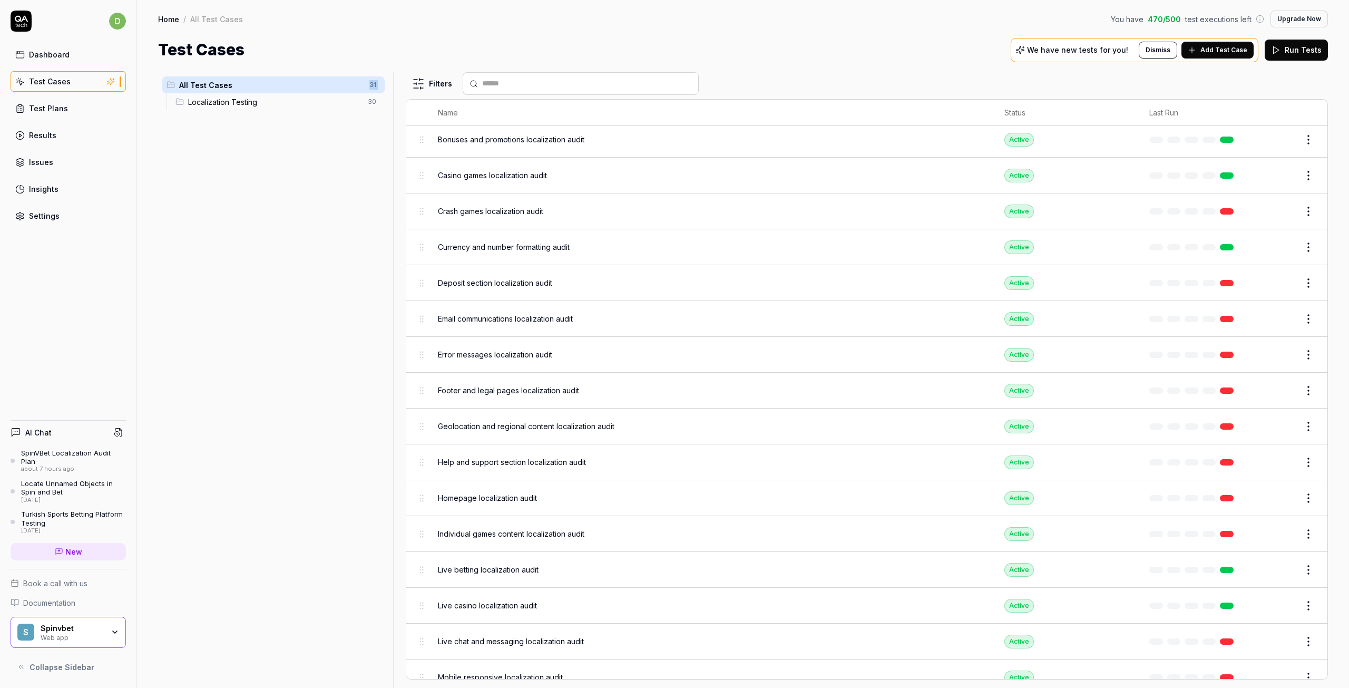
scroll to position [0, 0]
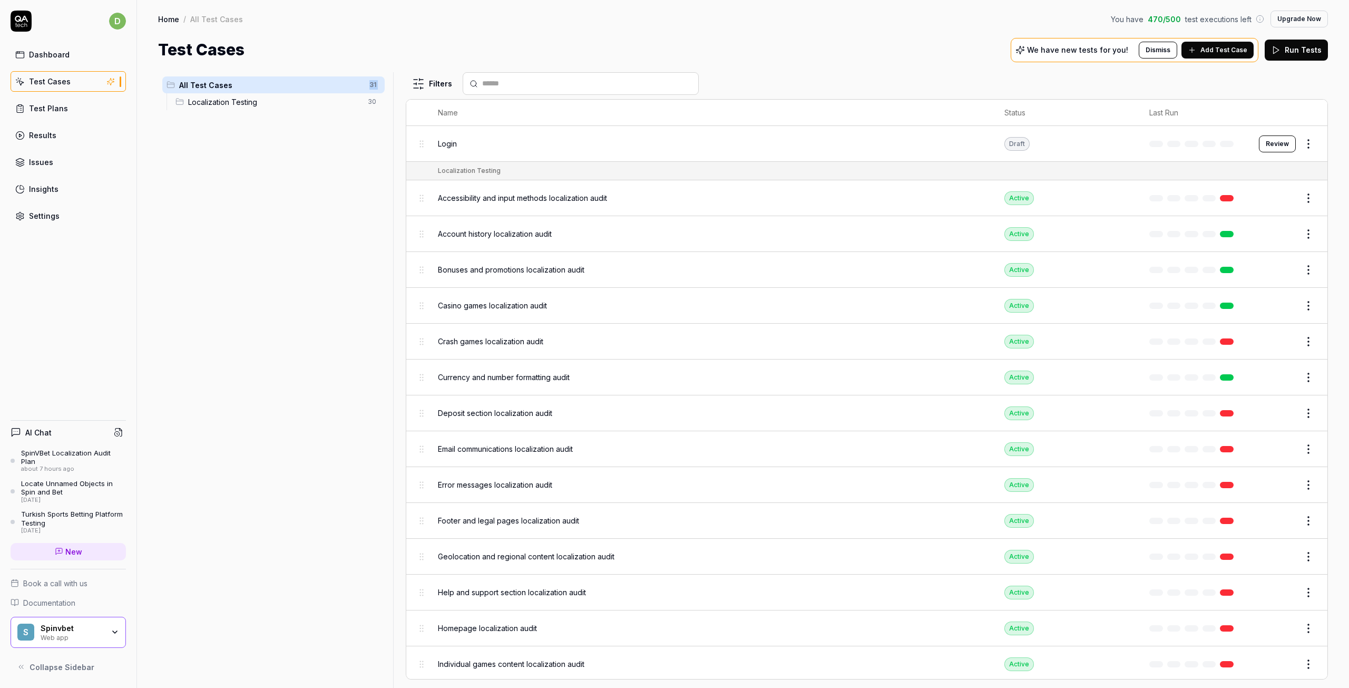
click at [57, 110] on div "Test Plans" at bounding box center [48, 108] width 39 height 11
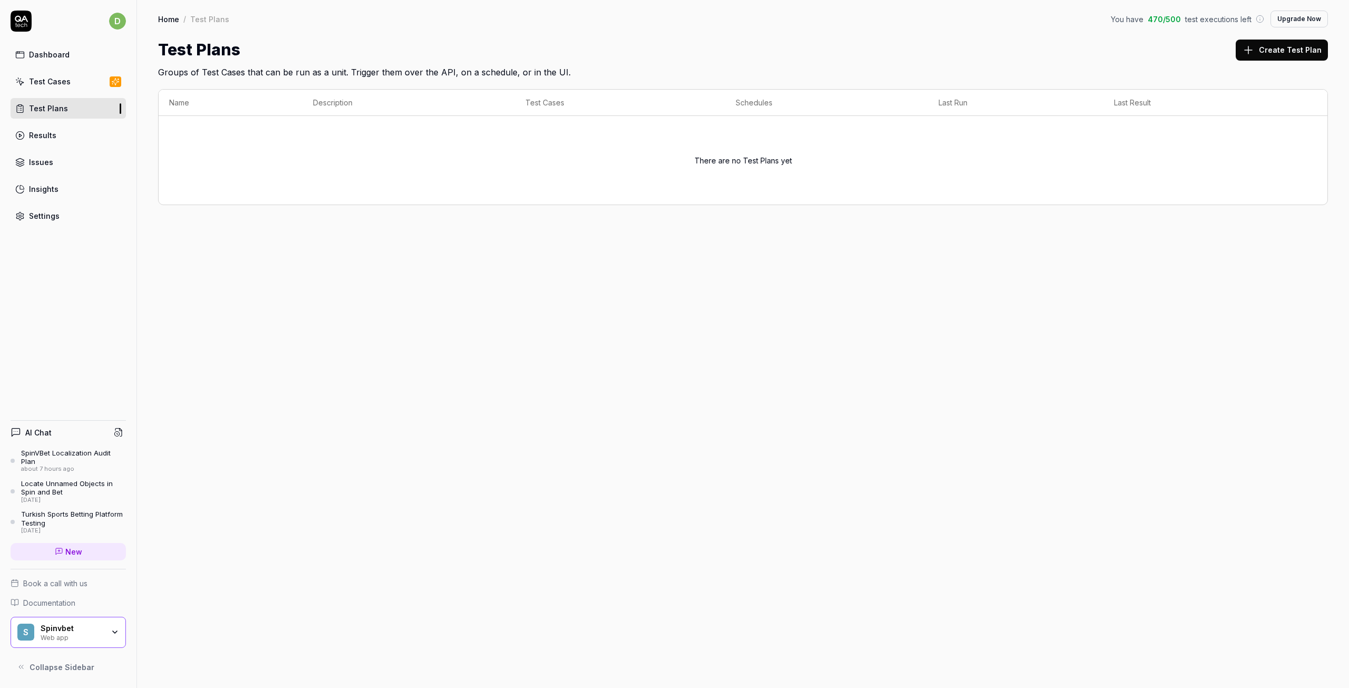
click at [44, 138] on div "Results" at bounding box center [42, 135] width 27 height 11
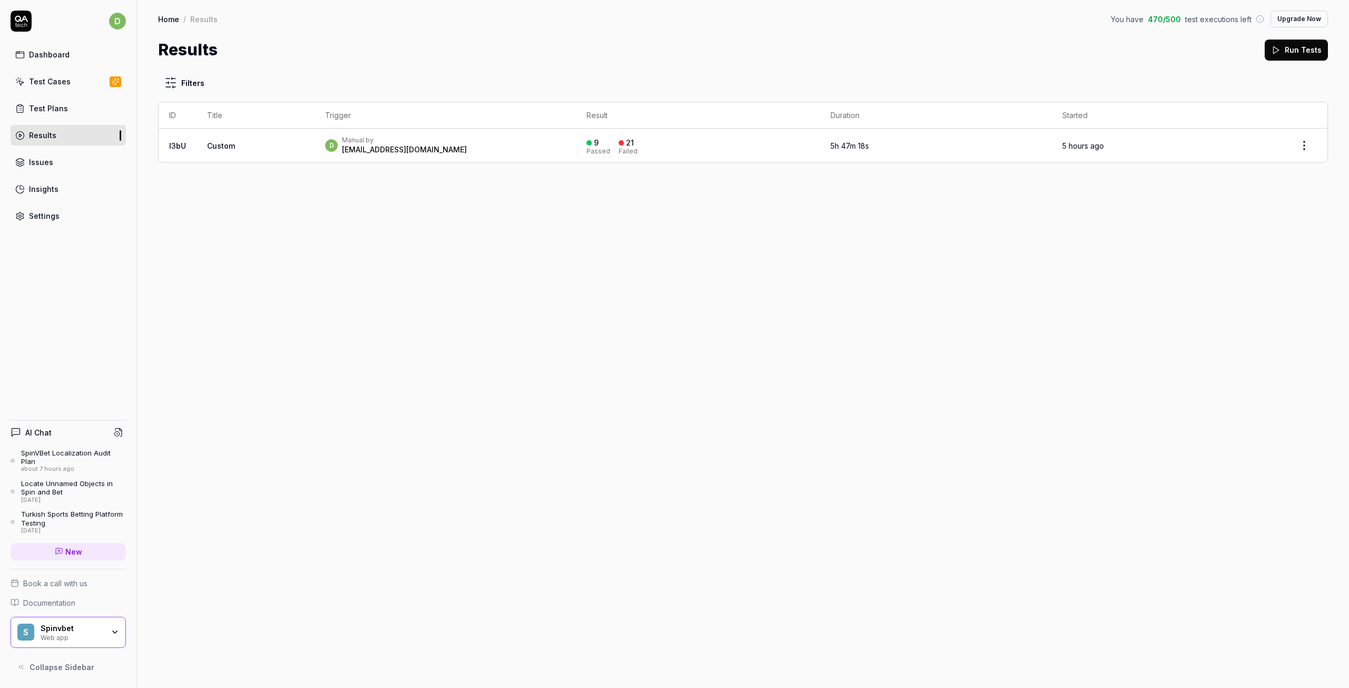
click at [405, 144] on div "Manual by" at bounding box center [404, 140] width 125 height 8
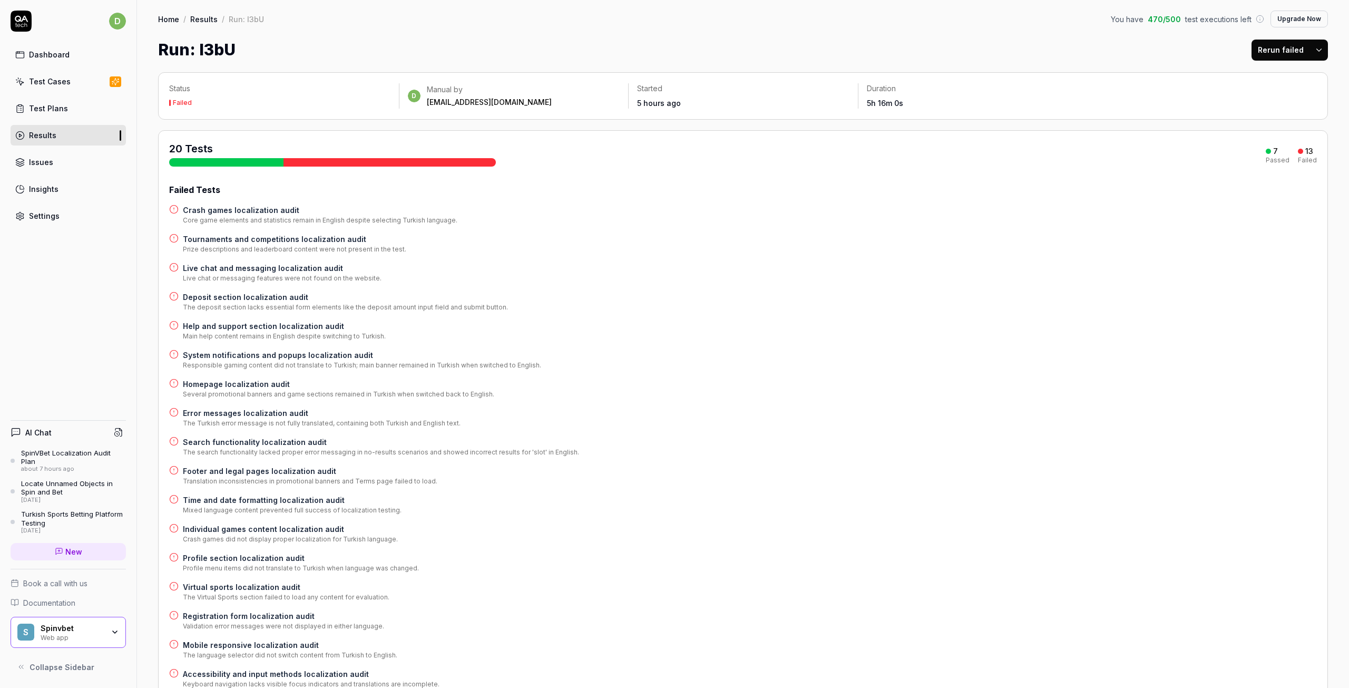
click at [405, 144] on div "20 Tests" at bounding box center [332, 153] width 327 height 25
click at [241, 22] on div "Run: l3bU" at bounding box center [246, 19] width 35 height 11
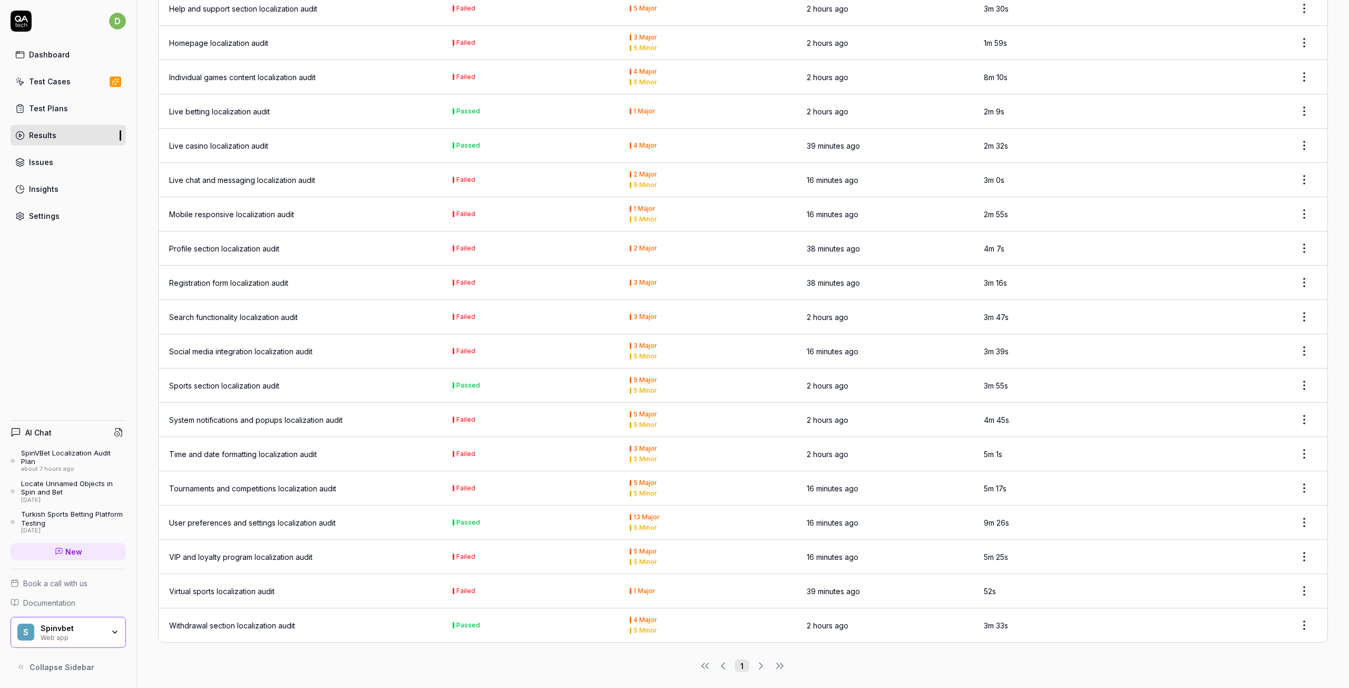
scroll to position [1300, 0]
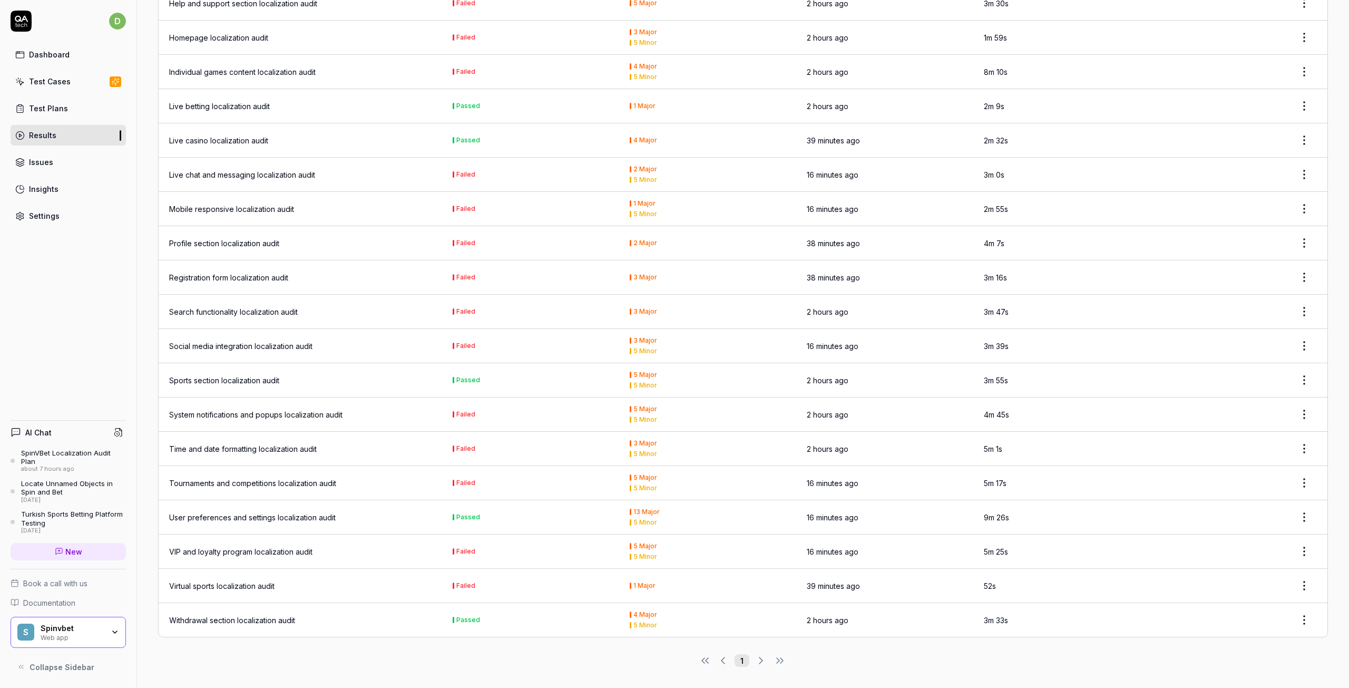
click at [33, 53] on div "Dashboard" at bounding box center [49, 54] width 41 height 11
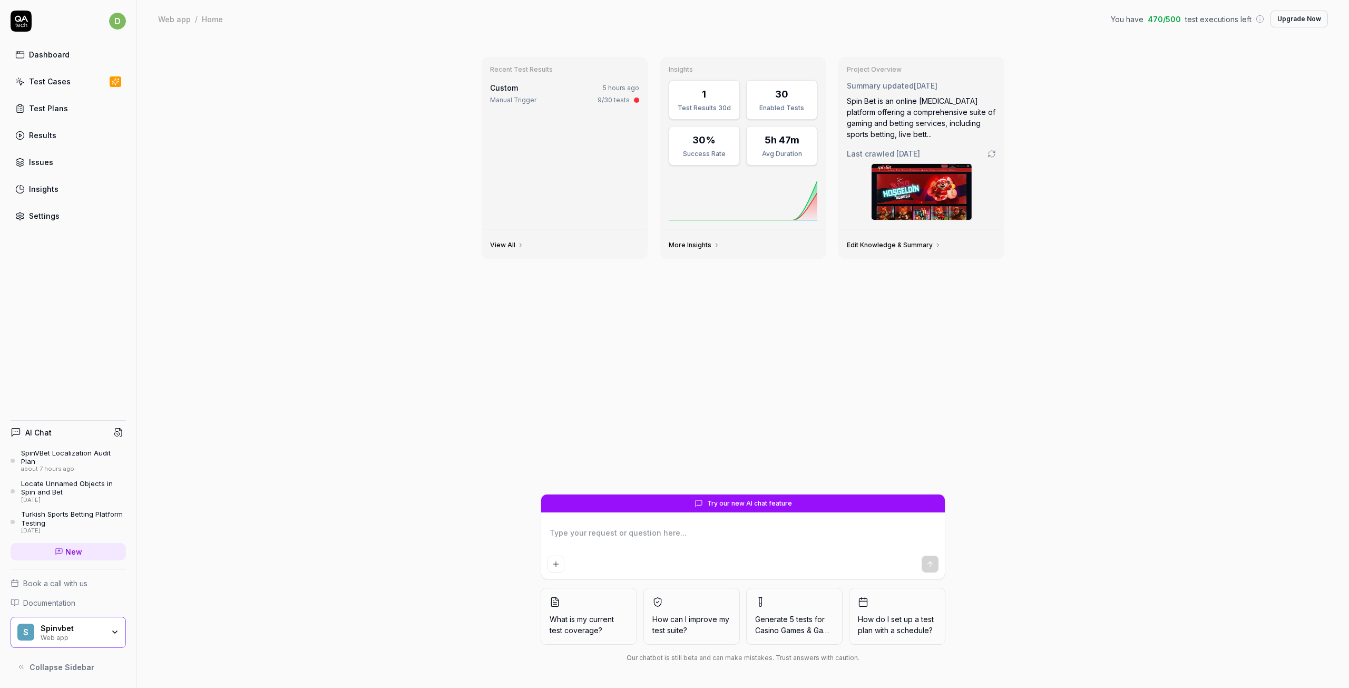
click at [47, 110] on div "Test Plans" at bounding box center [48, 108] width 39 height 11
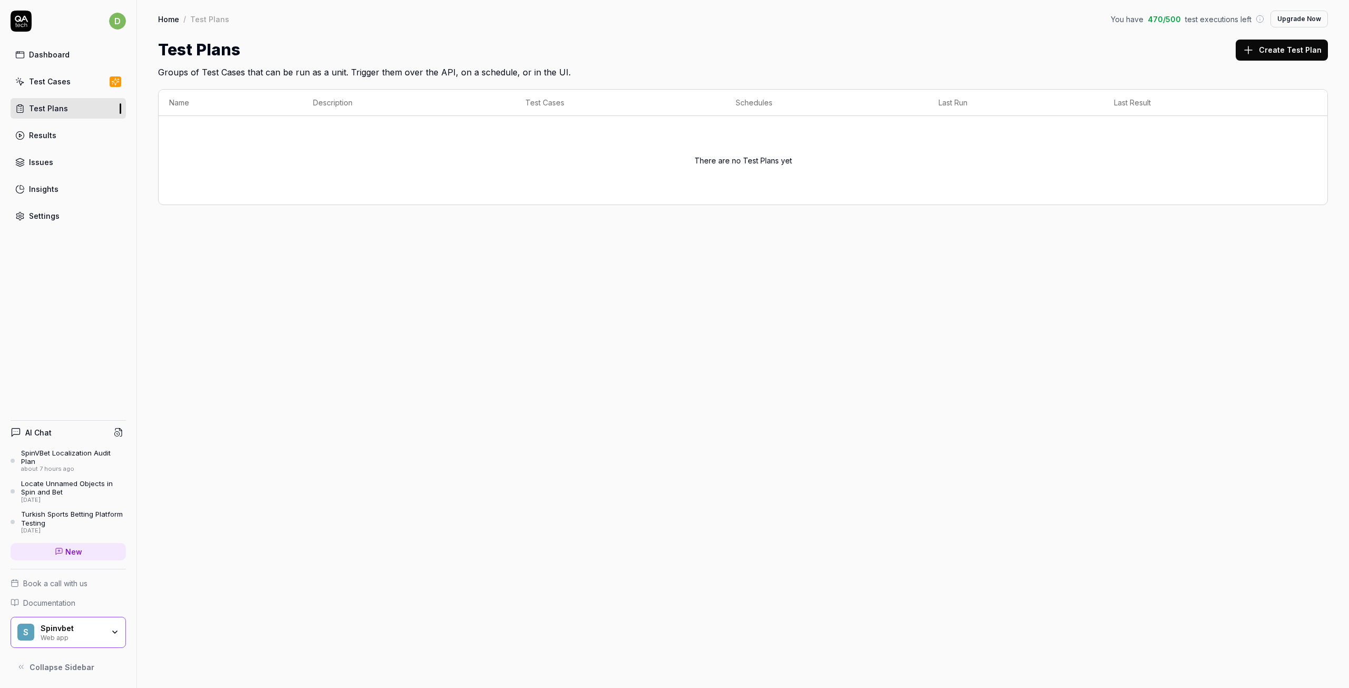
click at [33, 124] on div "Dashboard Test Cases Test Plans Results Issues Insights Settings" at bounding box center [68, 135] width 115 height 182
click at [39, 131] on div "Results" at bounding box center [42, 135] width 27 height 11
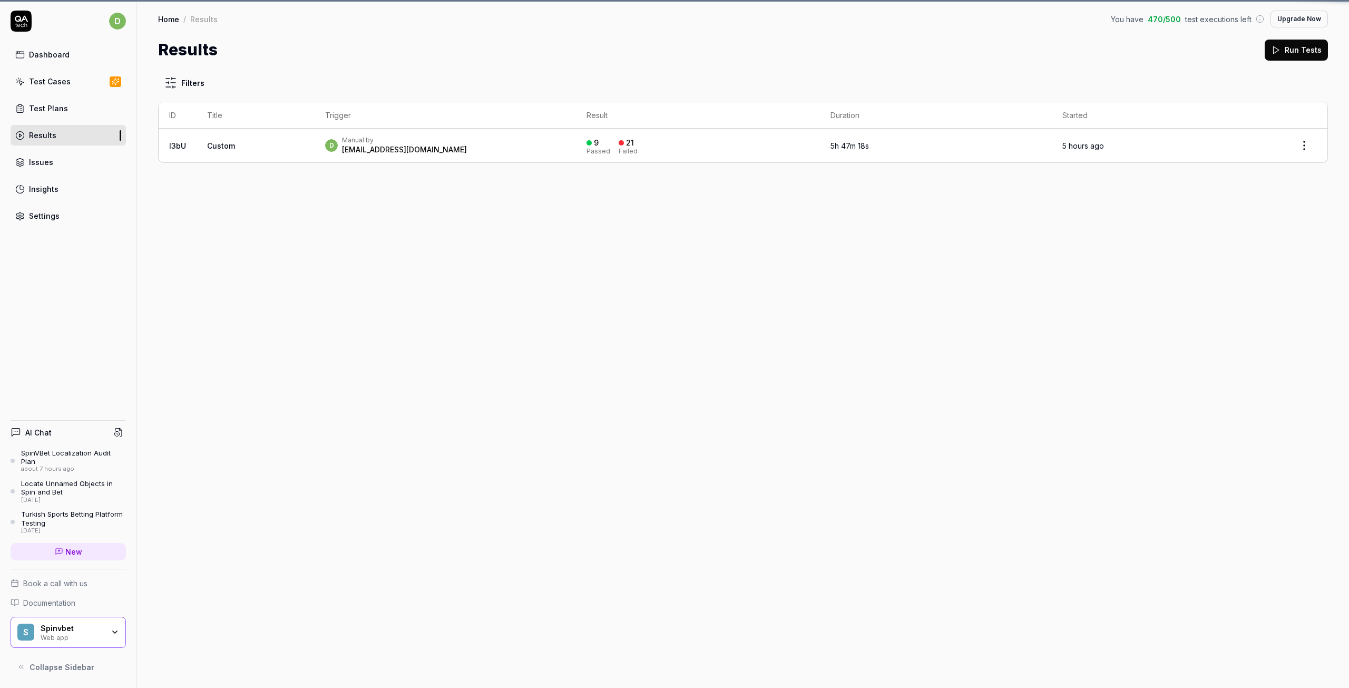
click at [48, 80] on div "Test Cases" at bounding box center [50, 81] width 42 height 11
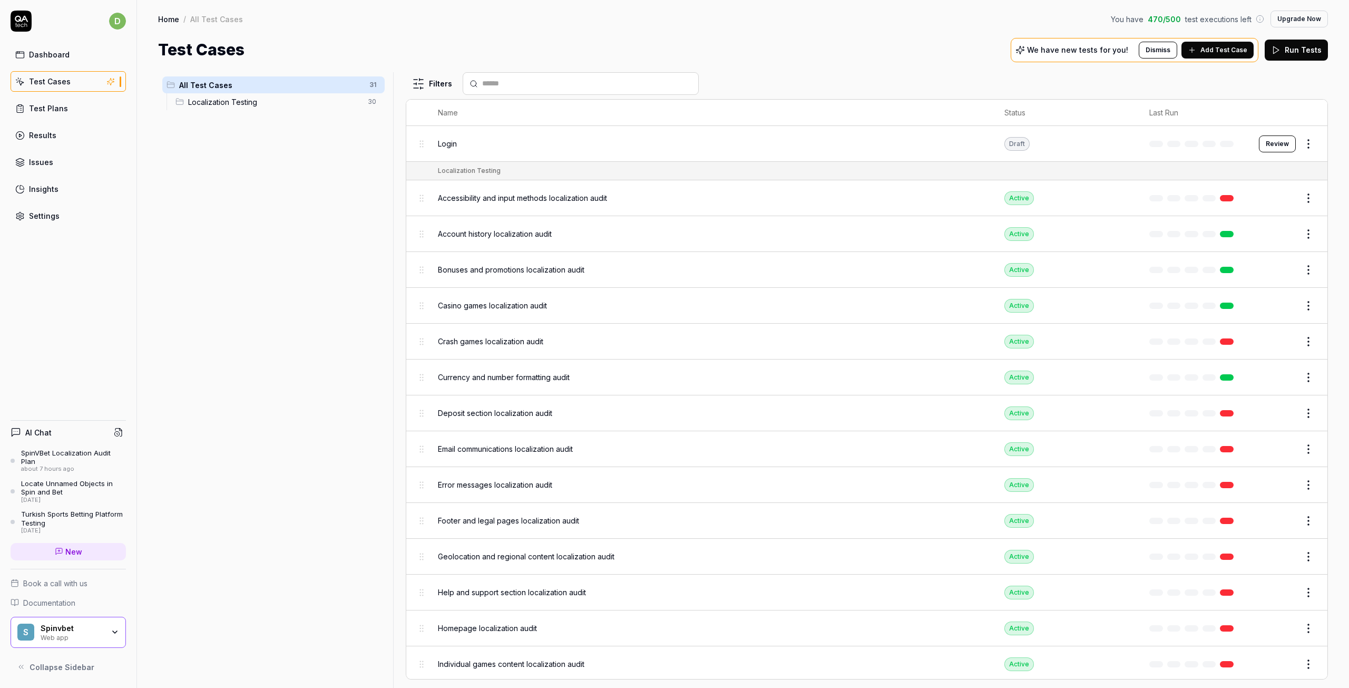
click at [58, 51] on div "Dashboard" at bounding box center [49, 54] width 41 height 11
type textarea "*"
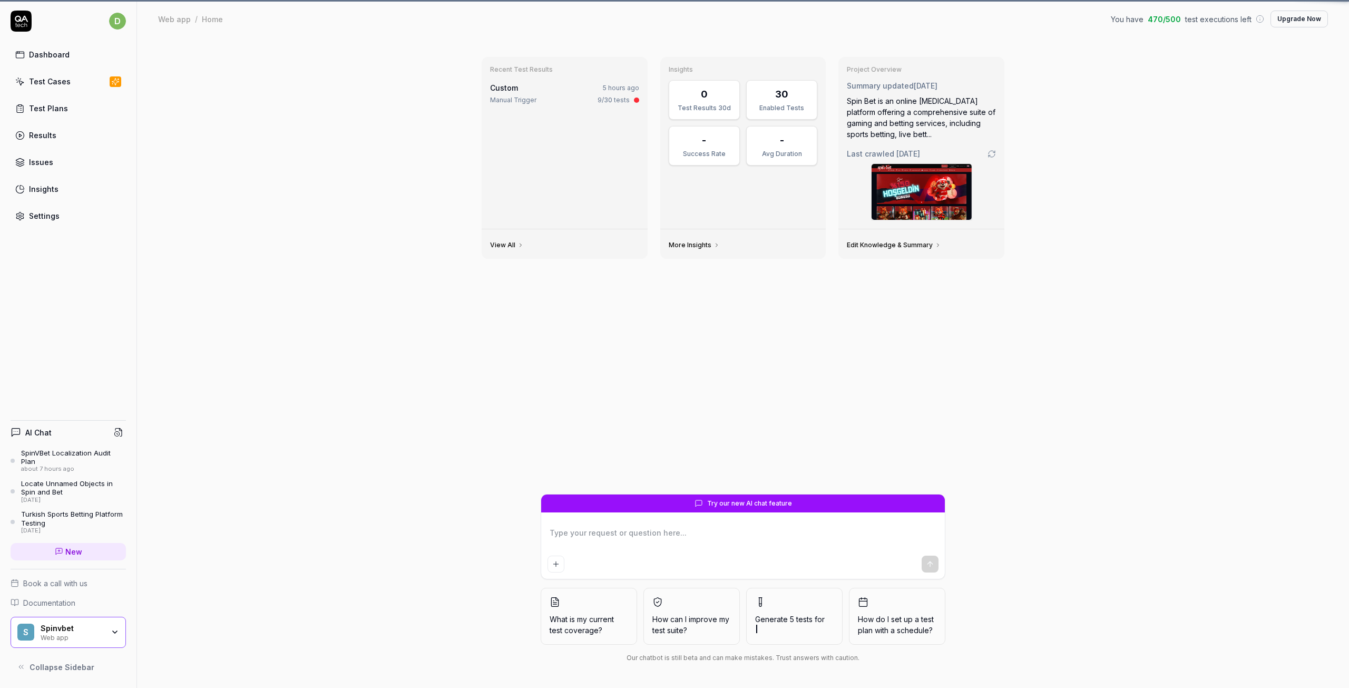
click at [49, 104] on div "Test Plans" at bounding box center [48, 108] width 39 height 11
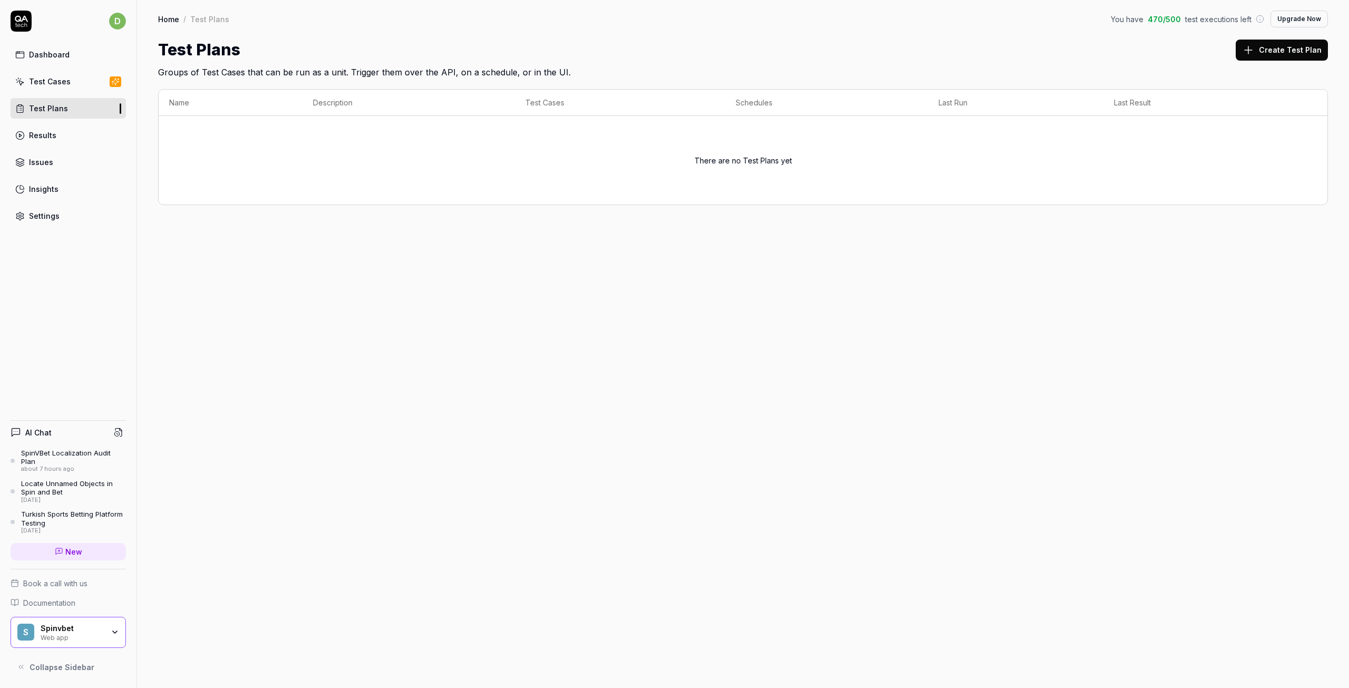
click at [75, 109] on link "Test Plans" at bounding box center [68, 108] width 115 height 21
click at [55, 142] on link "Results" at bounding box center [68, 135] width 115 height 21
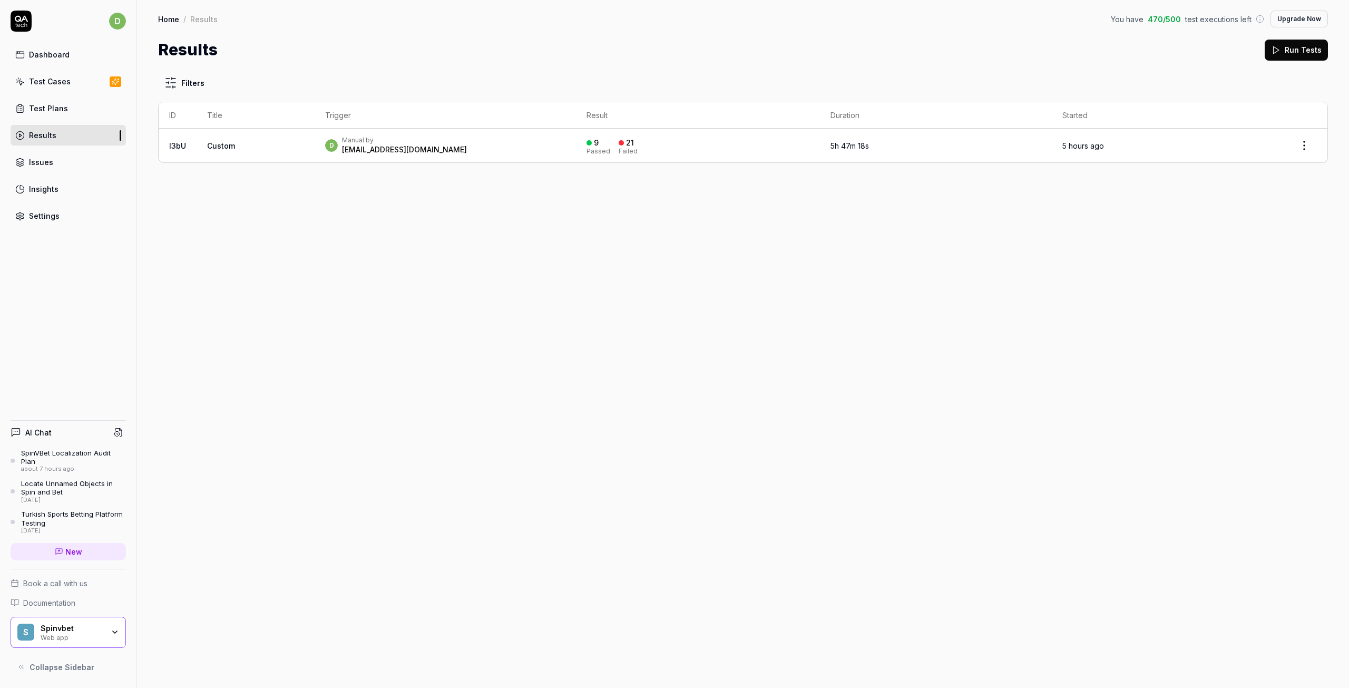
click at [187, 149] on td "l3bU" at bounding box center [178, 146] width 38 height 34
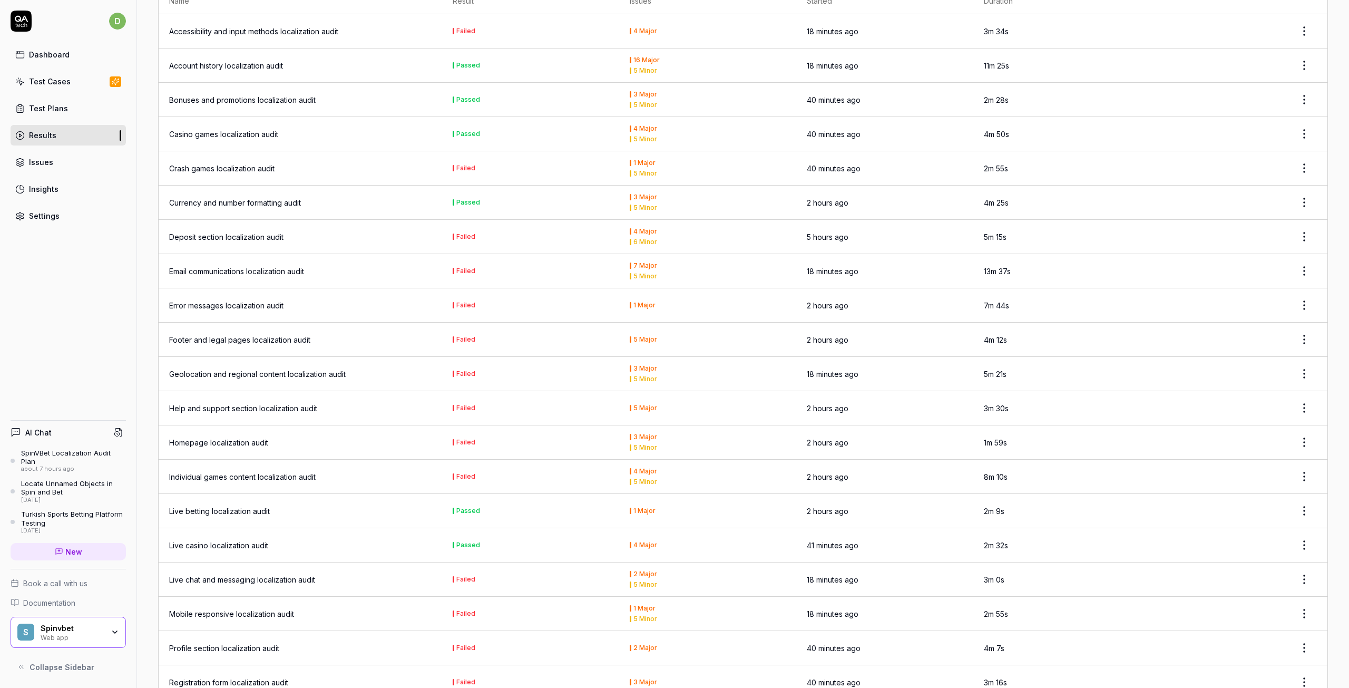
scroll to position [1054, 0]
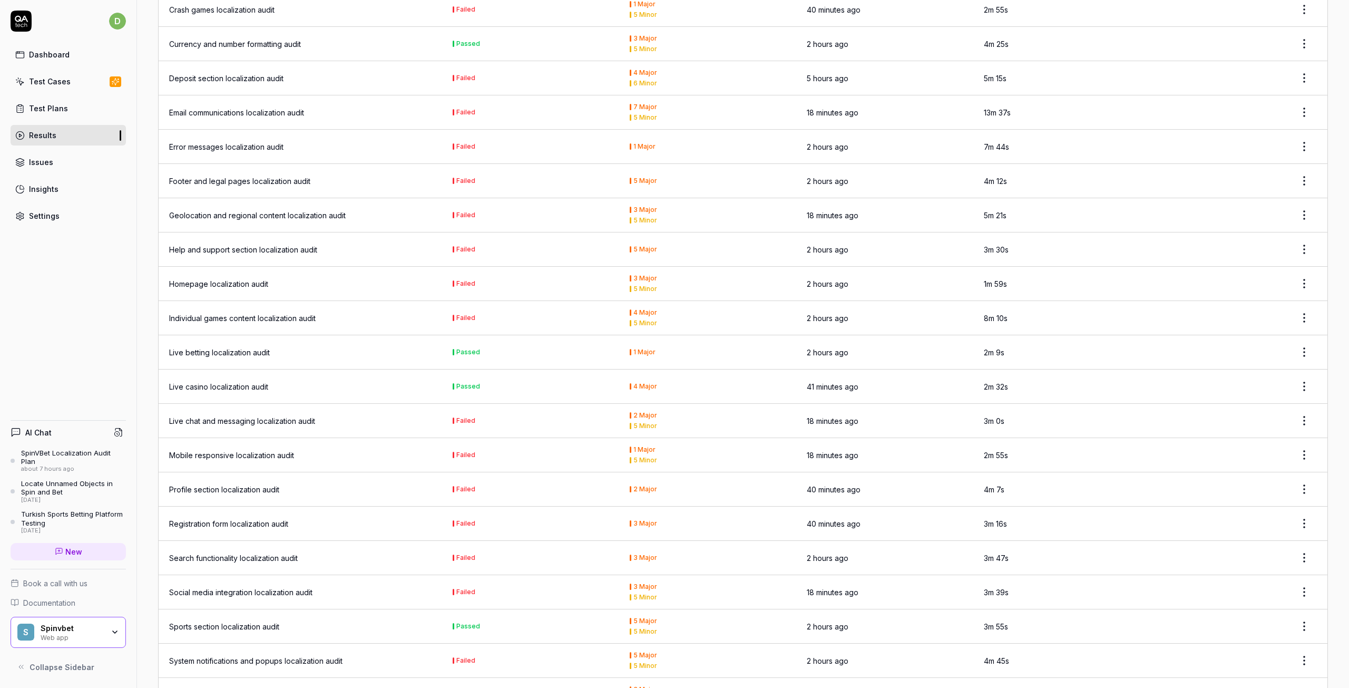
click at [634, 318] on div "4 Major 5 Minor" at bounding box center [708, 317] width 156 height 17
click at [638, 313] on div "4 Major" at bounding box center [645, 312] width 24 height 6
click at [1307, 320] on html "d Dashboard Test Cases Test Plans Results Issues Insights Settings AI Chat Spin…" at bounding box center [674, 344] width 1349 height 688
click at [301, 252] on html "d Dashboard Test Cases Test Plans Results Issues Insights Settings AI Chat Spin…" at bounding box center [674, 344] width 1349 height 688
click at [301, 248] on div "Help and support section localization audit" at bounding box center [243, 249] width 148 height 11
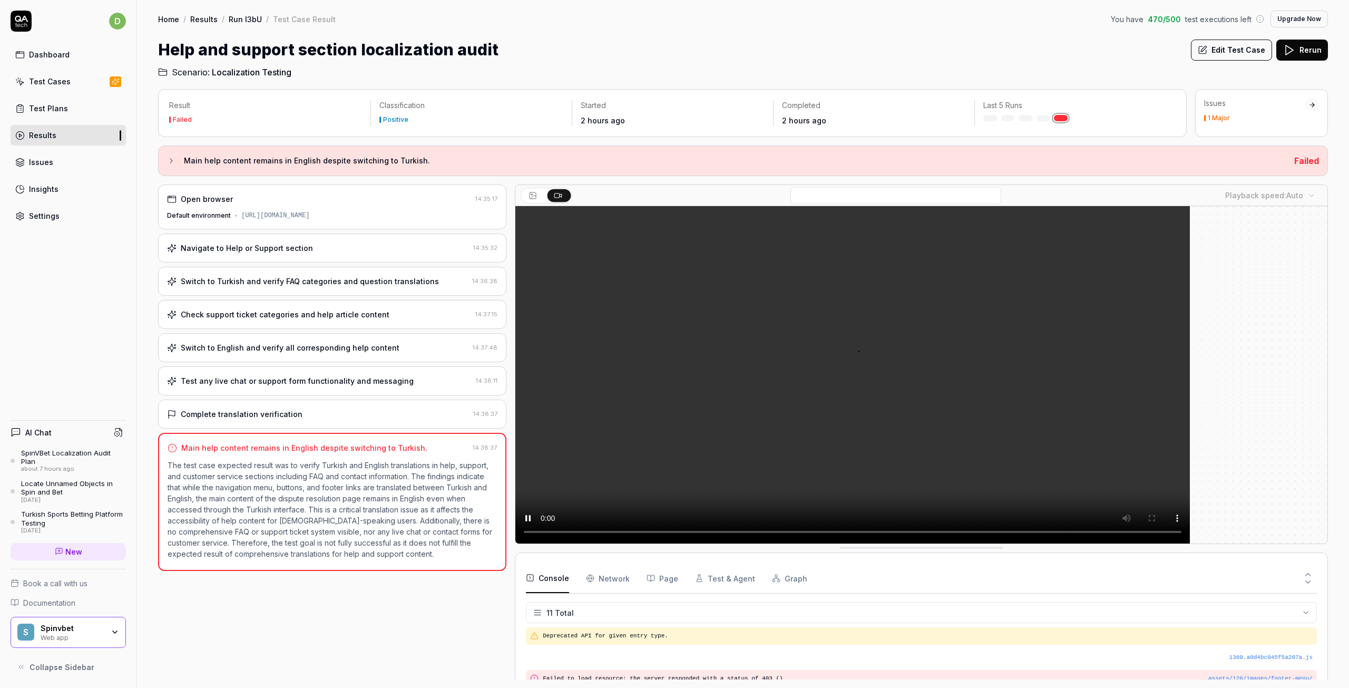
scroll to position [159, 0]
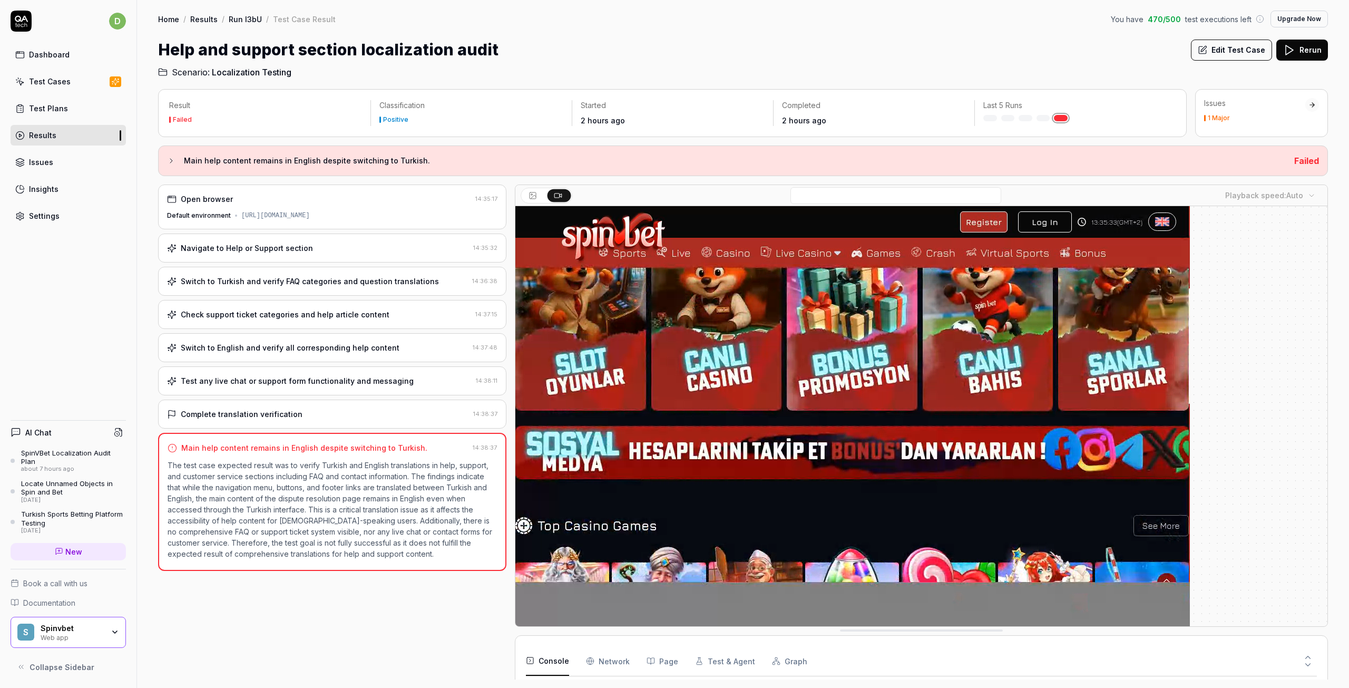
click at [1249, 396] on div at bounding box center [921, 417] width 812 height 422
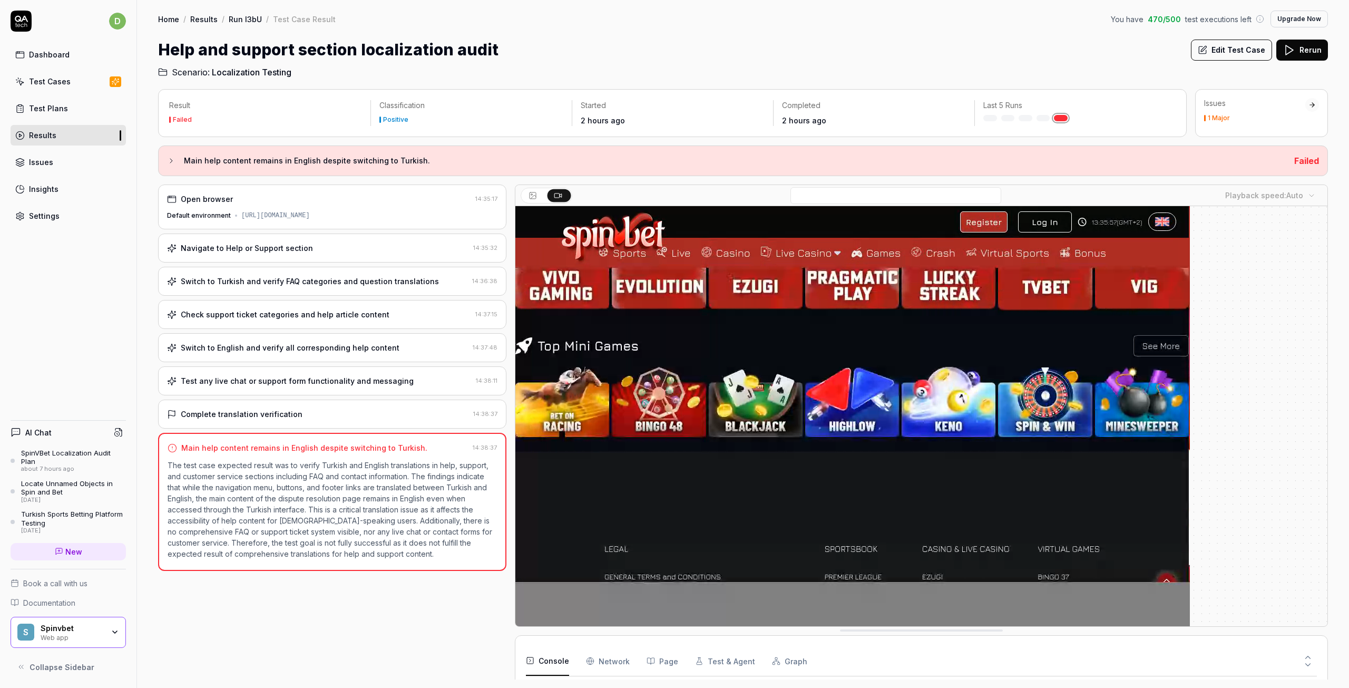
click at [295, 510] on p "The test case expected result was to verify Turkish and English translations in…" at bounding box center [332, 509] width 329 height 100
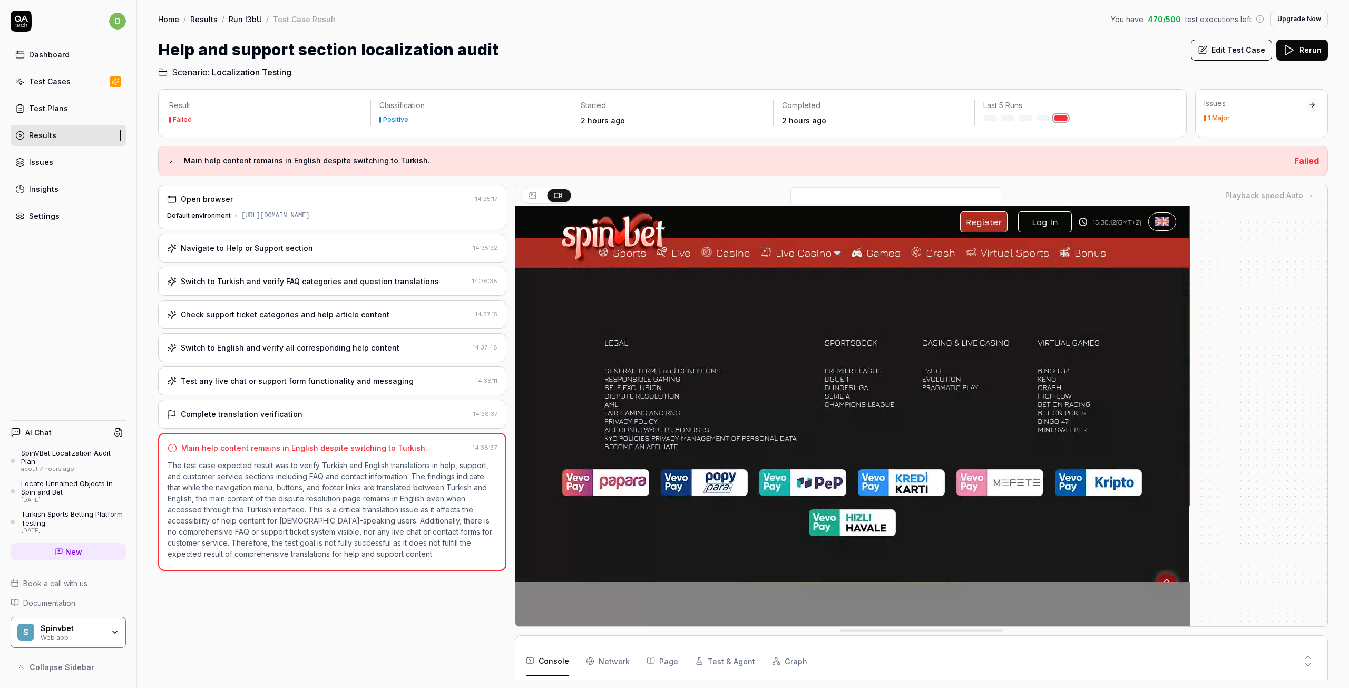
click at [232, 410] on div "Complete translation verification" at bounding box center [242, 413] width 122 height 11
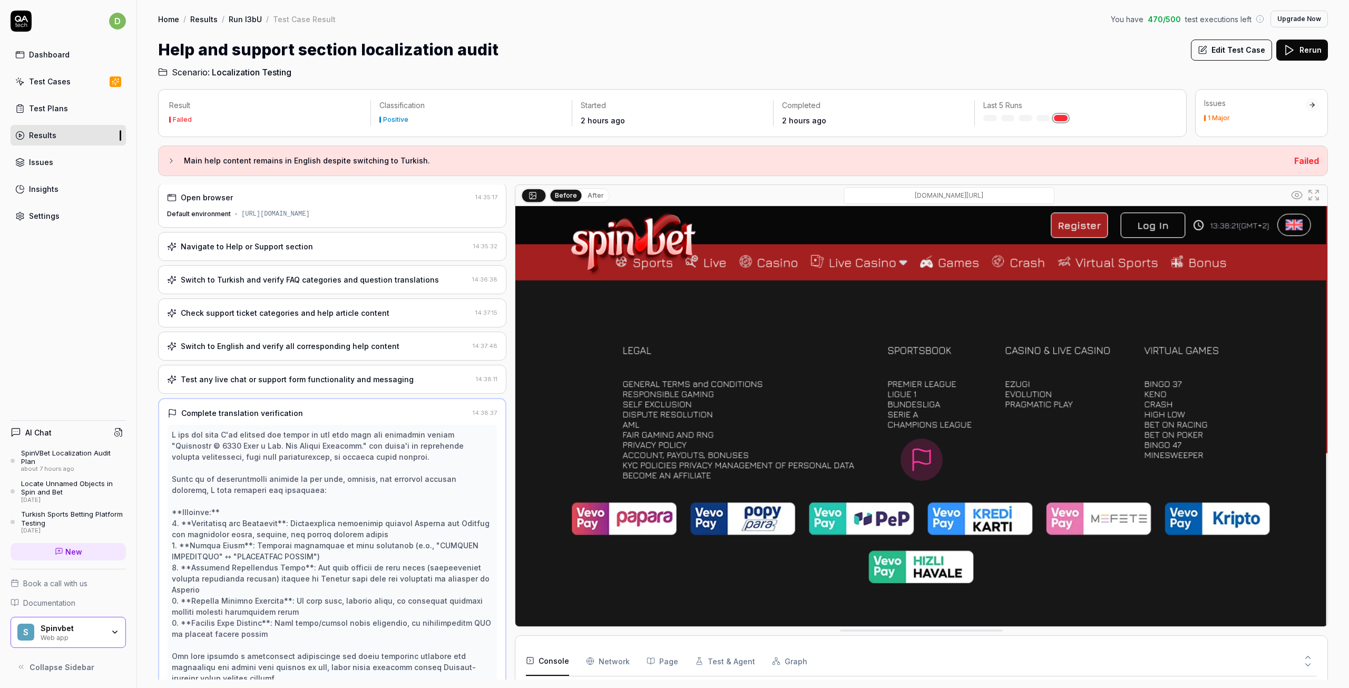
scroll to position [0, 0]
click at [174, 159] on icon at bounding box center [171, 160] width 8 height 8
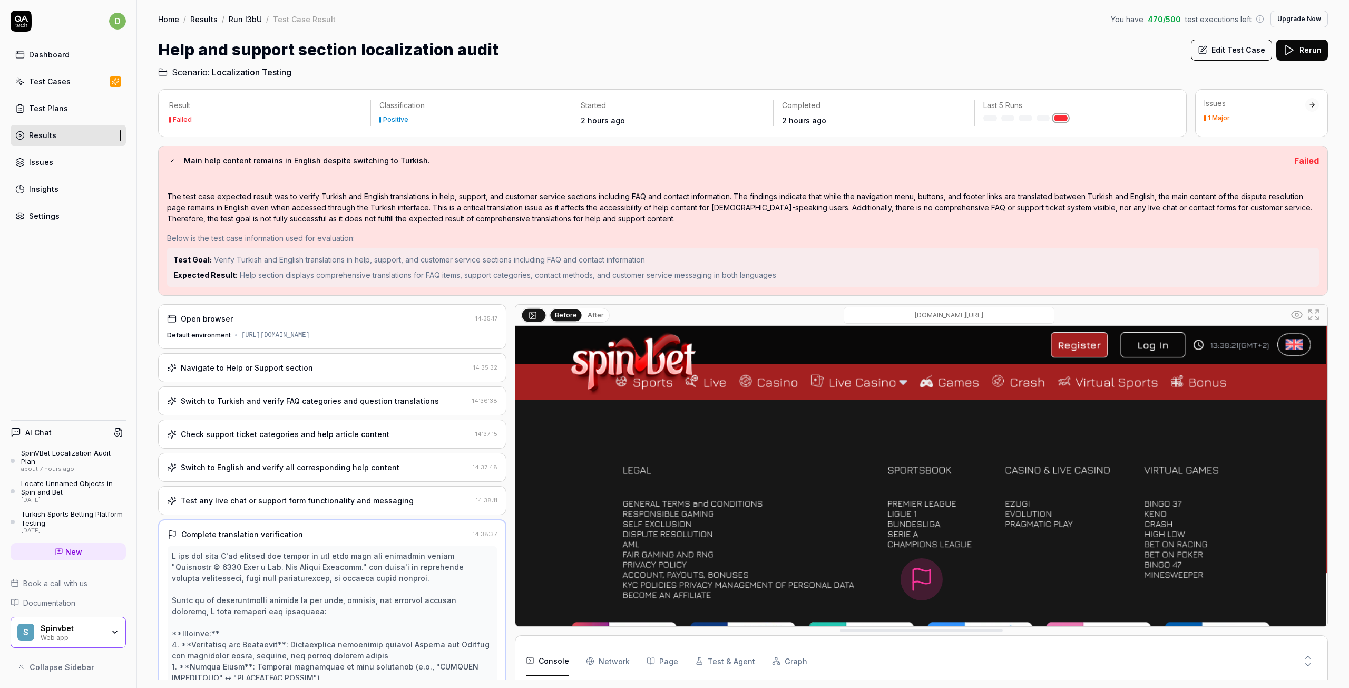
click at [74, 108] on link "Test Plans" at bounding box center [68, 108] width 115 height 21
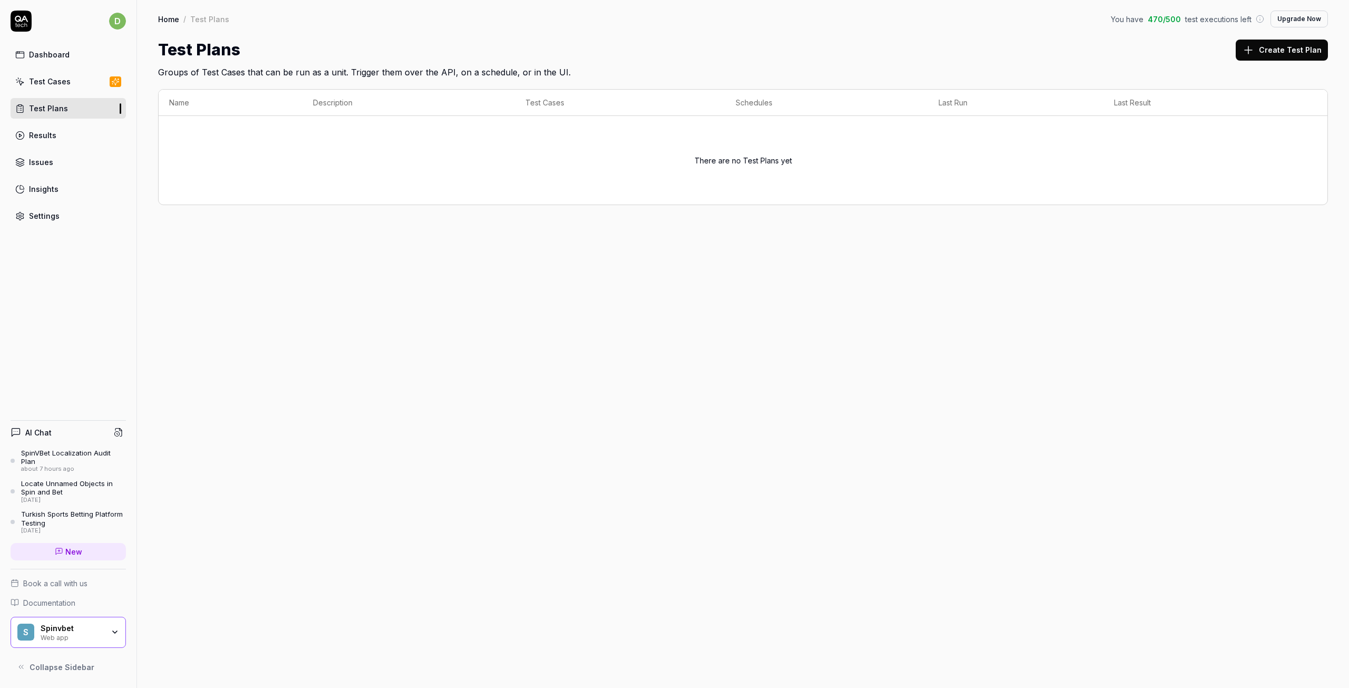
click at [71, 133] on link "Results" at bounding box center [68, 135] width 115 height 21
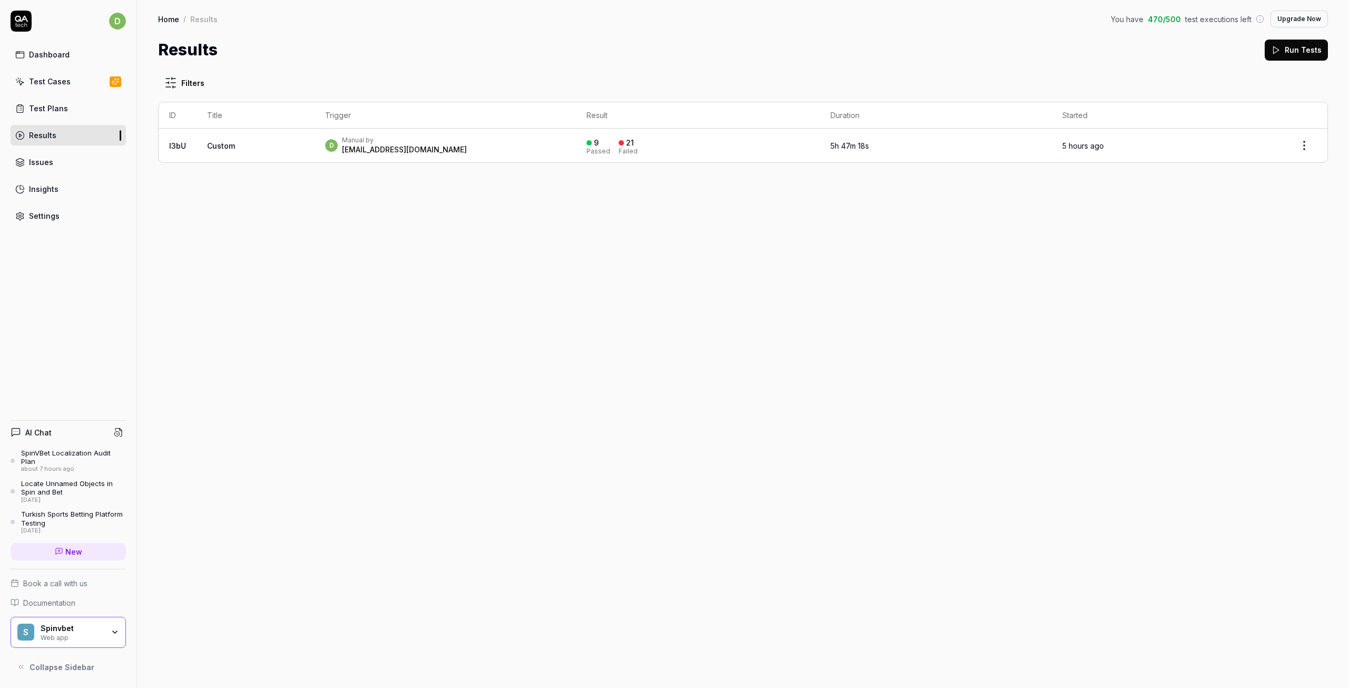
click at [66, 160] on link "Issues" at bounding box center [68, 162] width 115 height 21
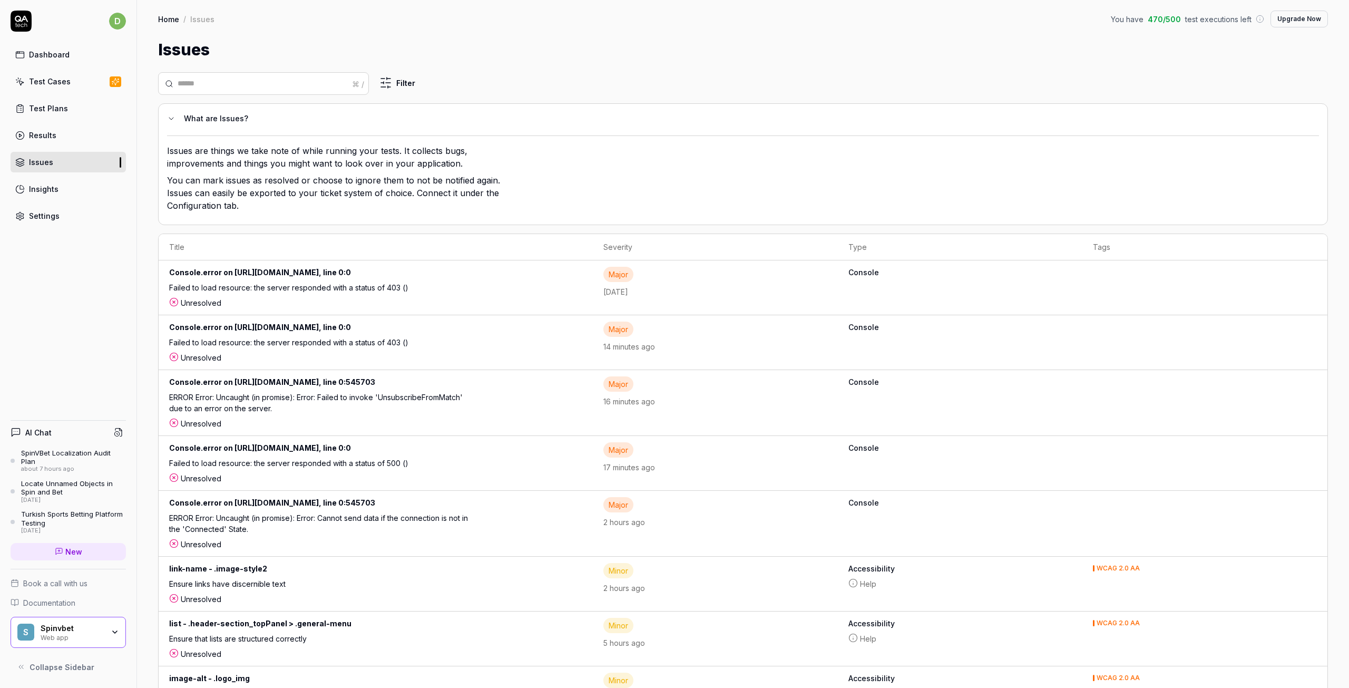
click at [289, 342] on div "Failed to load resource: the server responded with a status of 403 ()" at bounding box center [323, 344] width 308 height 15
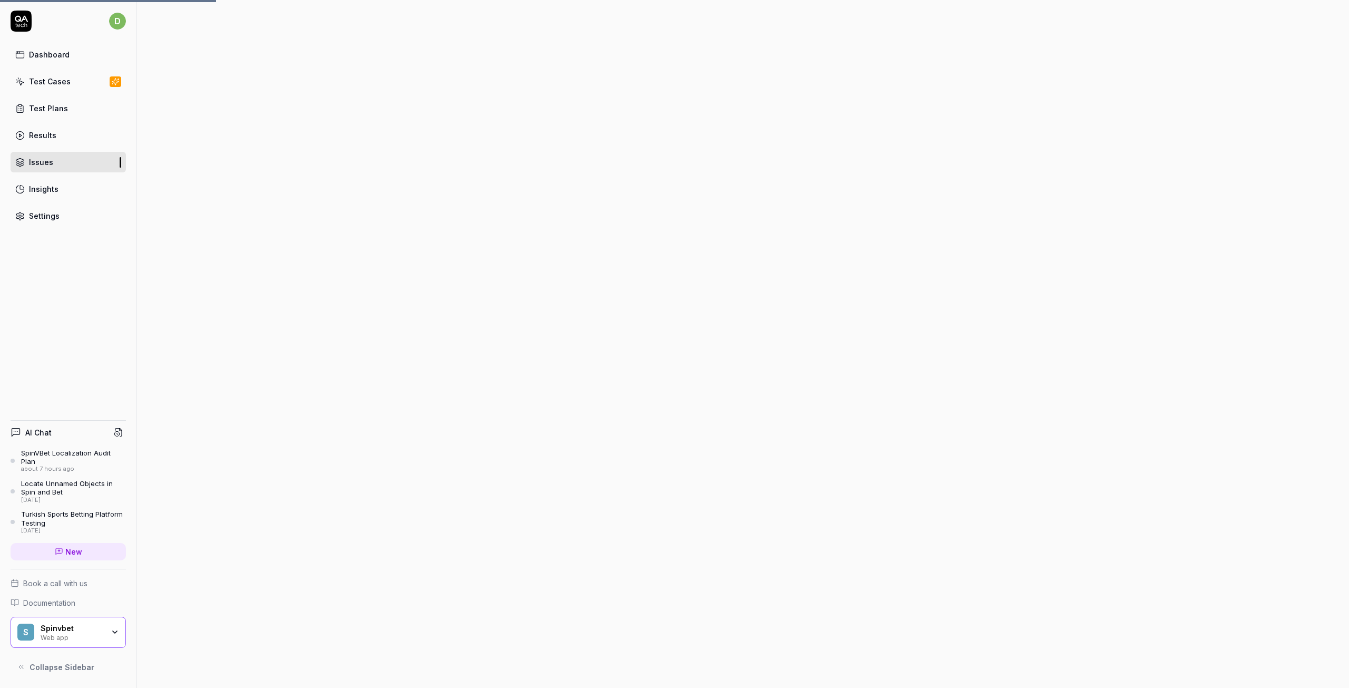
click at [848, 330] on div at bounding box center [743, 344] width 1212 height 688
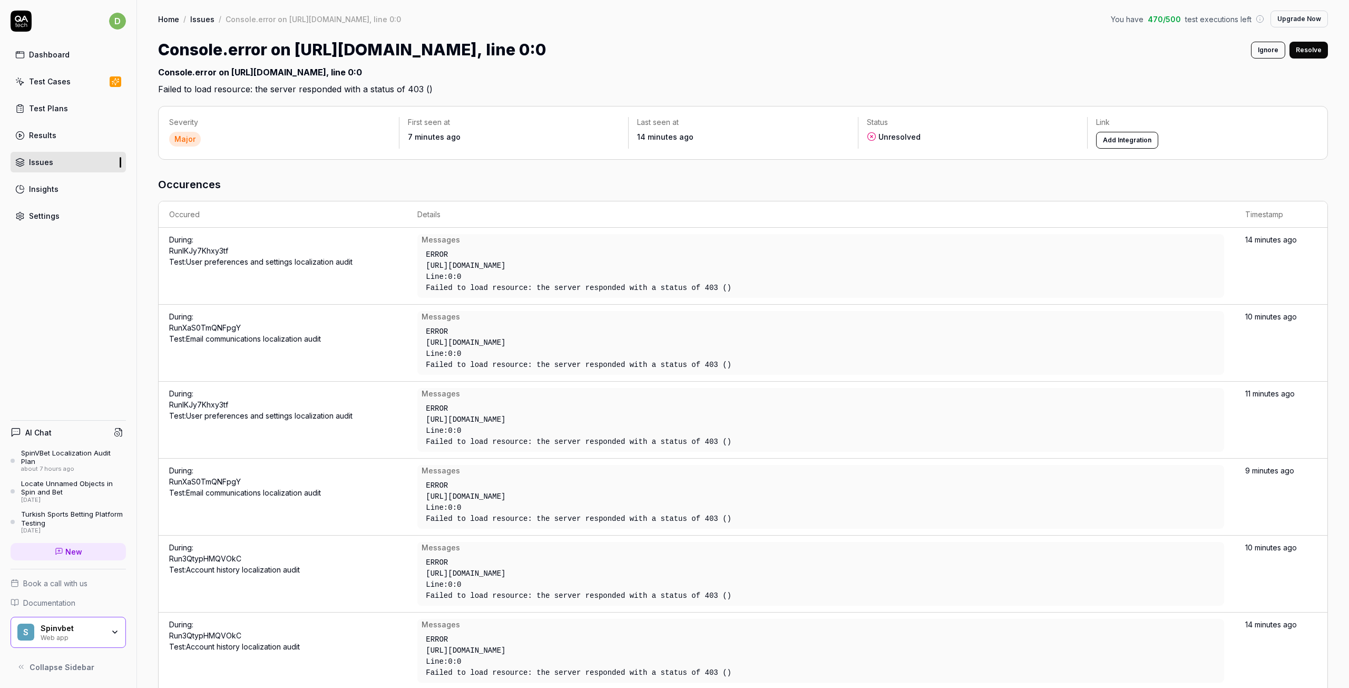
drag, startPoint x: 589, startPoint y: 418, endPoint x: 660, endPoint y: 420, distance: 71.2
click at [660, 420] on div "[URL][DOMAIN_NAME]" at bounding box center [624, 419] width 396 height 11
click at [326, 418] on link "Run lKJy7Khxy3tf Test: User preferences and settings localization audit" at bounding box center [260, 410] width 183 height 20
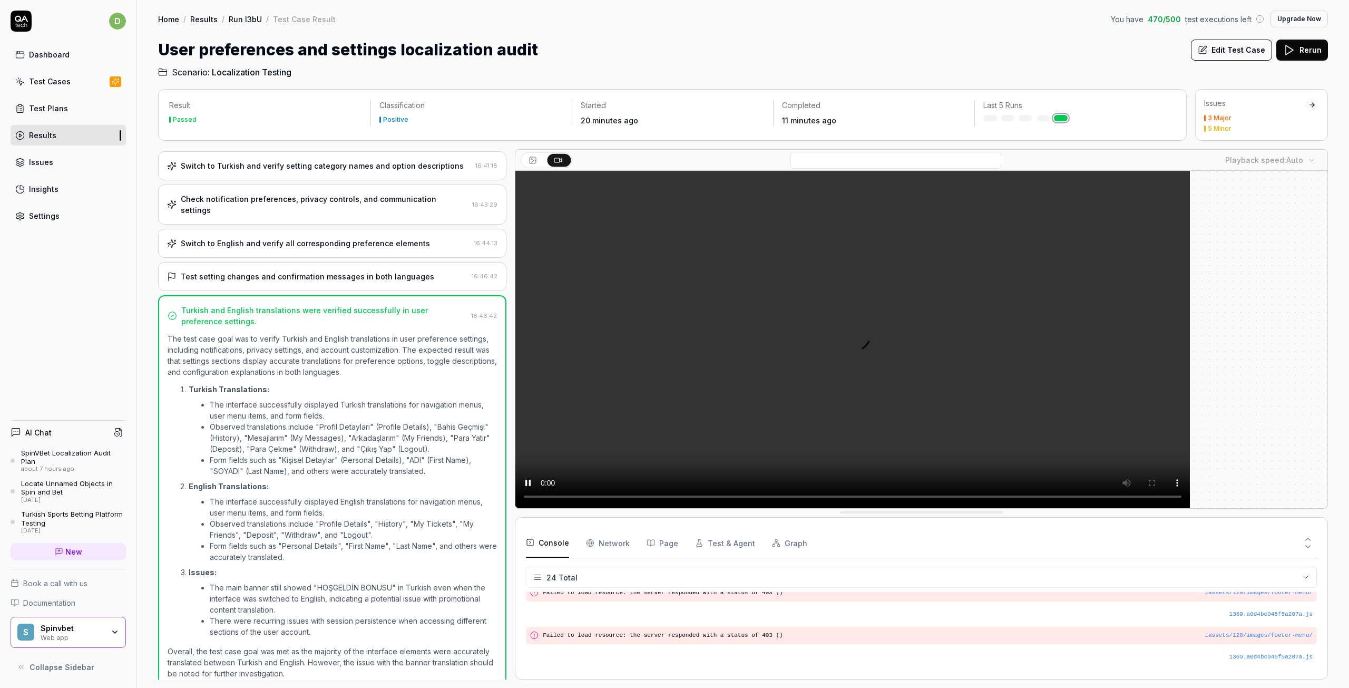
scroll to position [436, 0]
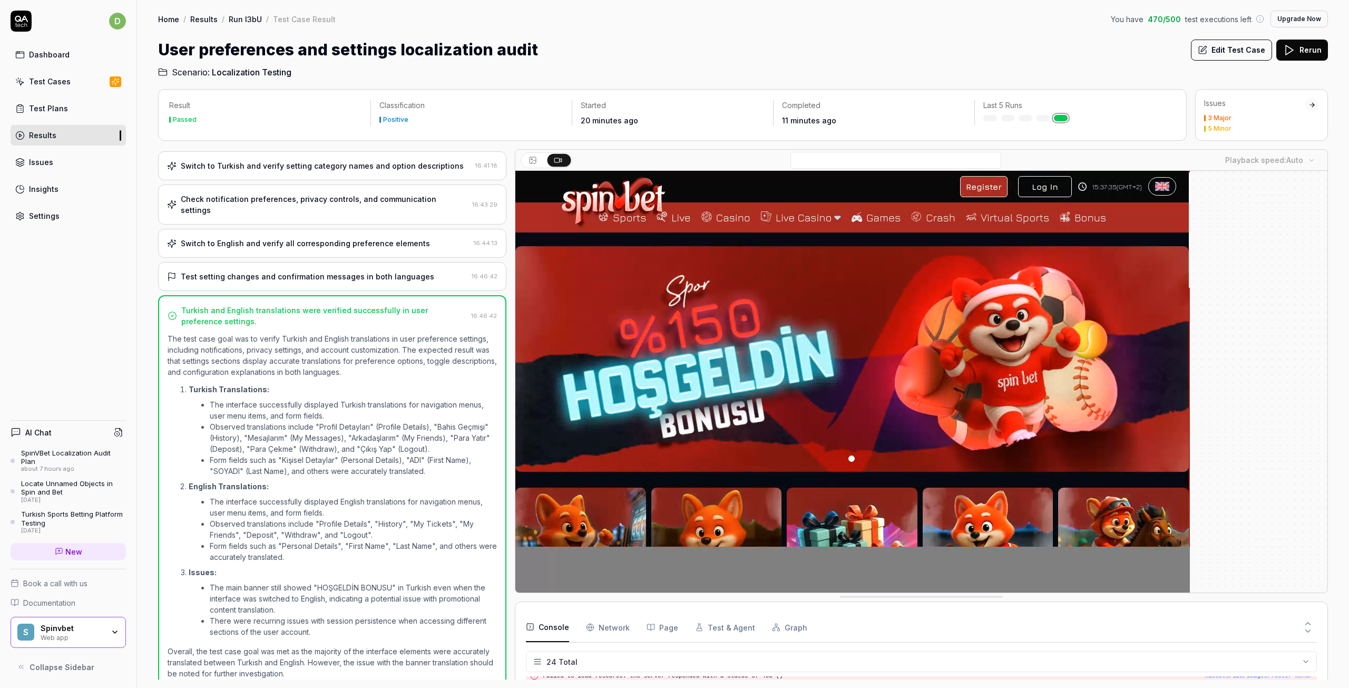
click at [1217, 109] on div "Issues 3 Major 5 Minor" at bounding box center [1254, 115] width 101 height 34
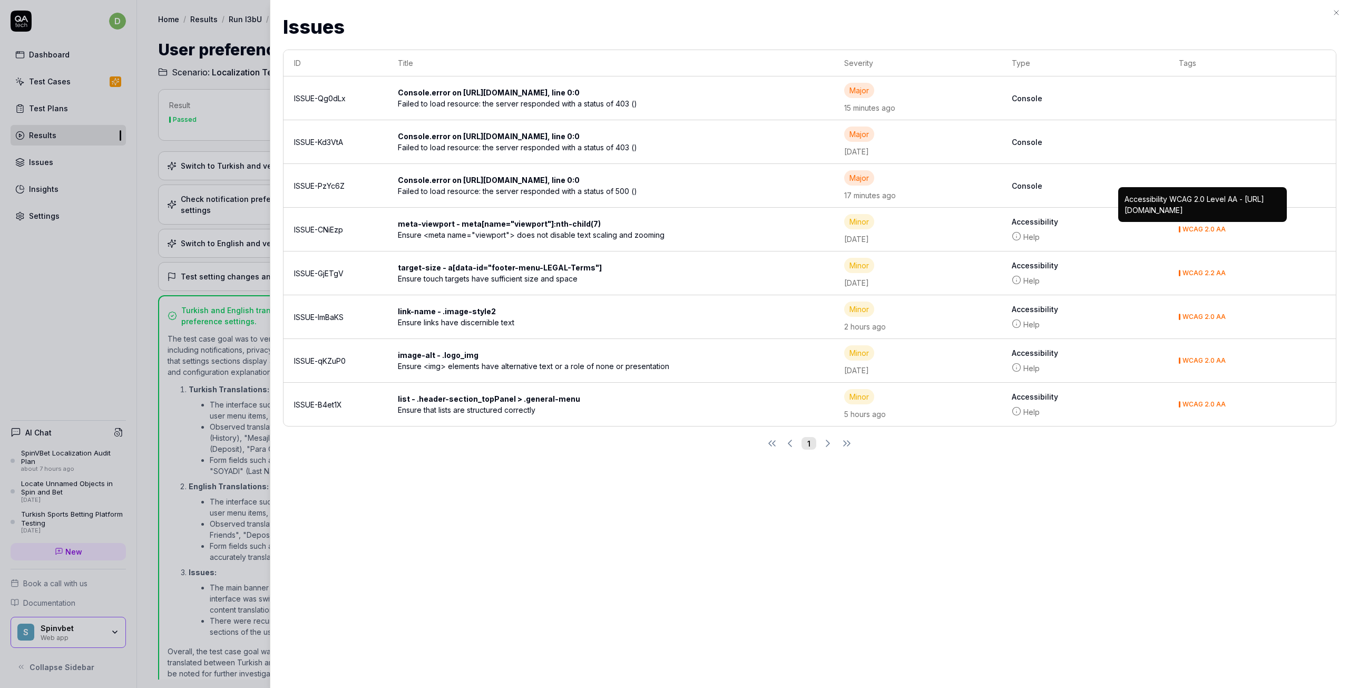
click at [660, 368] on div "Ensure <img> elements have alternative text or a role of none or presentation" at bounding box center [552, 365] width 308 height 11
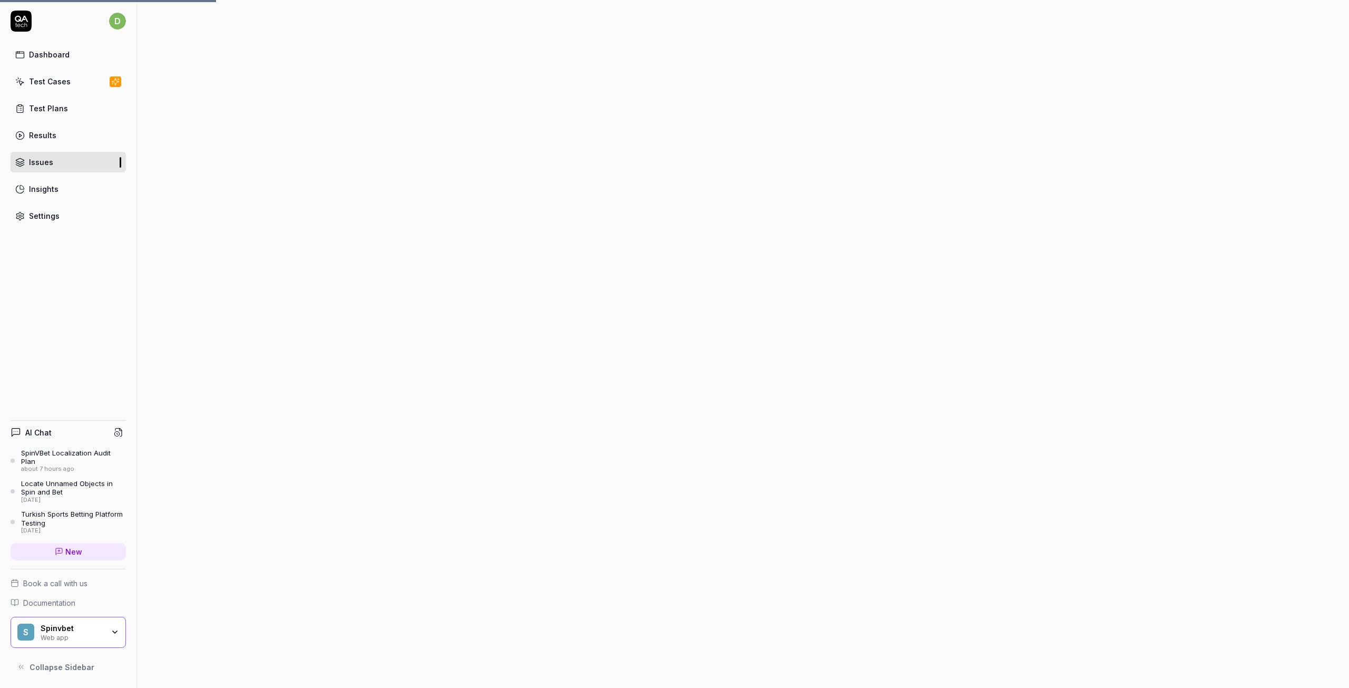
click at [538, 399] on div at bounding box center [743, 344] width 1212 height 688
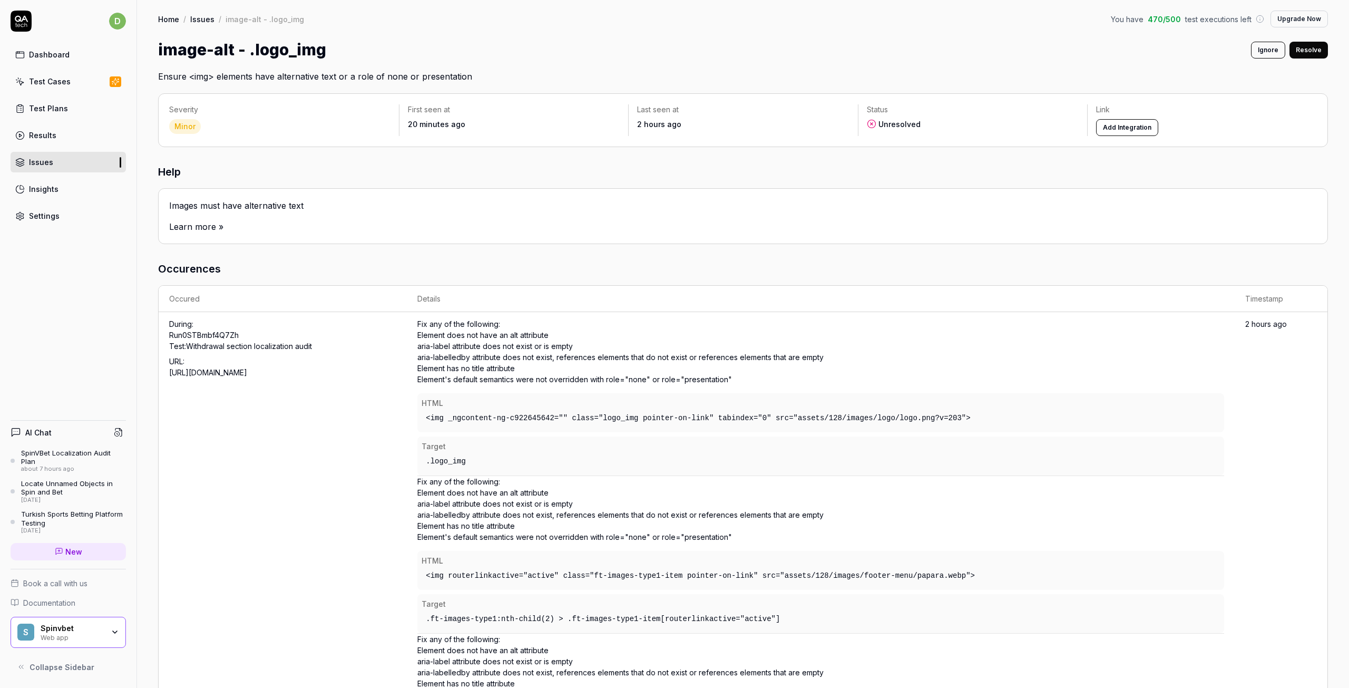
click at [99, 168] on link "Issues" at bounding box center [68, 162] width 115 height 21
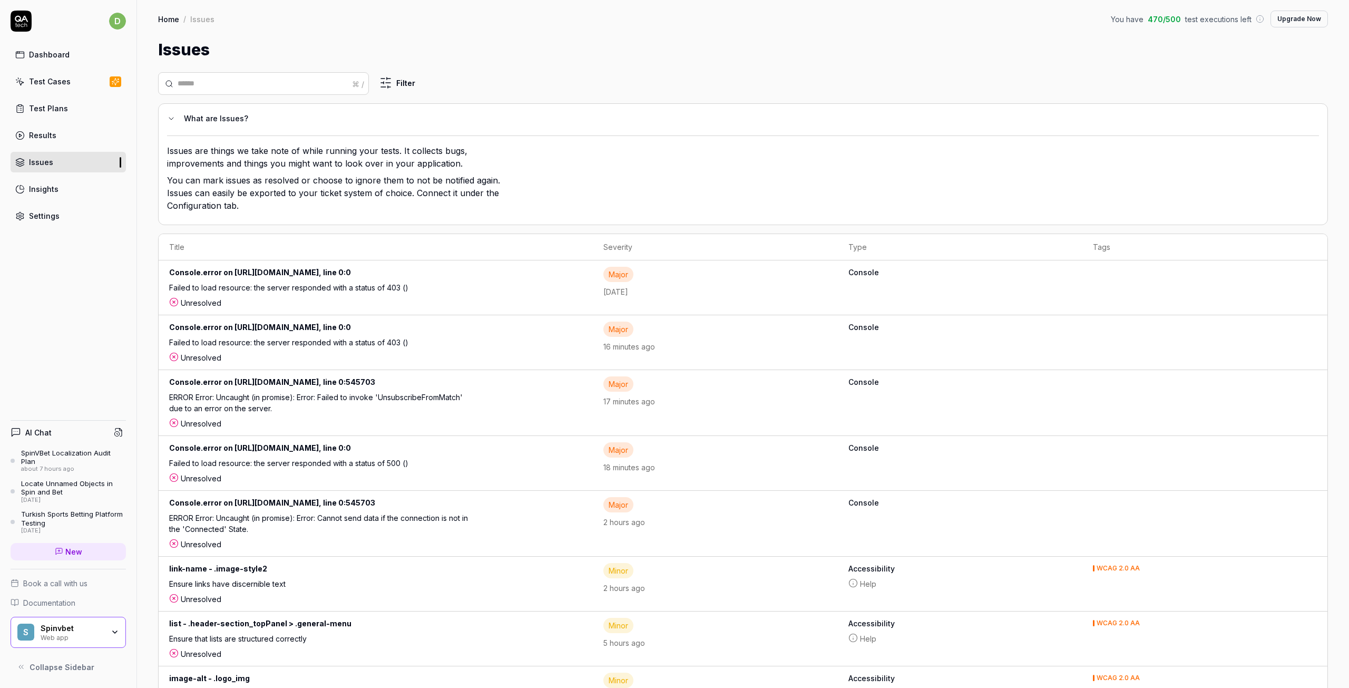
click at [37, 188] on div "Insights" at bounding box center [44, 188] width 30 height 11
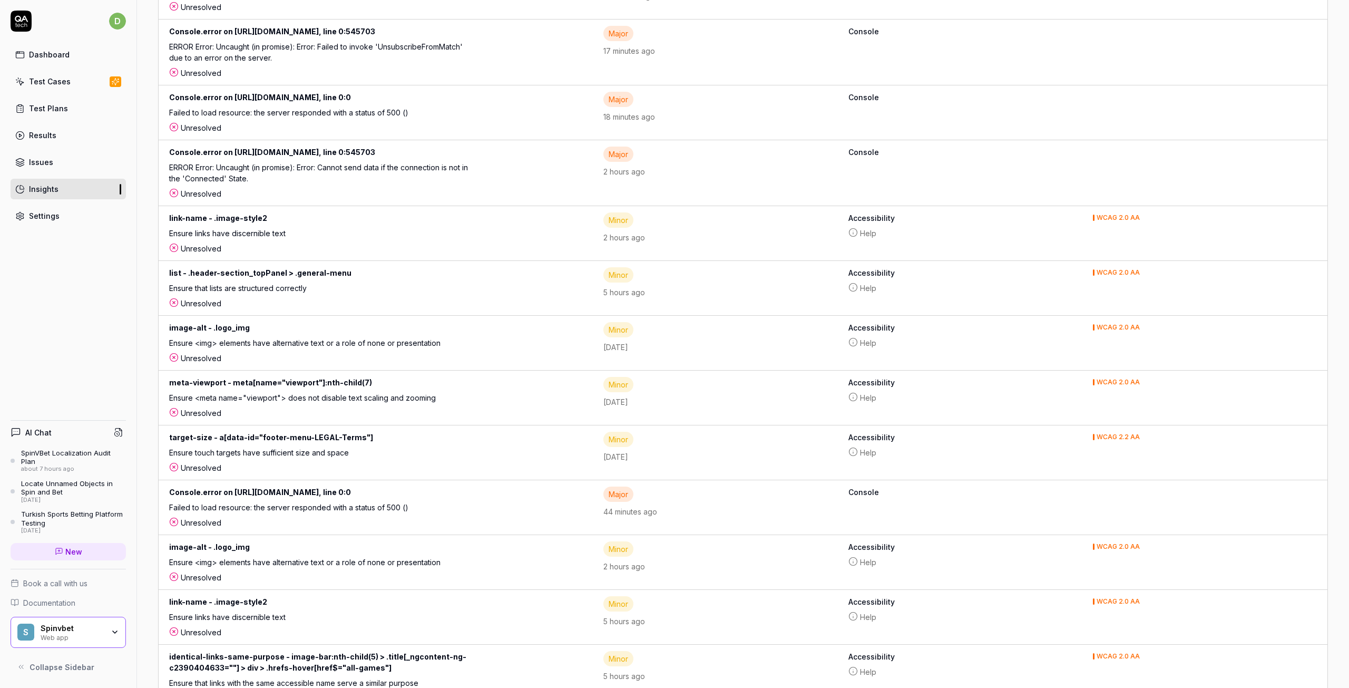
scroll to position [582, 0]
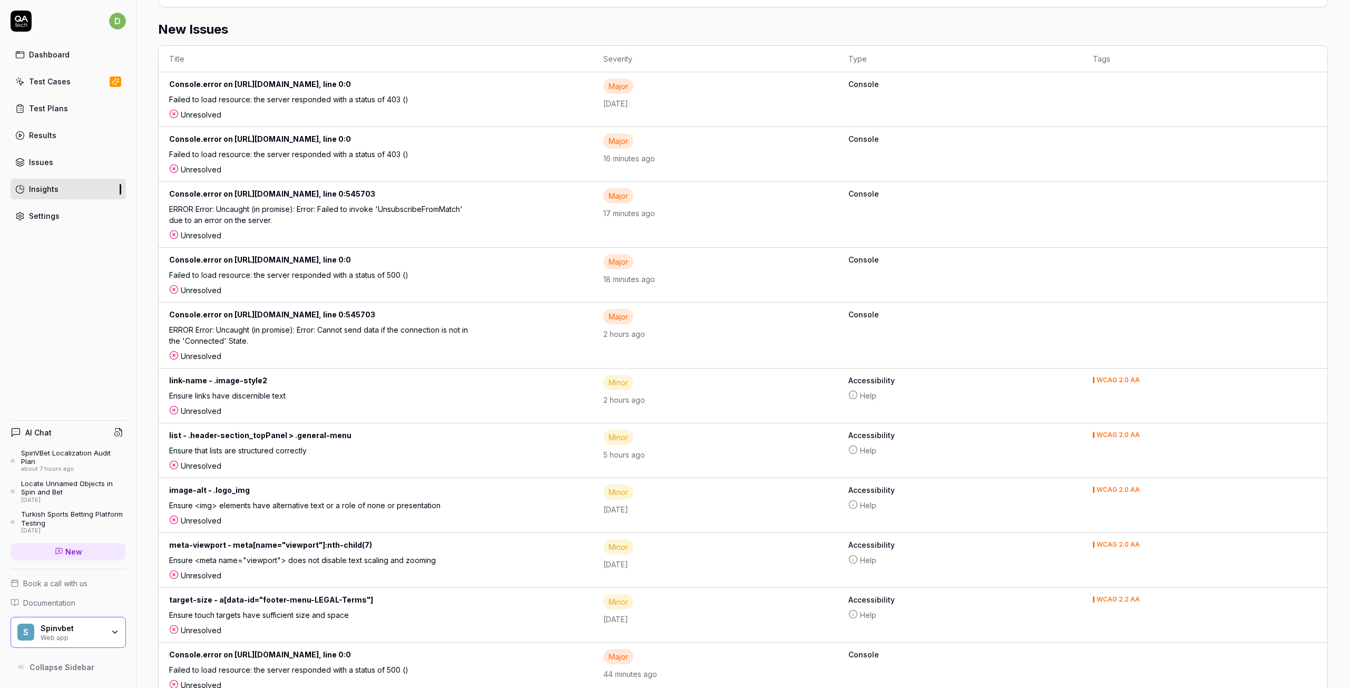
click at [68, 632] on div "Web app" at bounding box center [72, 636] width 63 height 8
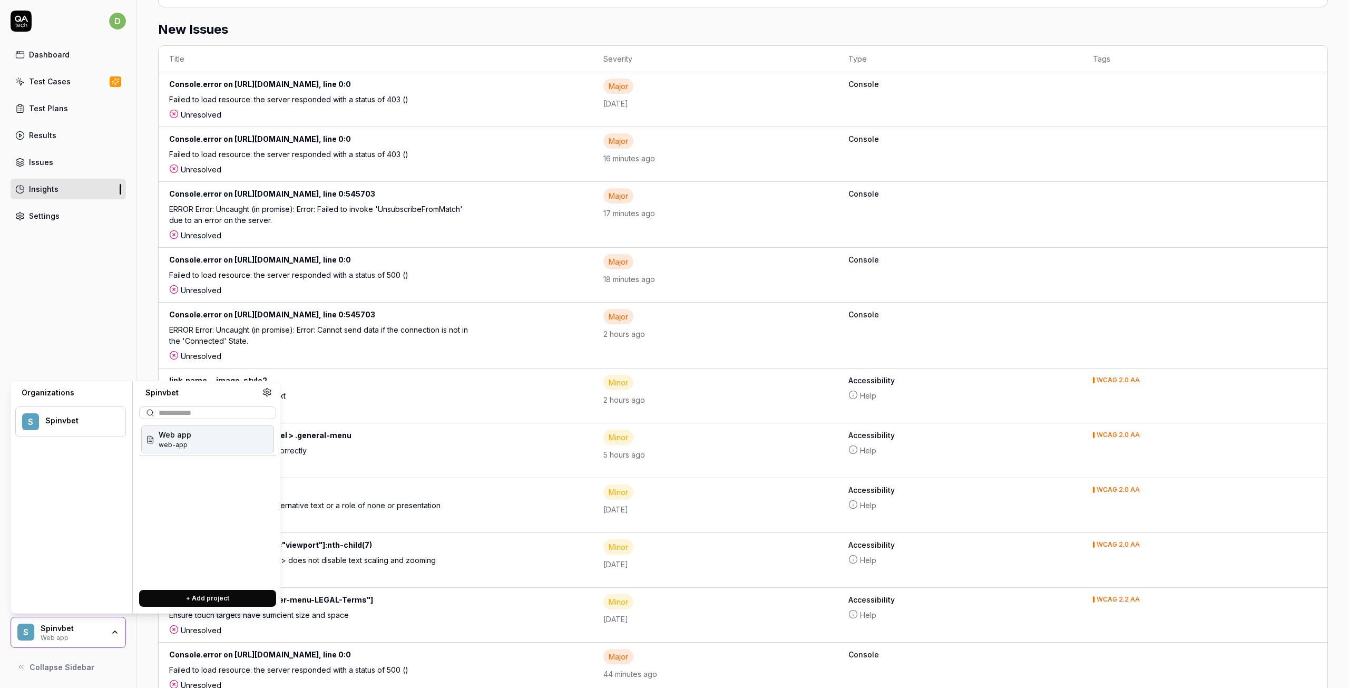
click at [445, 445] on div "list - .header-section_topPanel > .general-menu" at bounding box center [340, 436] width 342 height 15
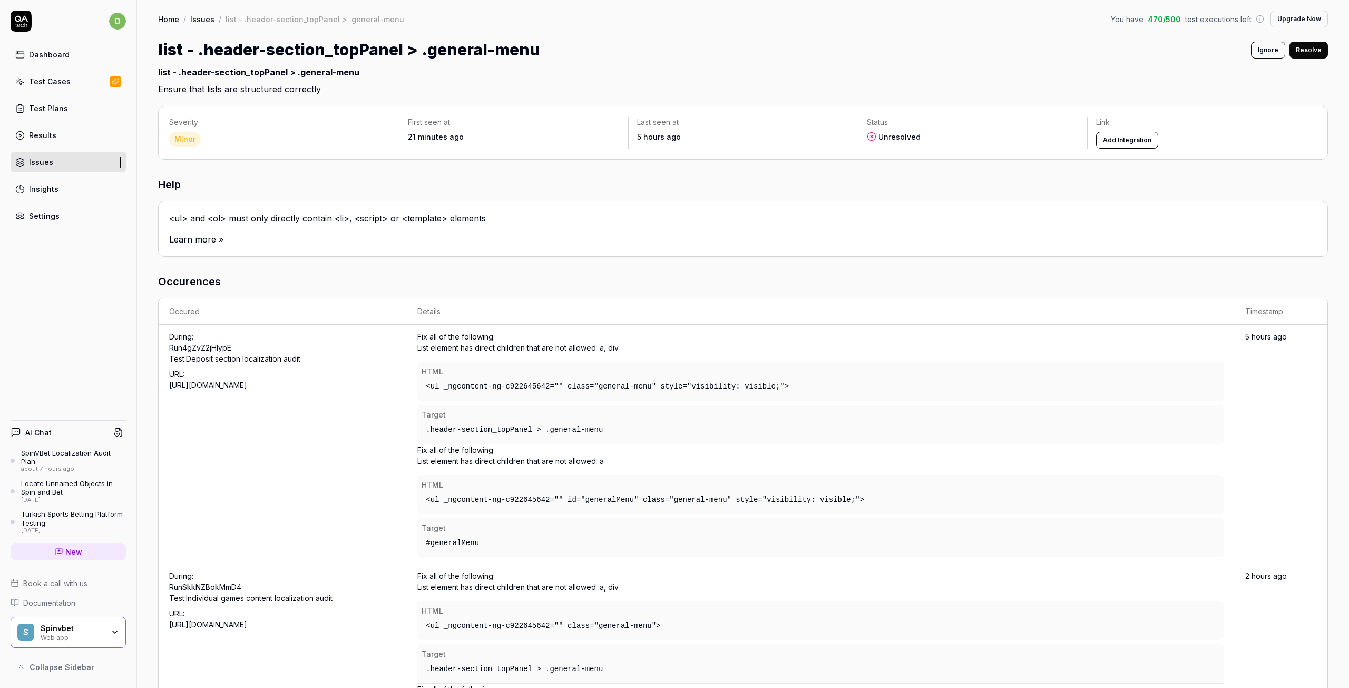
click at [92, 462] on div "SpinVBet Localization Audit Plan" at bounding box center [73, 456] width 105 height 17
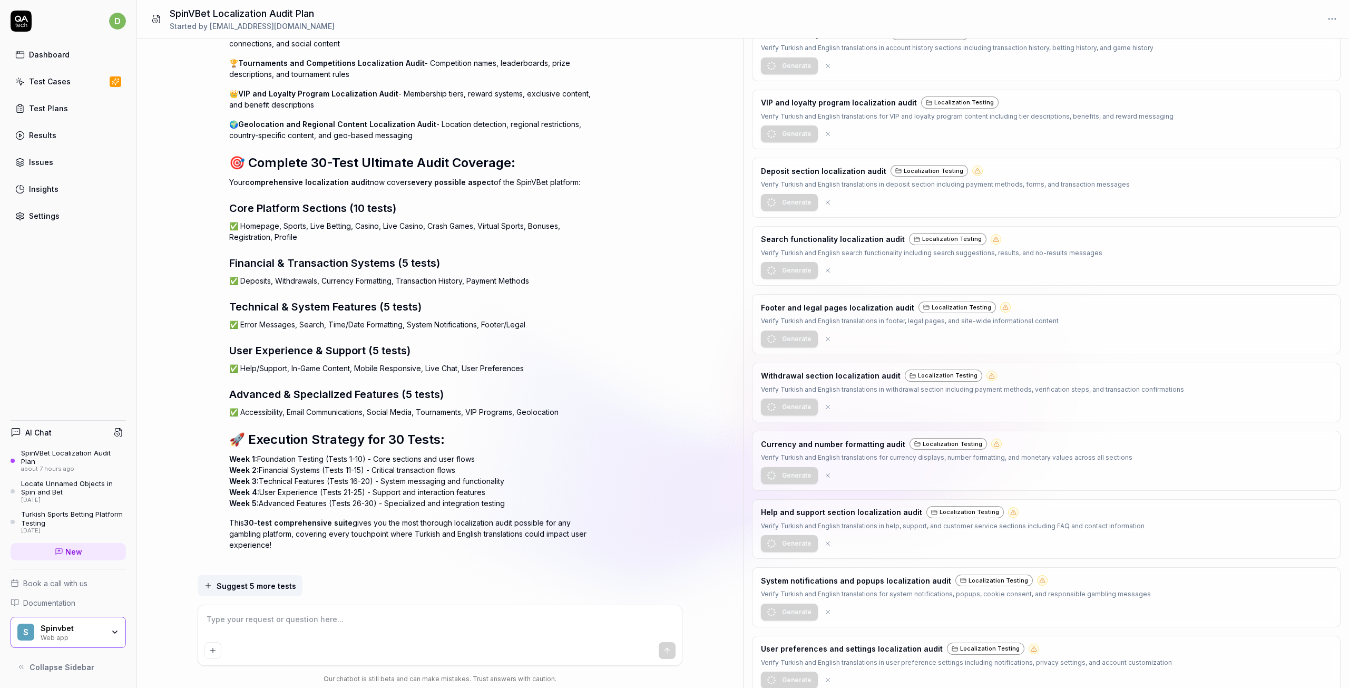
scroll to position [1265, 0]
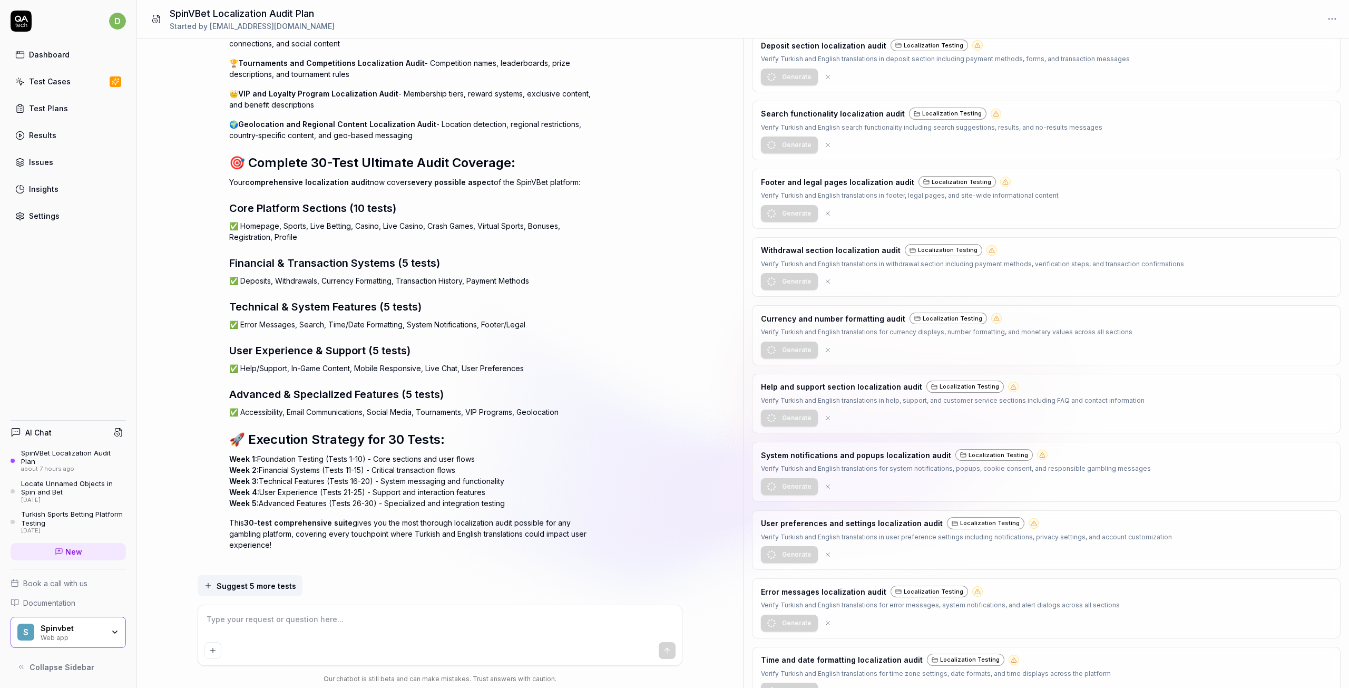
click at [88, 464] on div "SpinVBet Localization Audit Plan" at bounding box center [73, 456] width 105 height 17
click at [68, 456] on div "AI Chat SpinVBet Localization Audit Plan about 7 hours ago Locate Unnamed Objec…" at bounding box center [68, 494] width 115 height 148
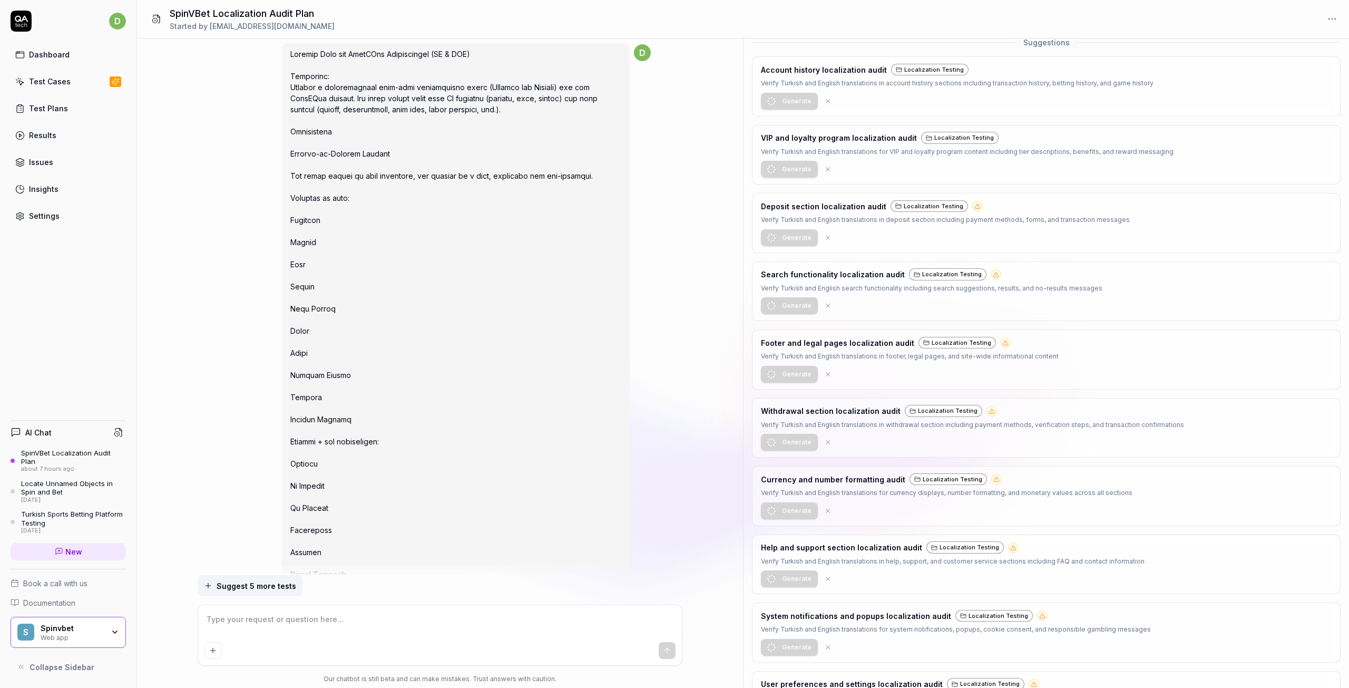
scroll to position [0, 0]
type textarea "*"
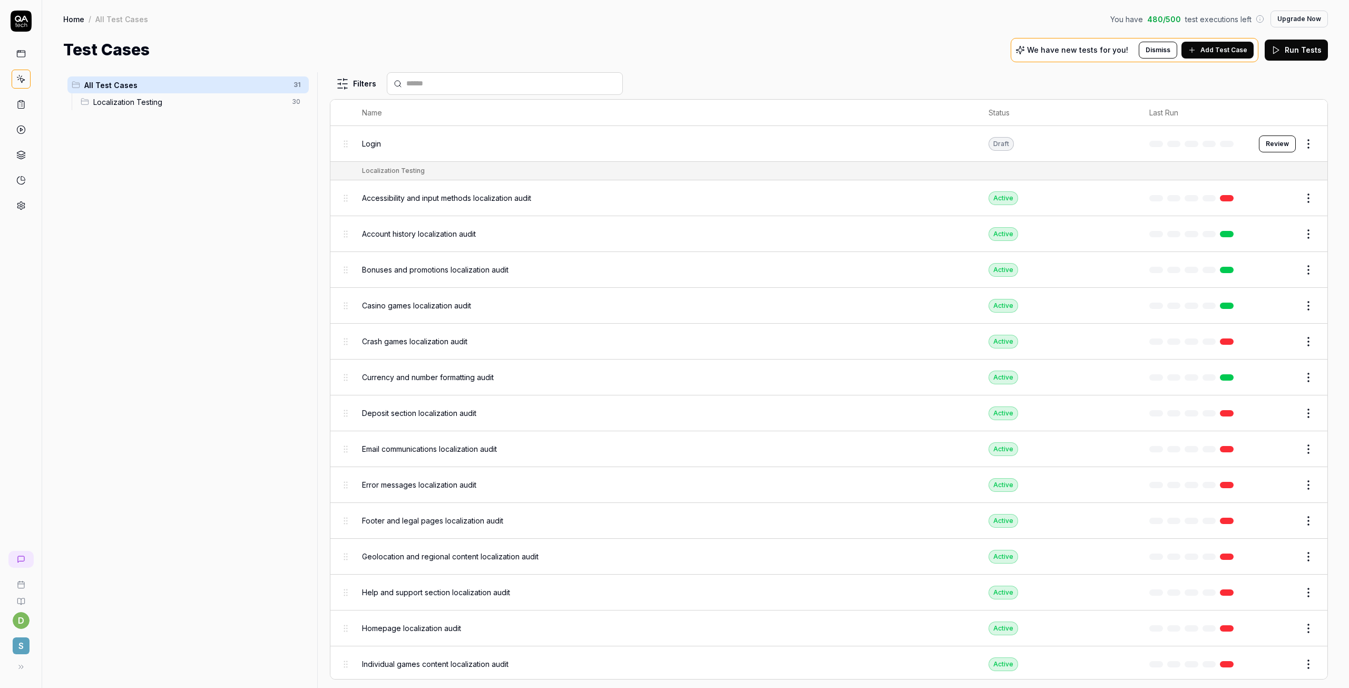
scroll to position [289, 0]
